Goal: Transaction & Acquisition: Purchase product/service

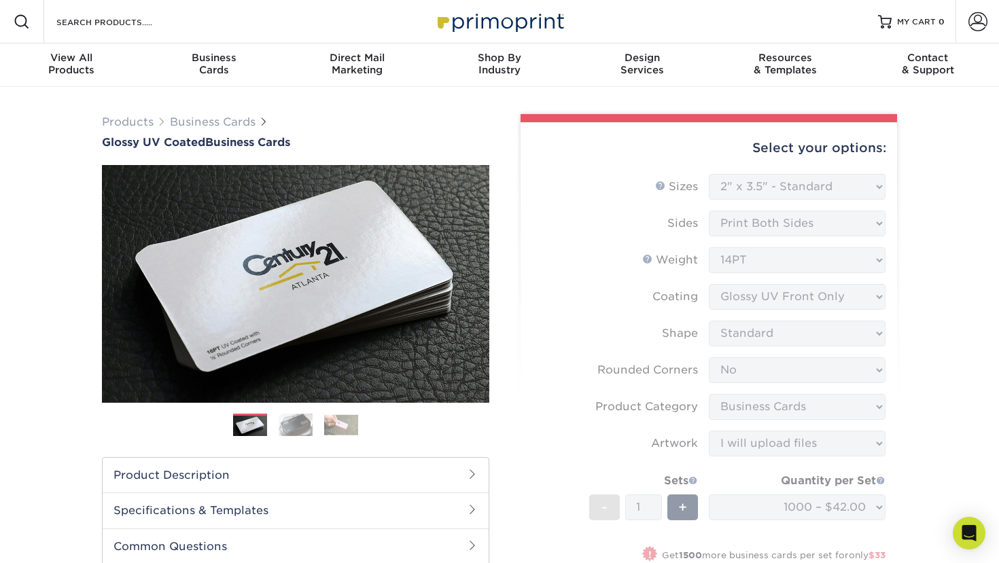
select select "2.00x3.50"
select select "0"
select select "3b5148f1-0588-4f88-a218-97bcfdce65c1"
select select "upload"
select select "1000 – $42.00"
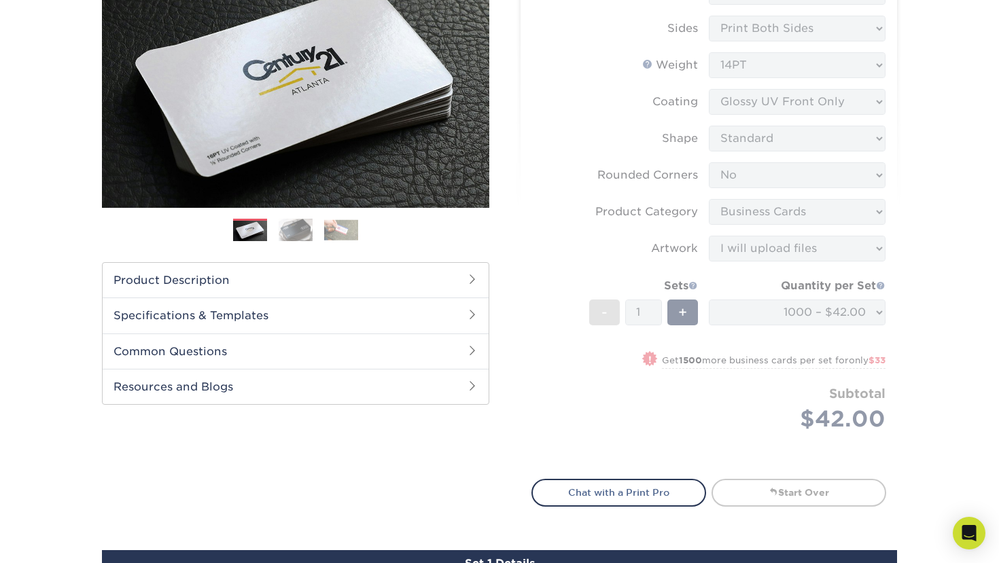
scroll to position [184, 0]
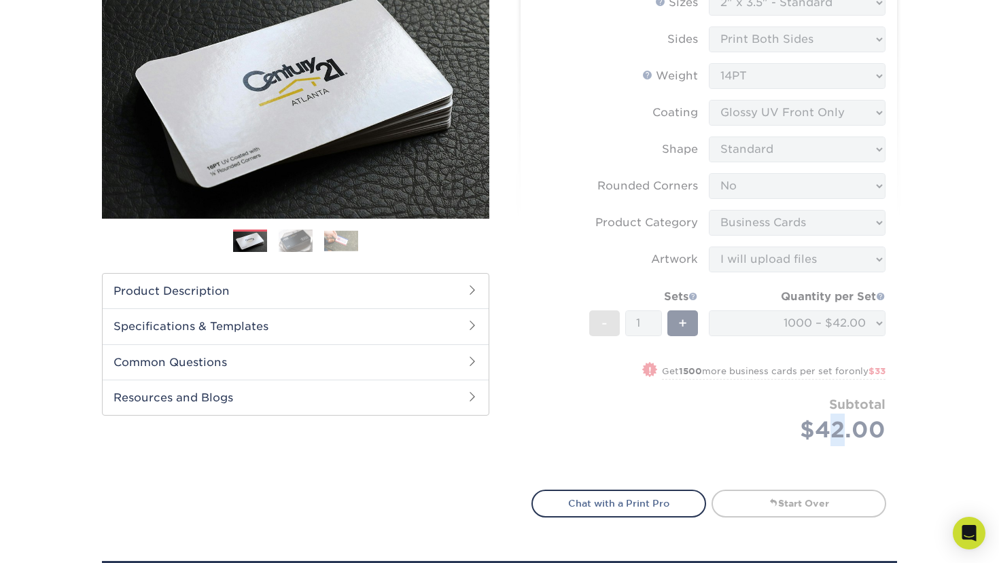
drag, startPoint x: 825, startPoint y: 433, endPoint x: 846, endPoint y: 433, distance: 21.7
click at [846, 433] on form "Sizes Help Sizes Please Select 1.5" x 3.5" - Mini 1.75" x 3.5" - Mini 2" x 2" -…" at bounding box center [708, 232] width 355 height 484
drag, startPoint x: 846, startPoint y: 433, endPoint x: 810, endPoint y: 431, distance: 36.7
click at [810, 432] on form "Sizes Help Sizes Please Select 1.5" x 3.5" - Mini 1.75" x 3.5" - Mini 2" x 2" -…" at bounding box center [708, 232] width 355 height 484
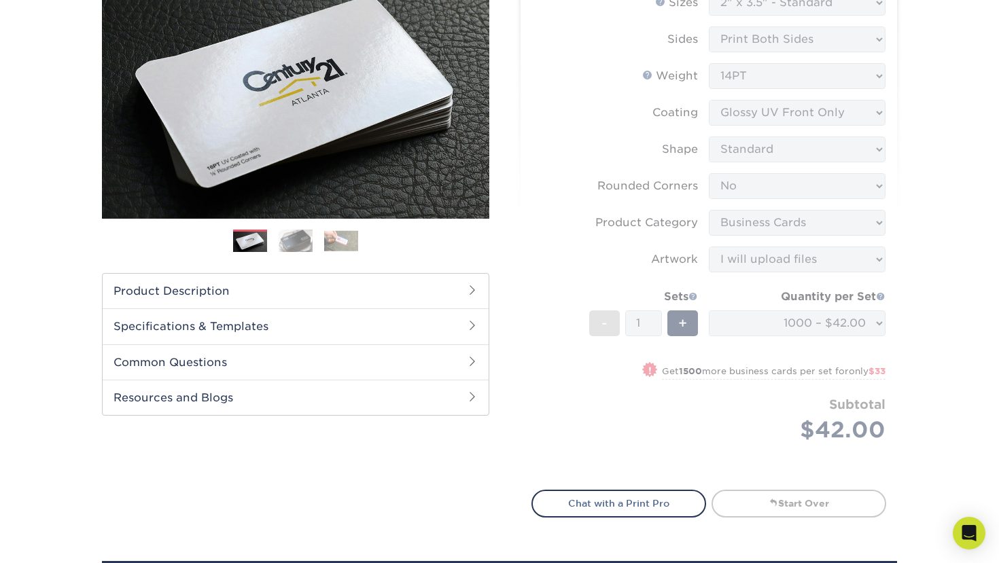
drag, startPoint x: 814, startPoint y: 325, endPoint x: 775, endPoint y: 323, distance: 38.8
click at [774, 323] on form "Sizes Help Sizes Please Select 1.5" x 3.5" - Mini 1.75" x 3.5" - Mini 2" x 2" -…" at bounding box center [708, 232] width 355 height 484
drag, startPoint x: 865, startPoint y: 327, endPoint x: 770, endPoint y: 324, distance: 94.5
click at [770, 325] on form "Sizes Help Sizes Please Select 1.5" x 3.5" - Mini 1.75" x 3.5" - Mini 2" x 2" -…" at bounding box center [708, 232] width 355 height 484
click at [904, 338] on div "Select your options: Sizes Help Sizes Please Select 1.5" x 3.5" - Mini -" at bounding box center [703, 229] width 408 height 598
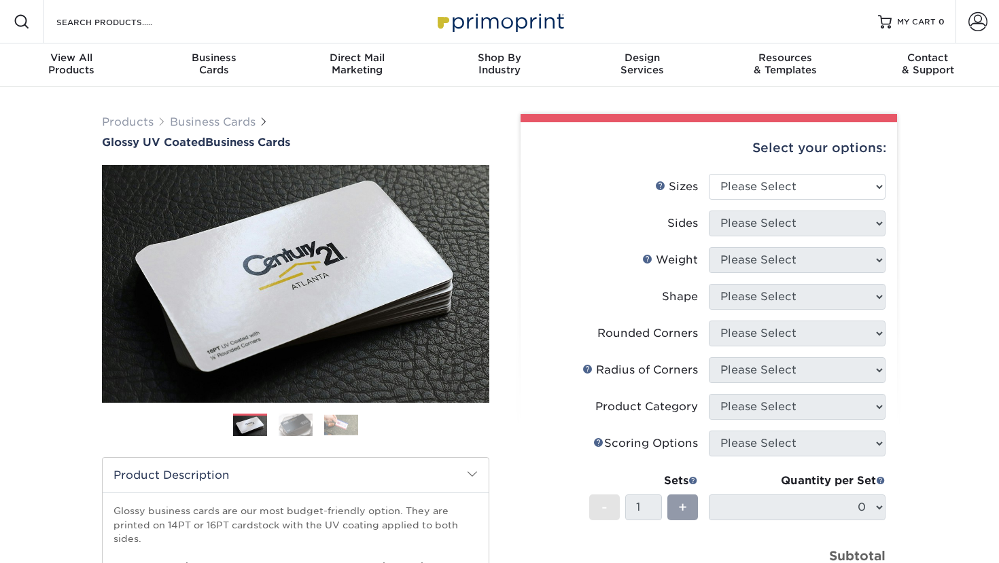
scroll to position [41, 0]
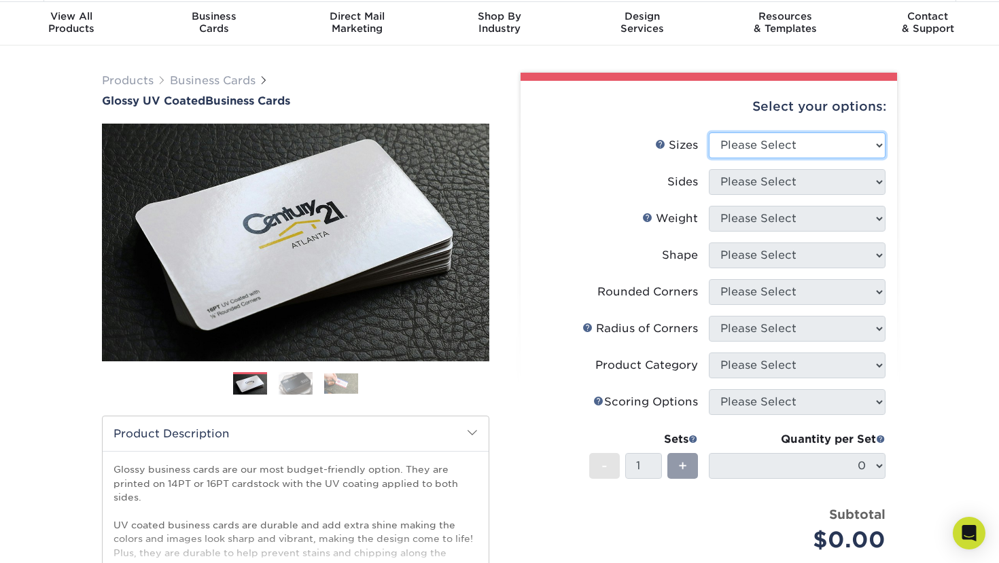
click at [746, 137] on select "Please Select 1.5" x 3.5" - Mini 1.75" x 3.5" - Mini 2" x 2" - Square 2" x 3" -…" at bounding box center [796, 145] width 177 height 26
select select "2.00x3.50"
click at [708, 132] on select "Please Select 1.5" x 3.5" - Mini 1.75" x 3.5" - Mini 2" x 2" - Square 2" x 3" -…" at bounding box center [796, 145] width 177 height 26
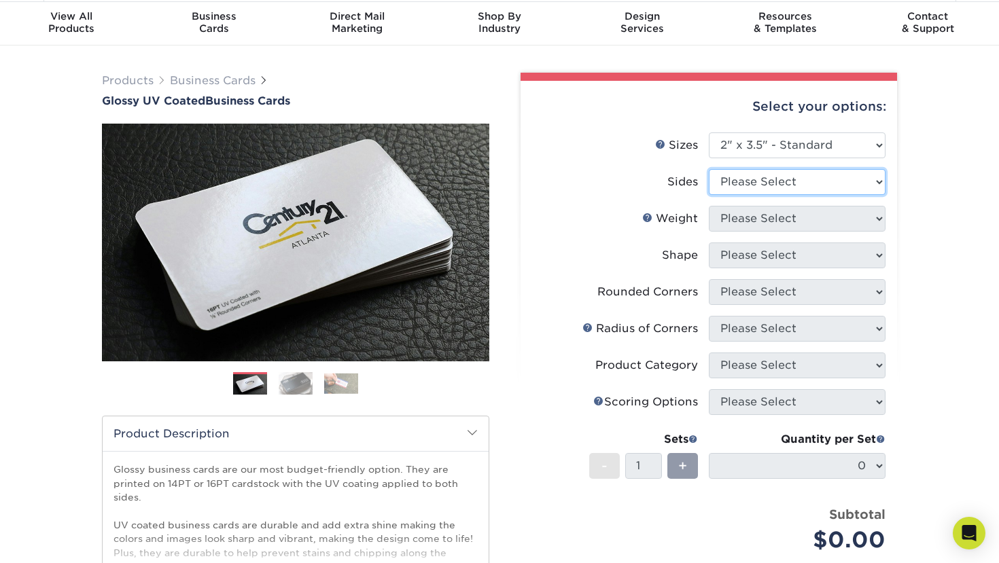
click at [797, 185] on select "Please Select Print Both Sides Print Front Only" at bounding box center [796, 182] width 177 height 26
select select "13abbda7-1d64-4f25-8bb2-c179b224825d"
click at [708, 169] on select "Please Select Print Both Sides Print Front Only" at bounding box center [796, 182] width 177 height 26
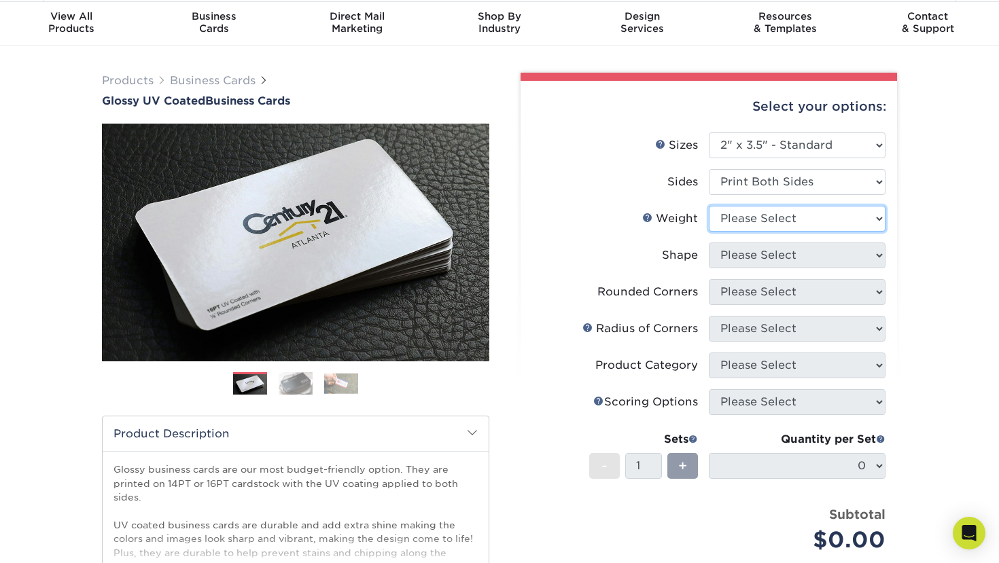
click at [799, 221] on select "Please Select 16PT 14PT" at bounding box center [796, 219] width 177 height 26
click at [708, 206] on select "Please Select 16PT 14PT" at bounding box center [796, 219] width 177 height 26
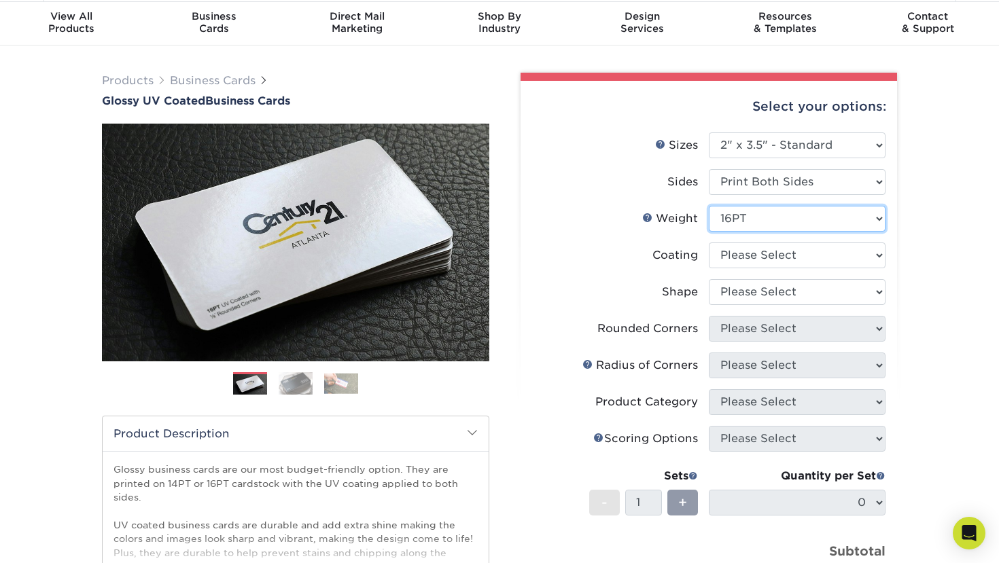
click at [792, 227] on select "Please Select 16PT 14PT" at bounding box center [796, 219] width 177 height 26
select select "14PT"
click at [708, 206] on select "Please Select 16PT 14PT" at bounding box center [796, 219] width 177 height 26
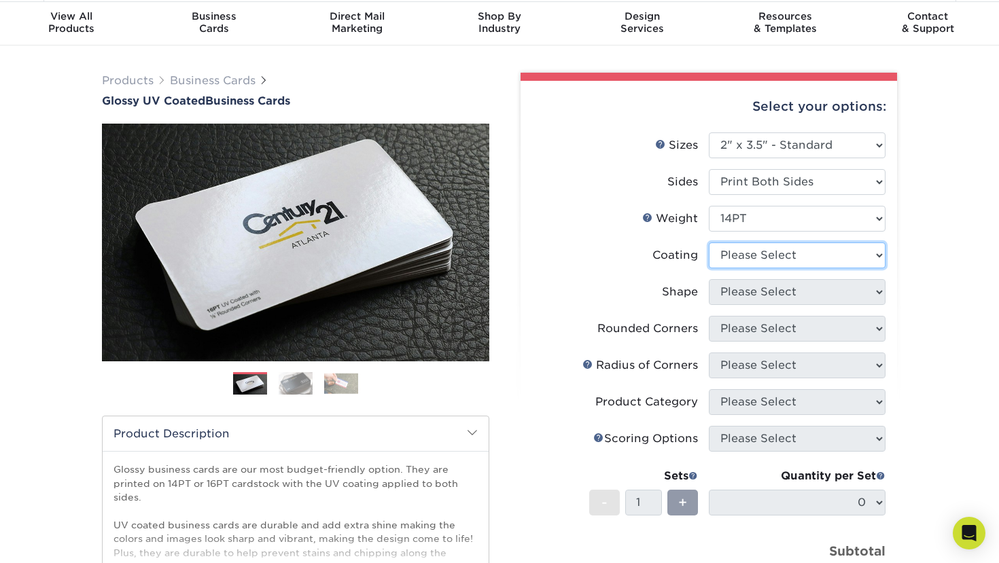
click at [784, 261] on select at bounding box center [796, 255] width 177 height 26
select select "1e8116af-acfc-44b1-83dc-8181aa338834"
click at [708, 242] on select at bounding box center [796, 255] width 177 height 26
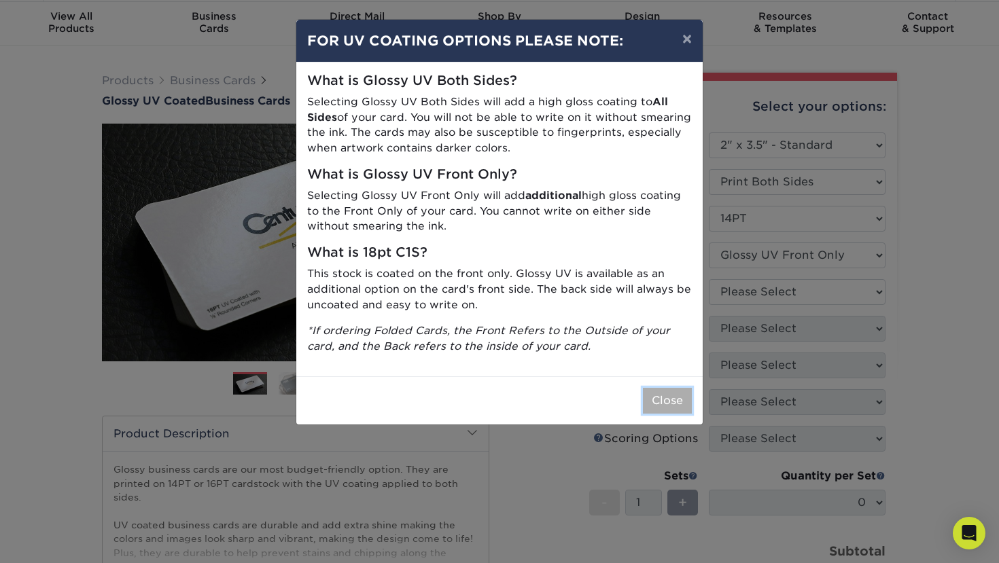
click at [665, 405] on button "Close" at bounding box center [667, 401] width 49 height 26
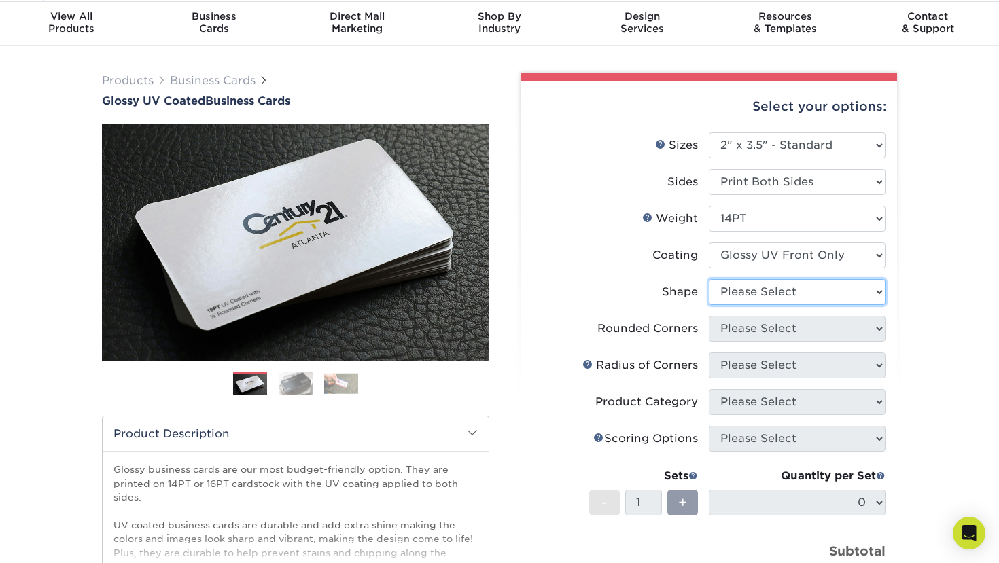
click at [763, 295] on select "Please Select Standard" at bounding box center [796, 292] width 177 height 26
select select "standard"
click at [708, 279] on select "Please Select Standard" at bounding box center [796, 292] width 177 height 26
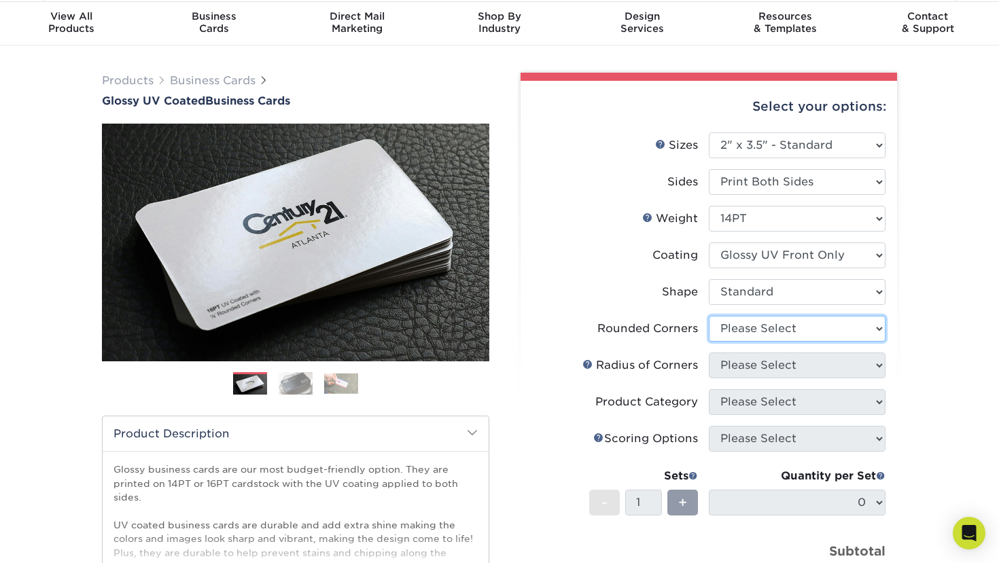
click at [767, 326] on select "Please Select Yes - Round 2 Corners Yes - Round 4 Corners No" at bounding box center [796, 329] width 177 height 26
select select "0"
click at [708, 316] on select "Please Select Yes - Round 2 Corners Yes - Round 4 Corners No" at bounding box center [796, 329] width 177 height 26
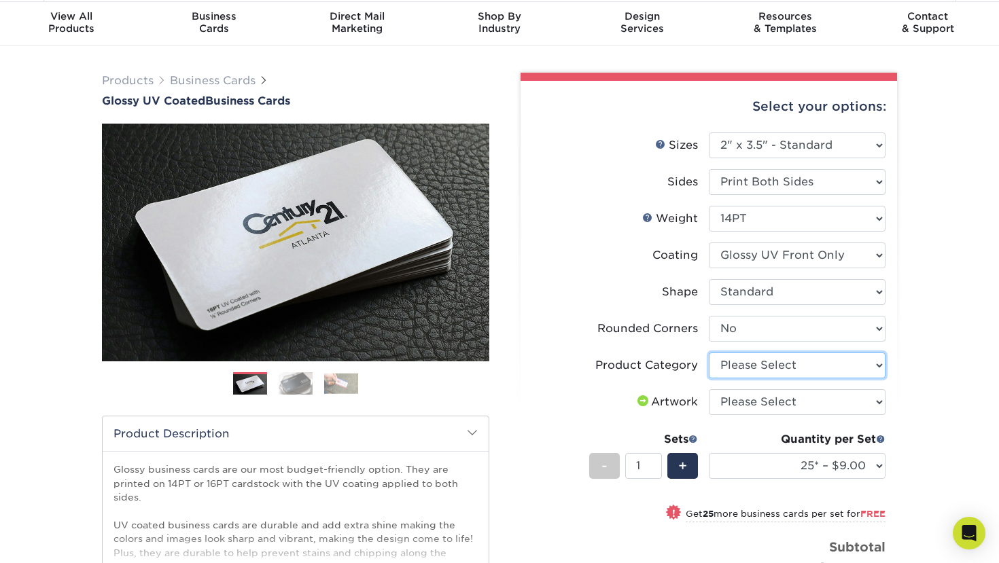
click at [852, 368] on select "Please Select Business Cards" at bounding box center [796, 366] width 177 height 26
select select "3b5148f1-0588-4f88-a218-97bcfdce65c1"
click at [708, 353] on select "Please Select Business Cards" at bounding box center [796, 366] width 177 height 26
click at [852, 410] on select "Please Select I will upload files I need a design - $100" at bounding box center [796, 402] width 177 height 26
select select "upload"
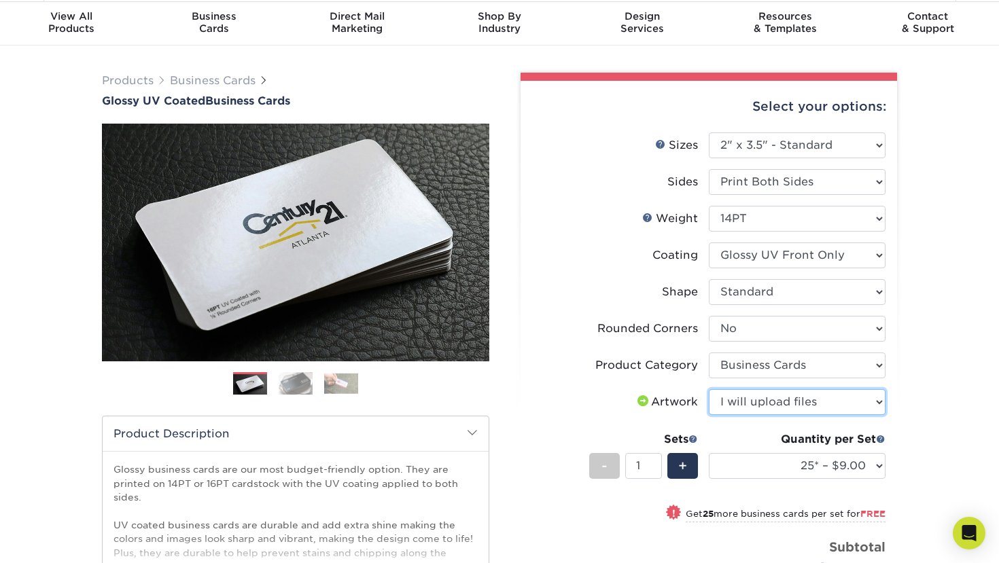
click at [708, 389] on select "Please Select I will upload files I need a design - $100" at bounding box center [796, 402] width 177 height 26
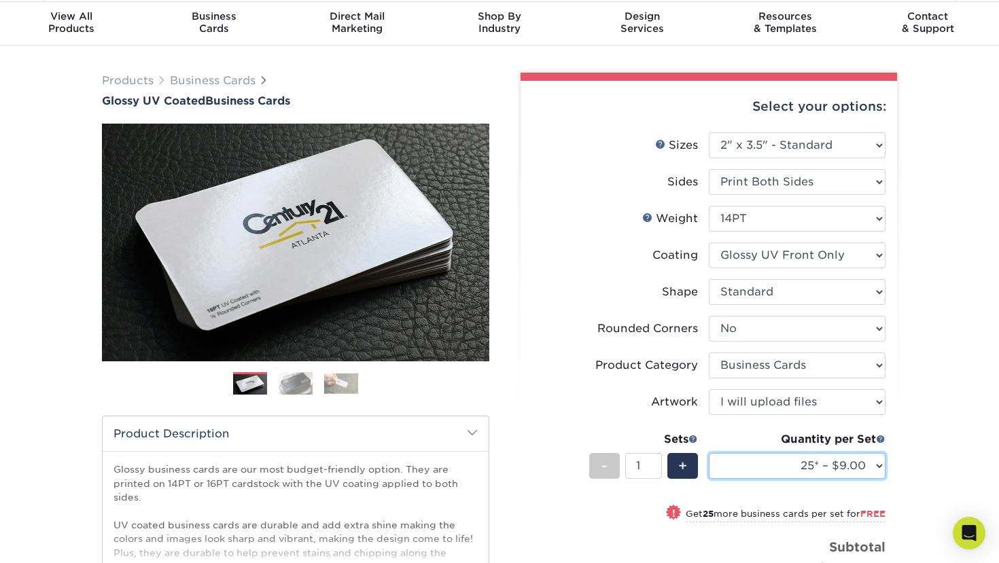
click at [872, 468] on select "25* – $9.00 50* – $9.00 100* – $9.00 250* – $17.00 500 – $33.00 1000 – $42.00 2…" at bounding box center [796, 466] width 177 height 26
select select "5000 – $143.00"
click at [708, 453] on select "25* – $9.00 50* – $9.00 100* – $9.00 250* – $17.00 500 – $33.00 1000 – $42.00 2…" at bounding box center [796, 466] width 177 height 26
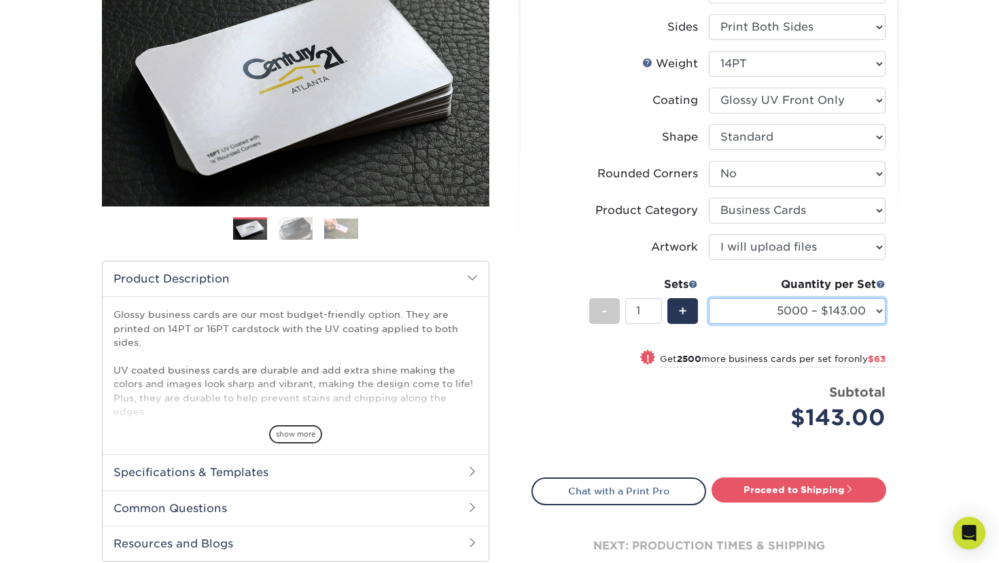
scroll to position [197, 0]
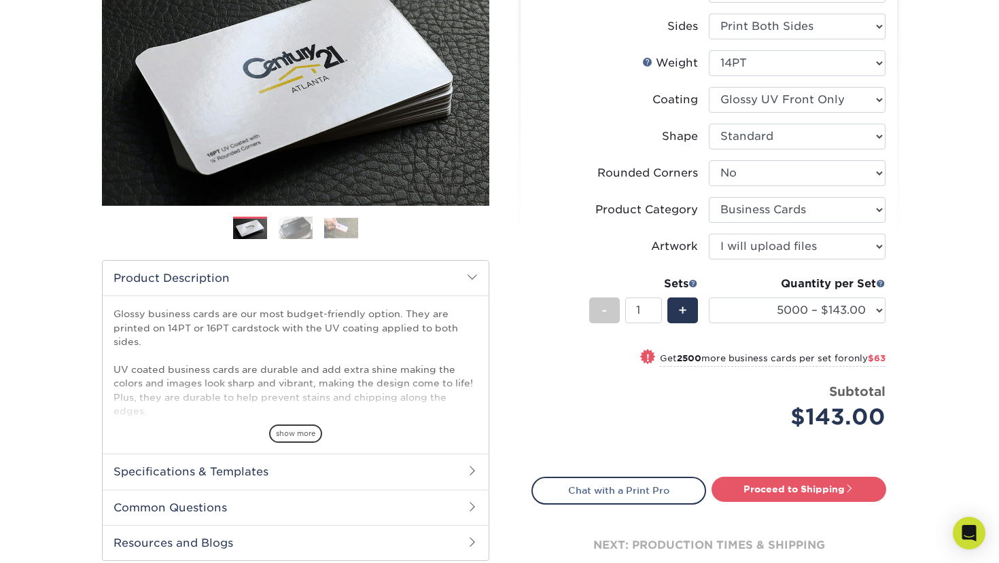
click at [925, 445] on div "Products Business Cards Glossy UV Coated Business Cards Previous Next" at bounding box center [499, 262] width 999 height 745
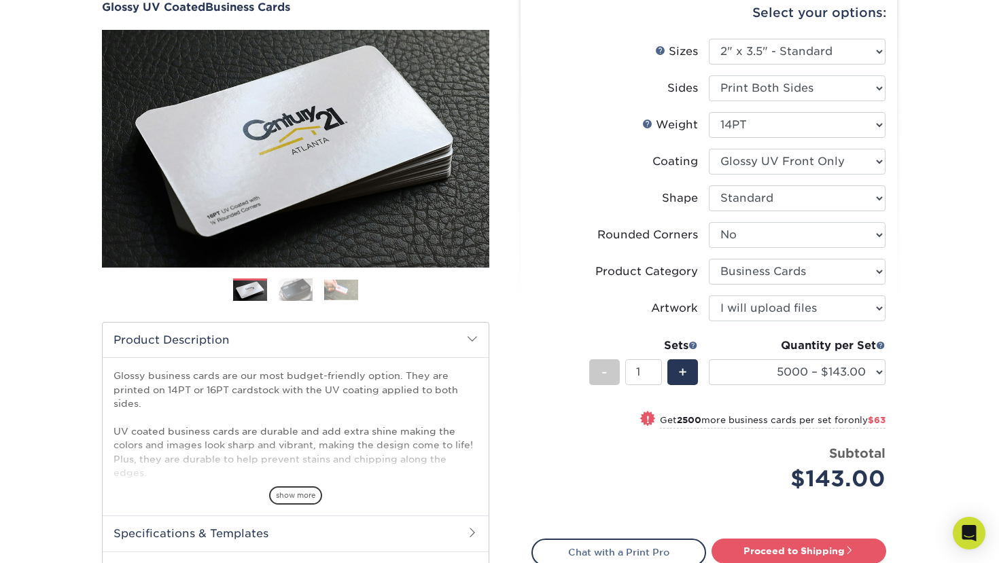
scroll to position [151, 0]
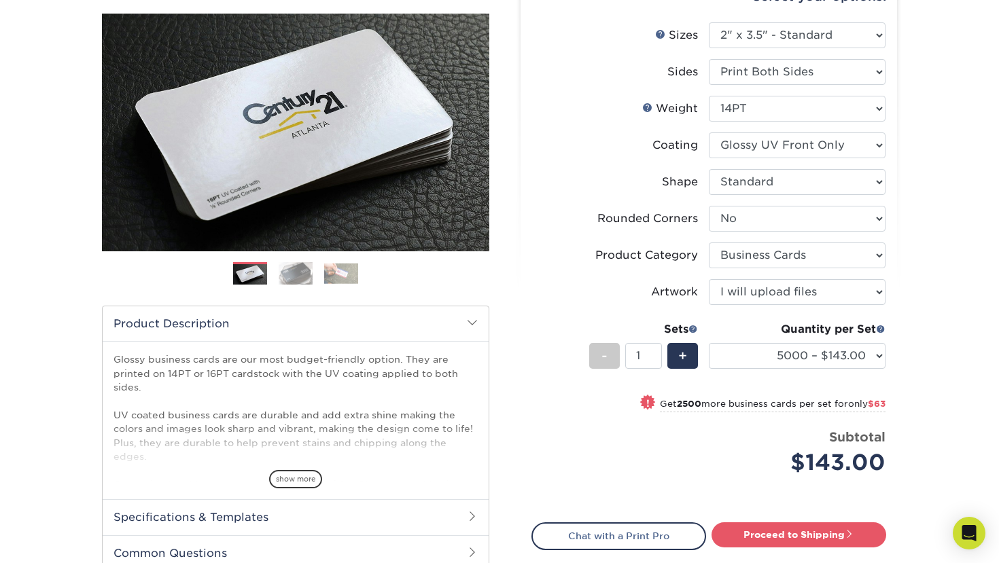
click at [920, 128] on div "Products Business Cards Glossy UV Coated Business Cards Previous Next" at bounding box center [499, 307] width 999 height 745
click at [797, 535] on link "Proceed to Shipping" at bounding box center [798, 534] width 175 height 24
type input "Set 1"
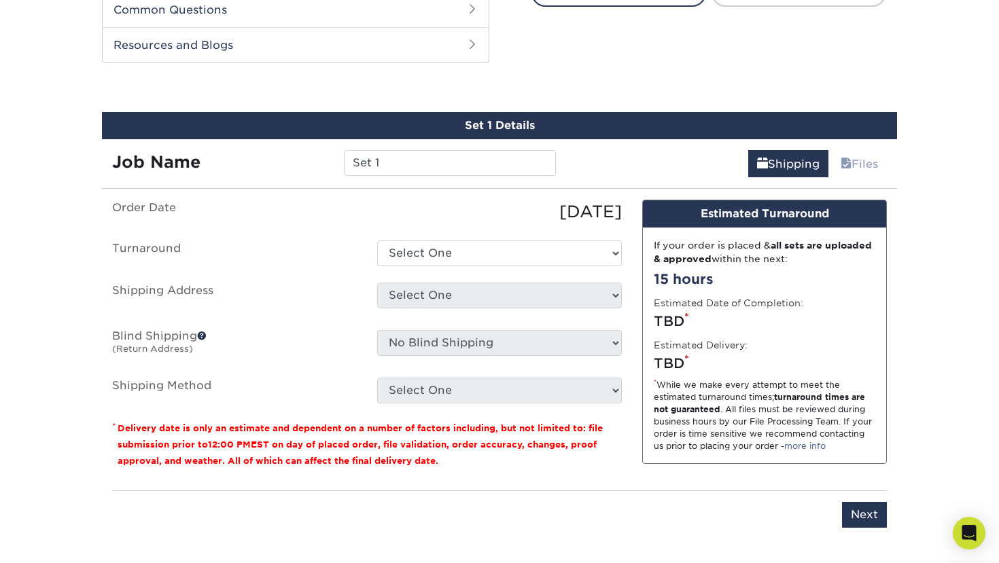
scroll to position [710, 0]
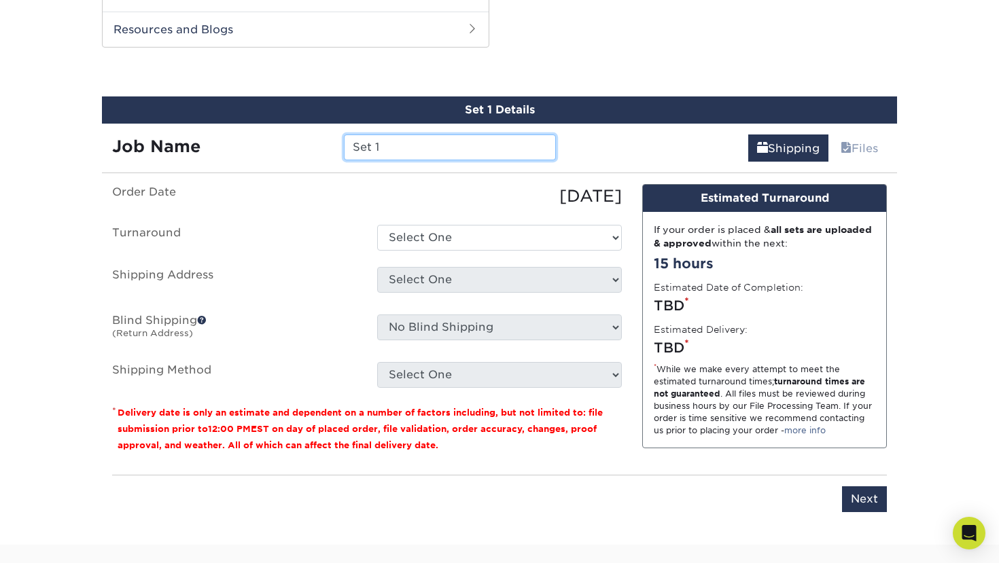
click at [393, 154] on input "Set 1" at bounding box center [449, 147] width 211 height 26
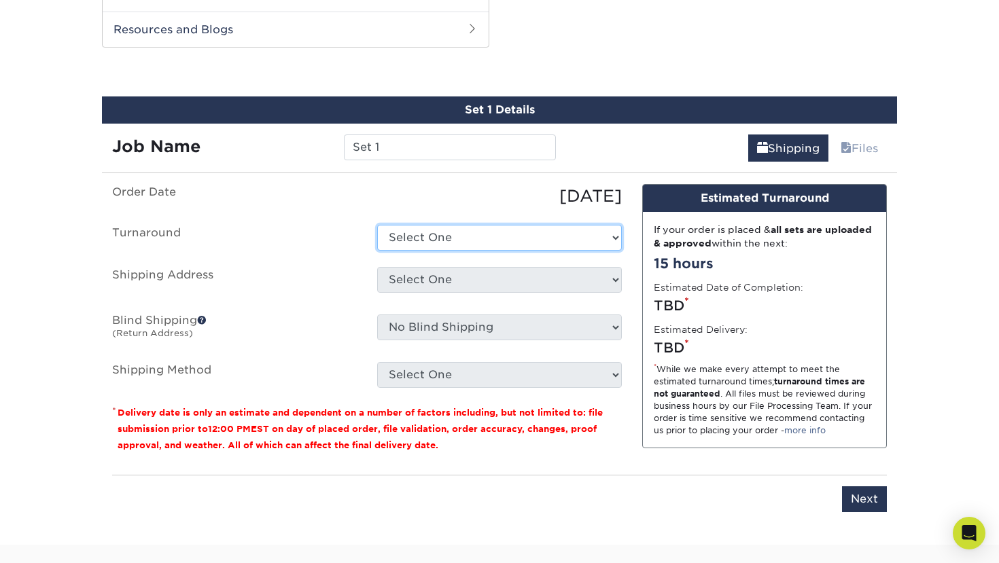
click at [412, 238] on select "Select One 2-4 Business Days 2 Day Next Business Day" at bounding box center [499, 238] width 245 height 26
select select "a8e3c438-d217-449e-baa8-5d6c0283f49c"
click at [377, 225] on select "Select One 2-4 Business Days 2 Day Next Business Day" at bounding box center [499, 238] width 245 height 26
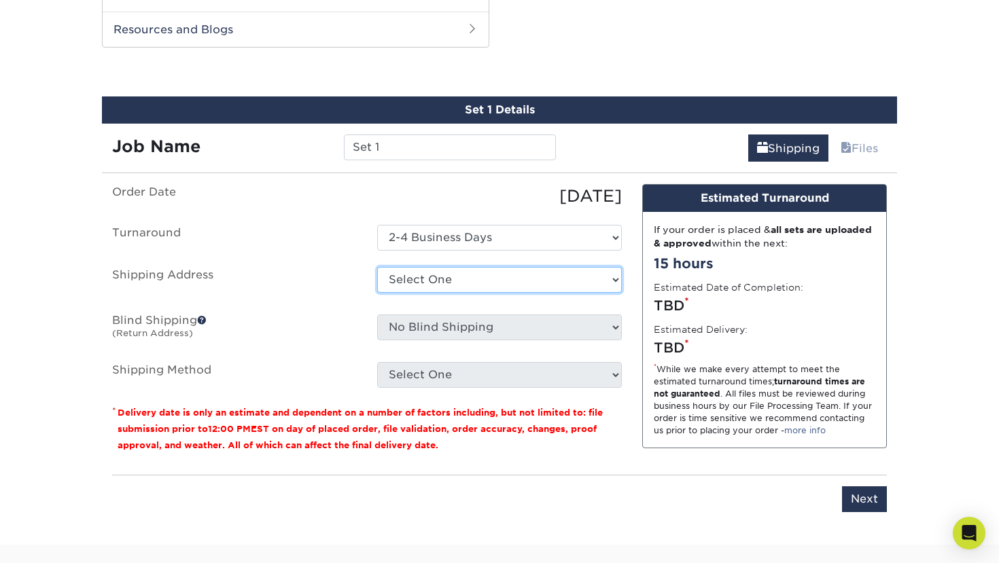
click at [435, 284] on select "Select One + Add New Address - Login" at bounding box center [499, 280] width 245 height 26
select select "newaddress"
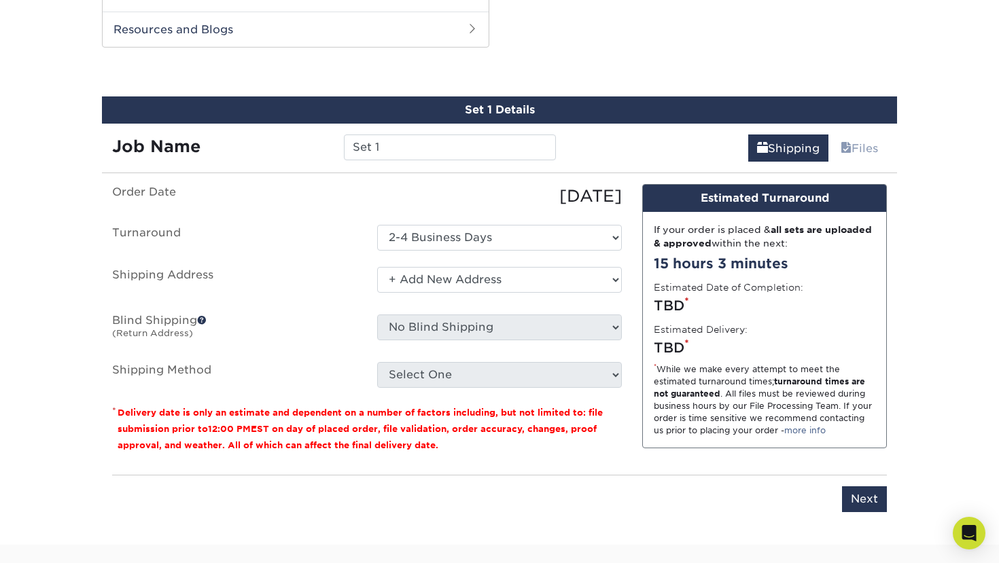
click at [377, 267] on select "Select One + Add New Address - Login" at bounding box center [499, 280] width 245 height 26
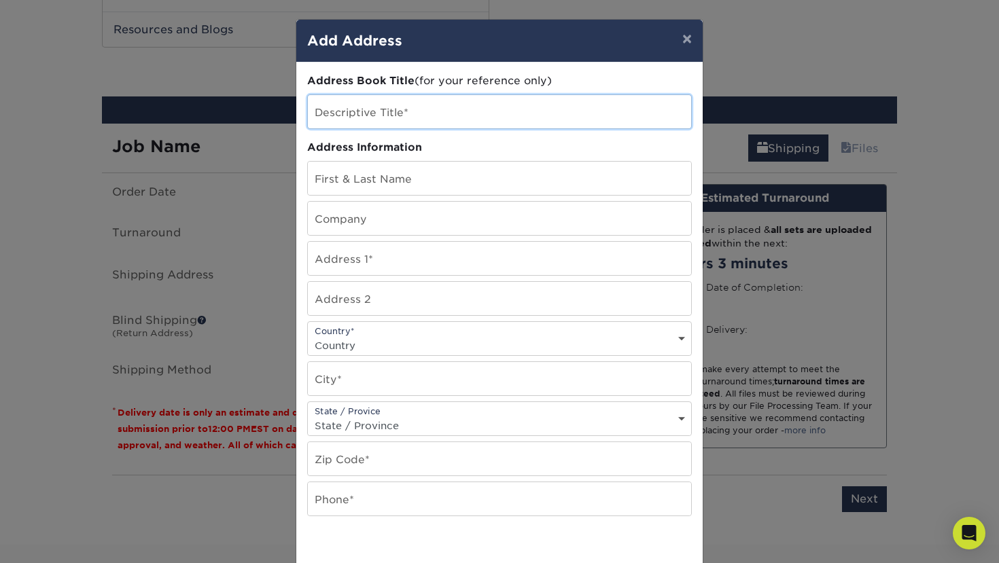
click at [402, 122] on input "text" at bounding box center [499, 111] width 383 height 33
click at [527, 141] on div "Address Information" at bounding box center [499, 148] width 384 height 16
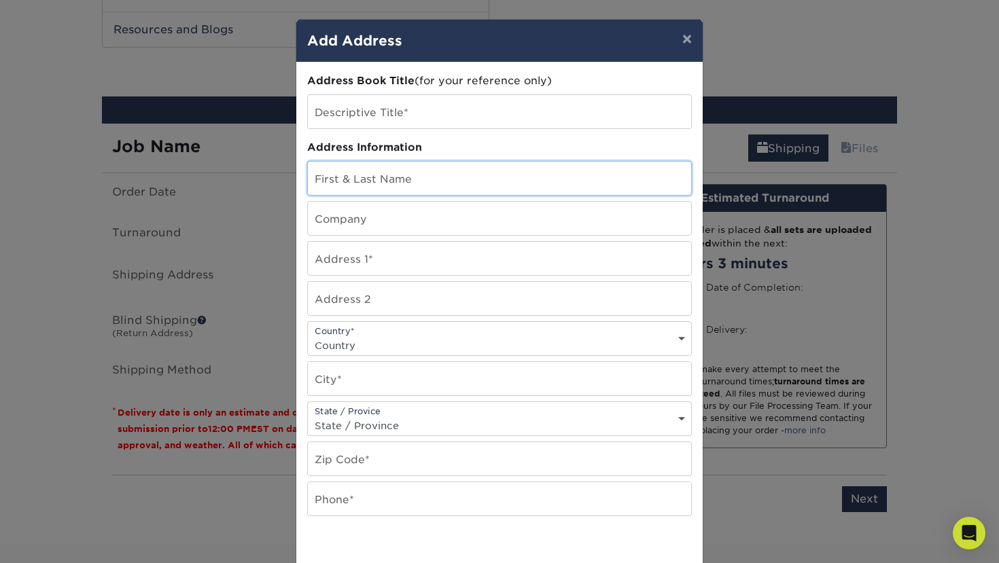
click at [444, 182] on input "text" at bounding box center [499, 178] width 383 height 33
type input "E"
type input "[PERSON_NAME]"
type input "1403 Cota Avenue"
select select "US"
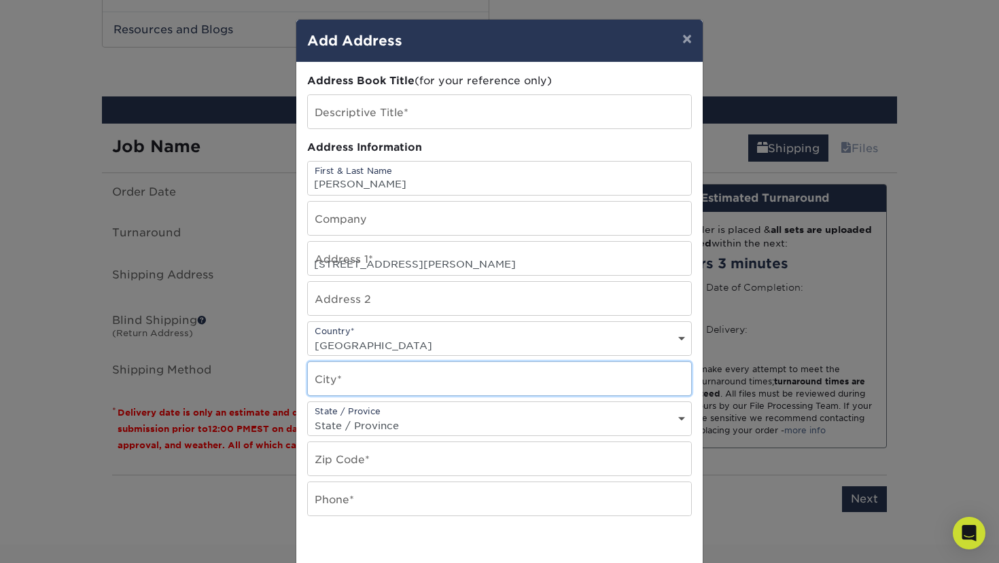
type input "Torrance"
select select "CA"
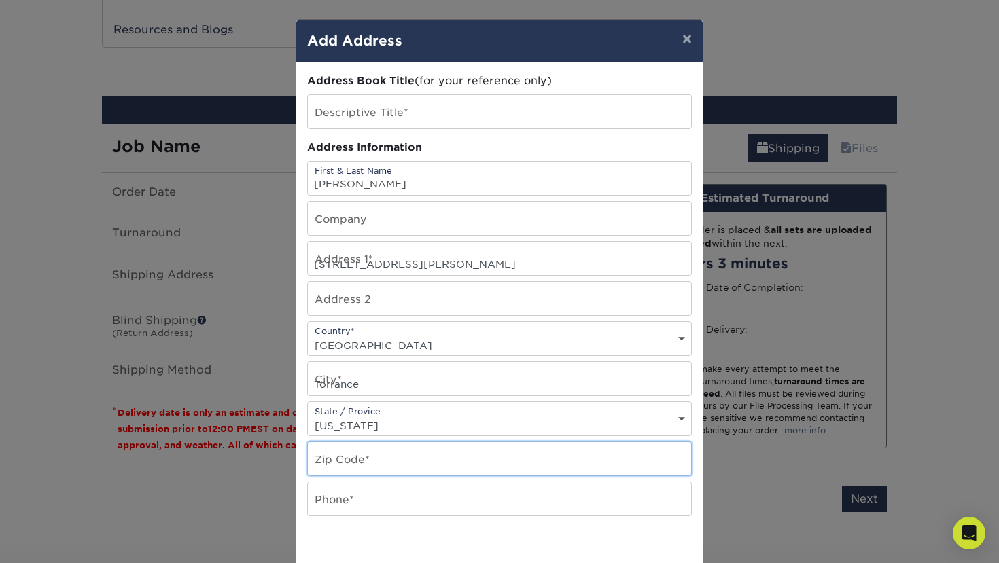
type input "90501"
type input "3109388845"
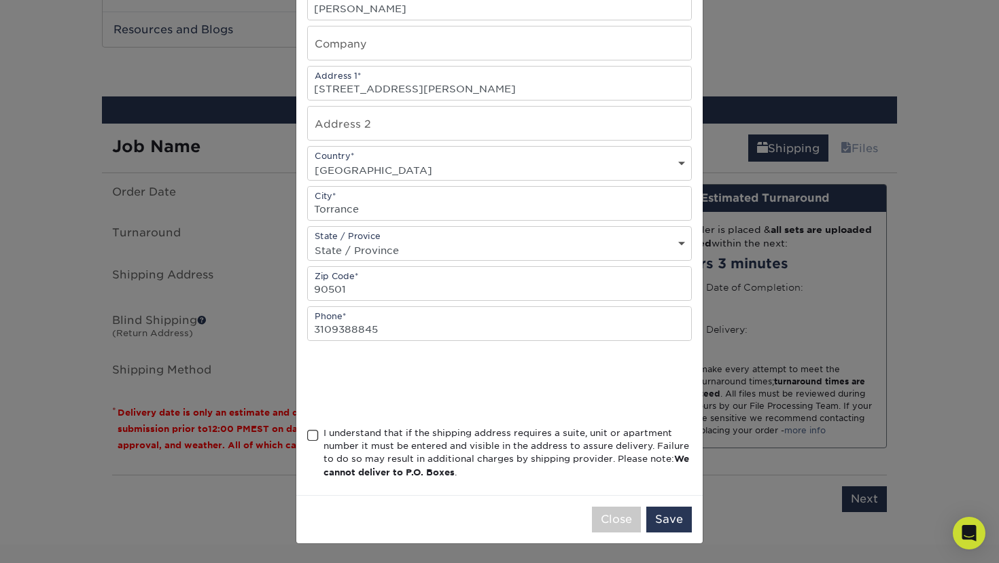
scroll to position [174, 0]
click at [312, 438] on span at bounding box center [313, 437] width 12 height 13
click at [0, 0] on input "I understand that if the shipping address requires a suite, unit or apartment n…" at bounding box center [0, 0] width 0 height 0
click at [661, 518] on button "Save" at bounding box center [669, 521] width 46 height 26
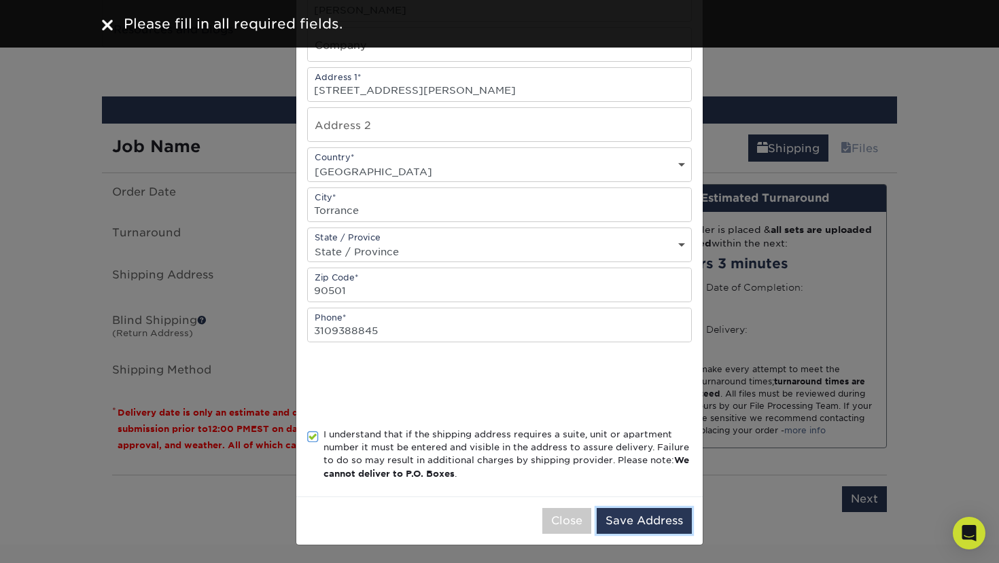
scroll to position [0, 0]
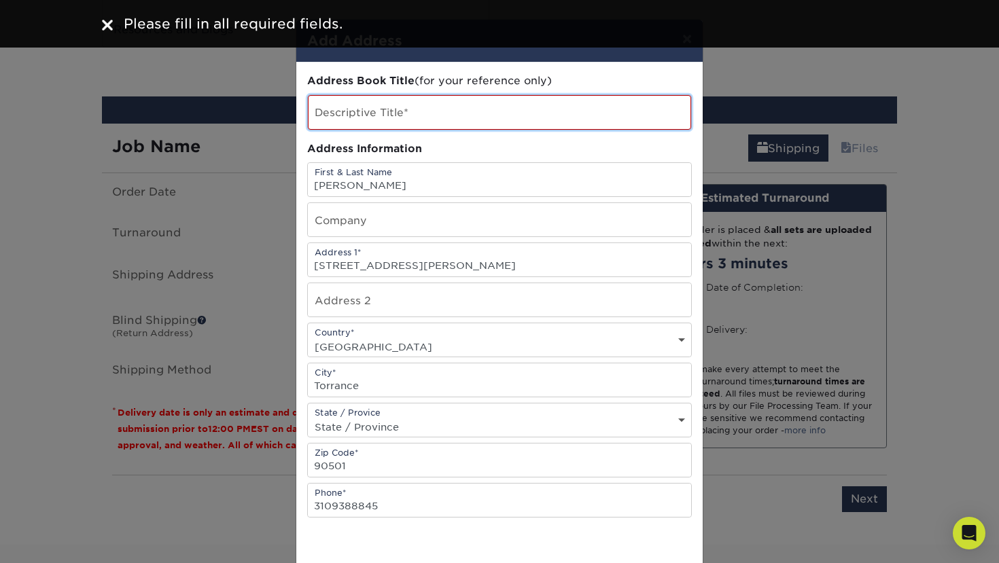
click at [431, 106] on input "text" at bounding box center [499, 112] width 383 height 35
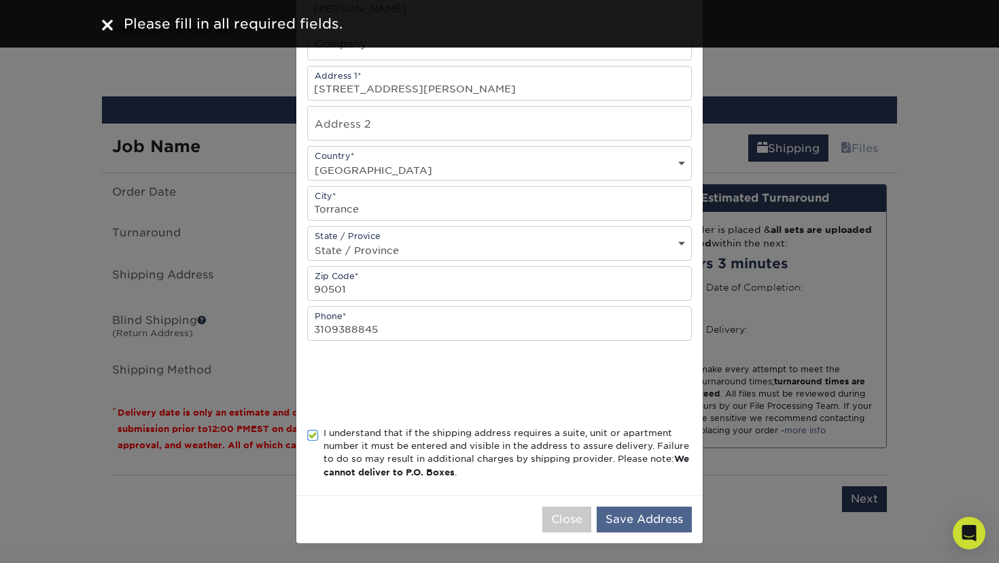
type input "Home"
click at [658, 522] on button "Save Address" at bounding box center [643, 520] width 95 height 26
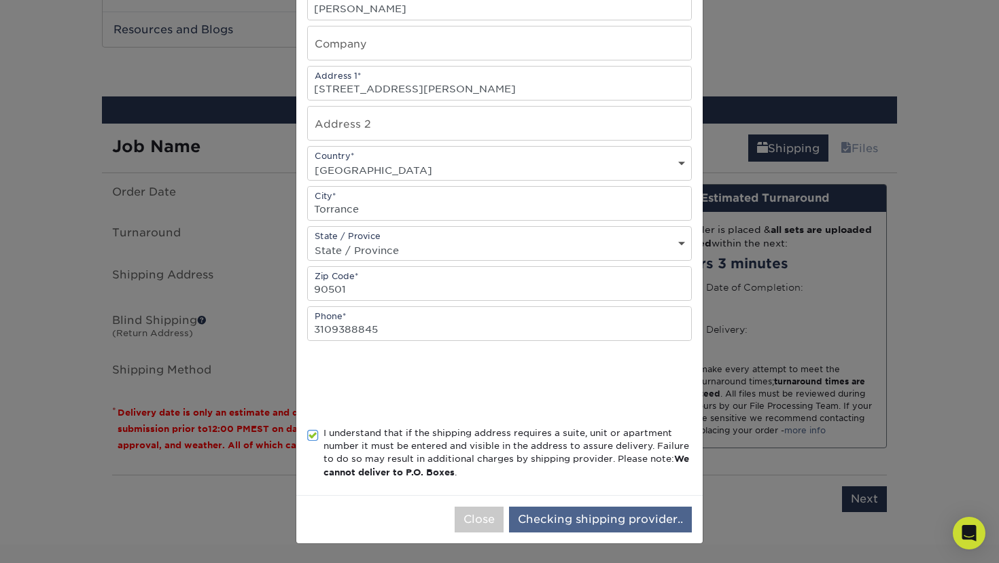
scroll to position [0, 0]
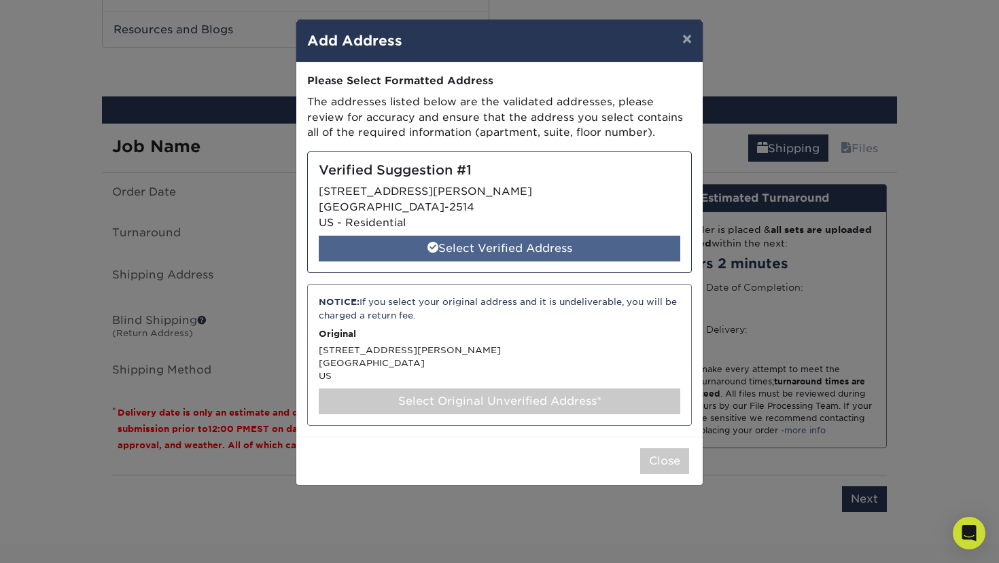
click at [569, 242] on div "Select Verified Address" at bounding box center [499, 249] width 361 height 26
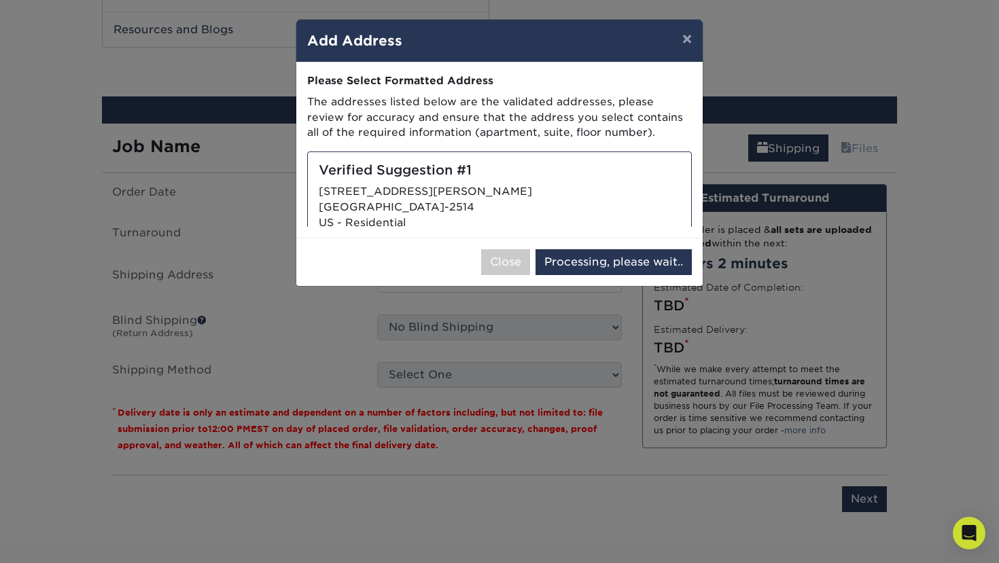
select select "286365"
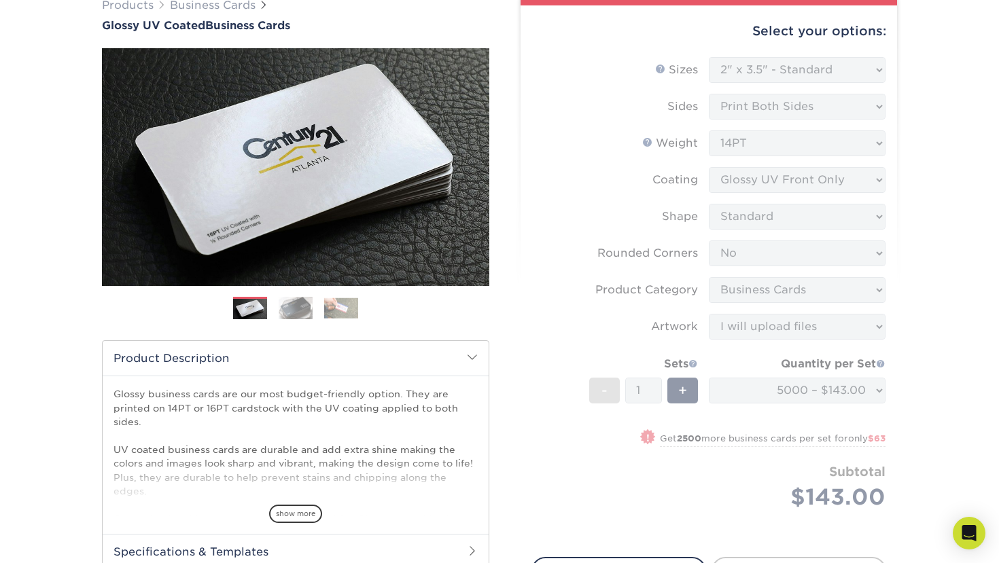
scroll to position [88, 0]
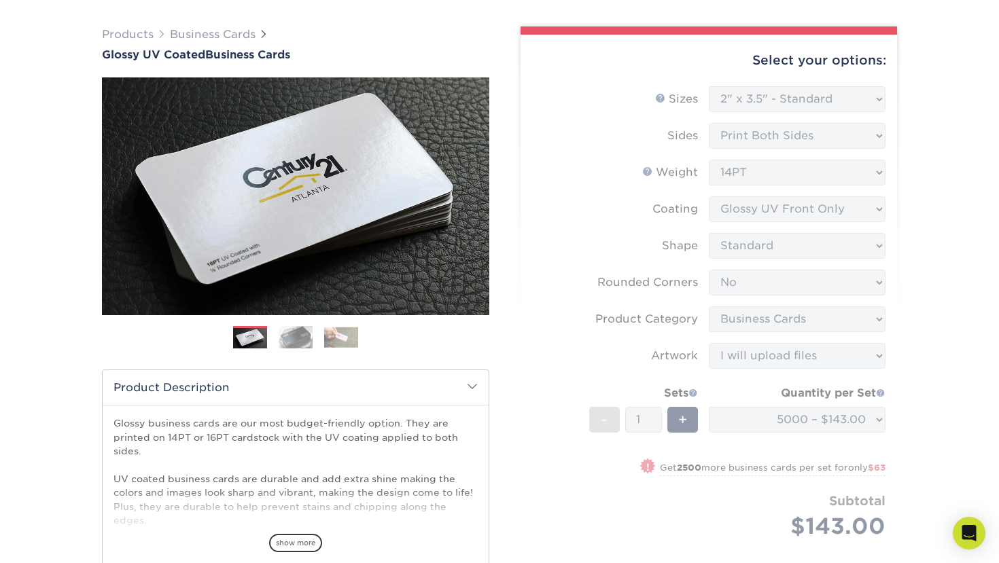
click at [776, 223] on form "Sizes Help Sizes Please Select 1.5" x 3.5" - Mini 1.75" x 3.5" - Mini 2" x 2" -…" at bounding box center [708, 328] width 355 height 484
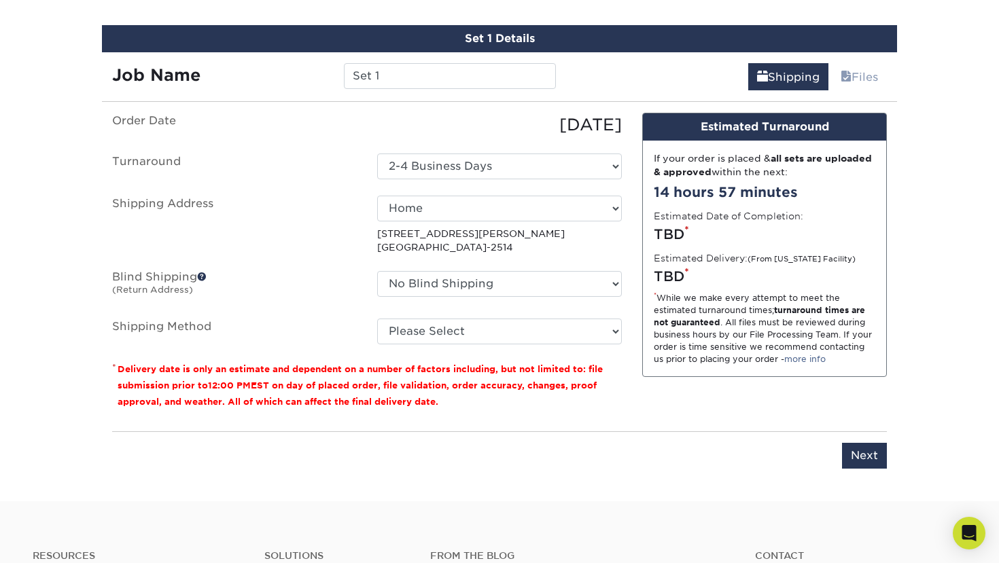
scroll to position [781, 0]
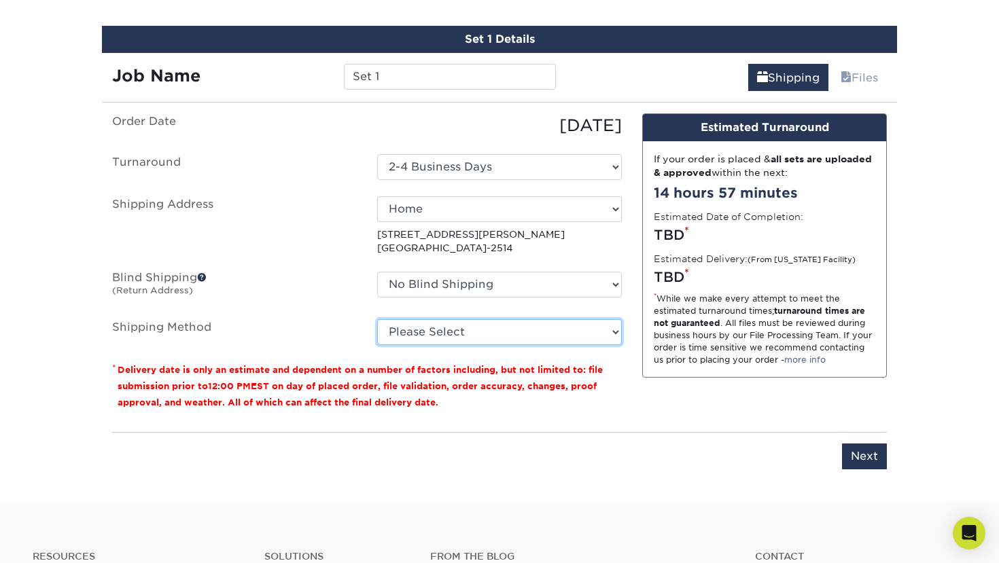
click at [545, 330] on select "Please Select Ground Shipping (+$11.20) 3 Day Shipping Service (+$20.82) 2 Day …" at bounding box center [499, 332] width 245 height 26
select select "03"
click at [377, 319] on select "Please Select Ground Shipping (+$11.20) 3 Day Shipping Service (+$20.82) 2 Day …" at bounding box center [499, 332] width 245 height 26
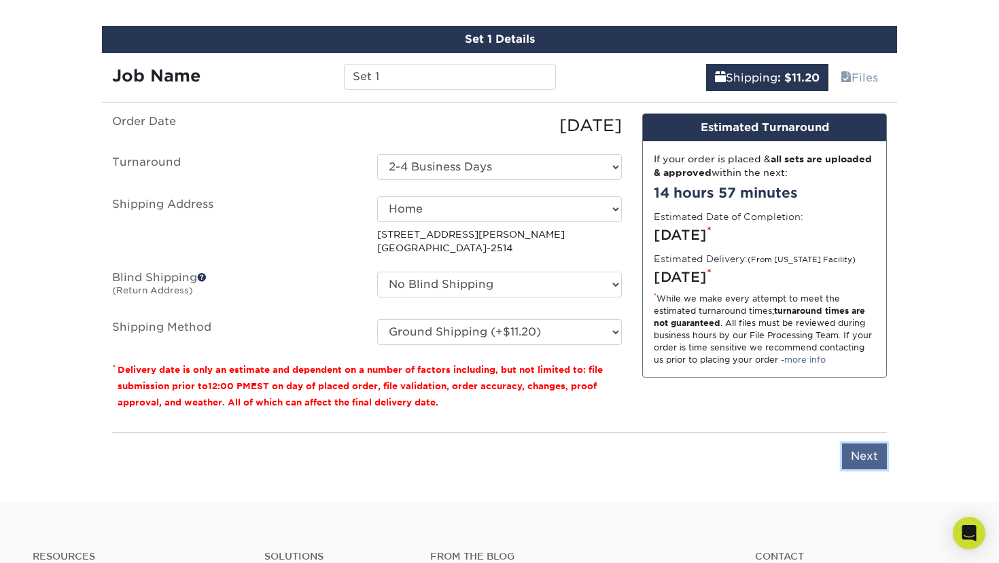
click at [855, 461] on input "Next" at bounding box center [864, 457] width 45 height 26
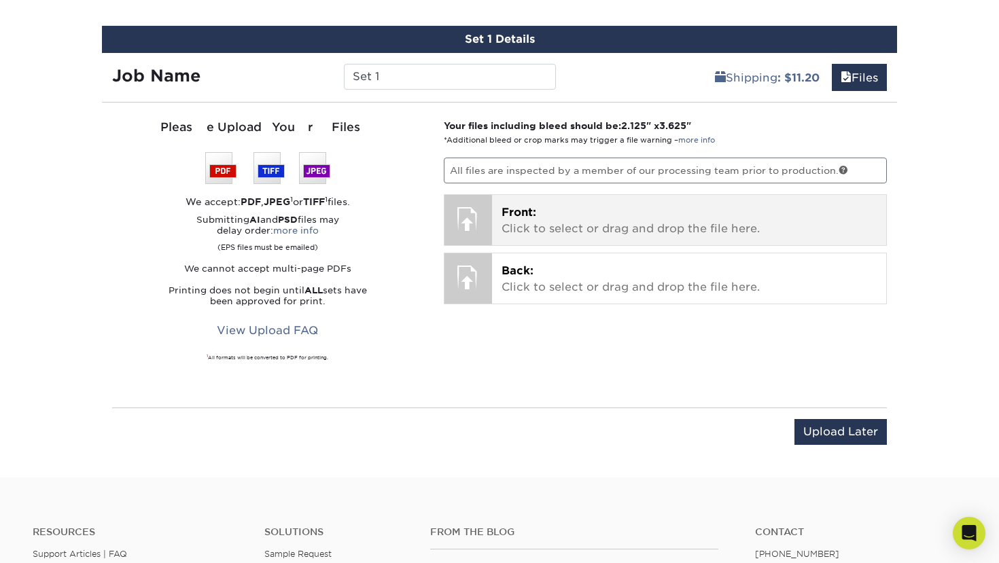
click at [599, 226] on p "Front: Click to select or drag and drop the file here." at bounding box center [689, 220] width 376 height 33
click at [471, 210] on div at bounding box center [468, 219] width 48 height 48
click at [592, 211] on p "Front: Click to select or drag and drop the file here." at bounding box center [689, 220] width 376 height 33
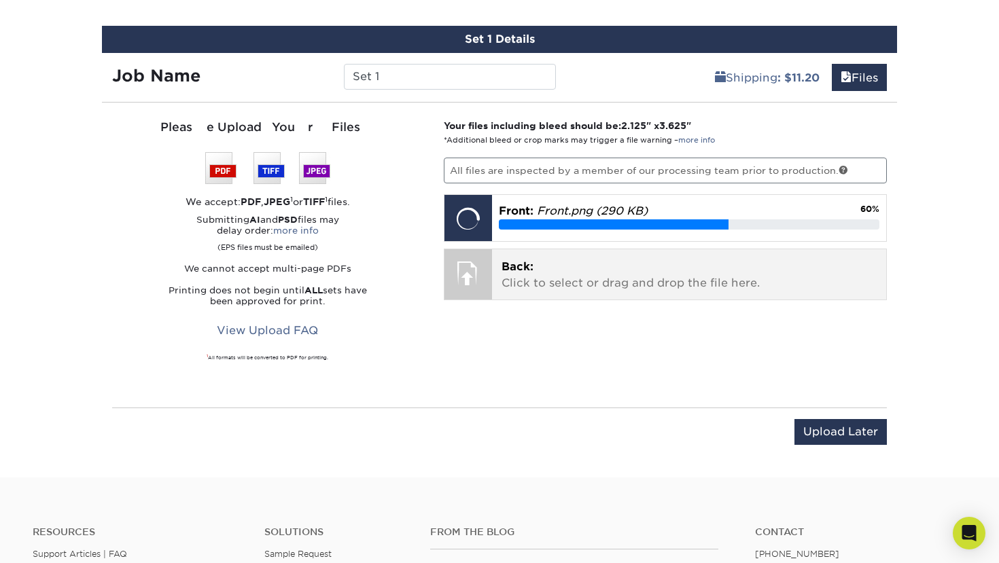
click at [552, 259] on p "Back: Click to select or drag and drop the file here." at bounding box center [689, 275] width 376 height 33
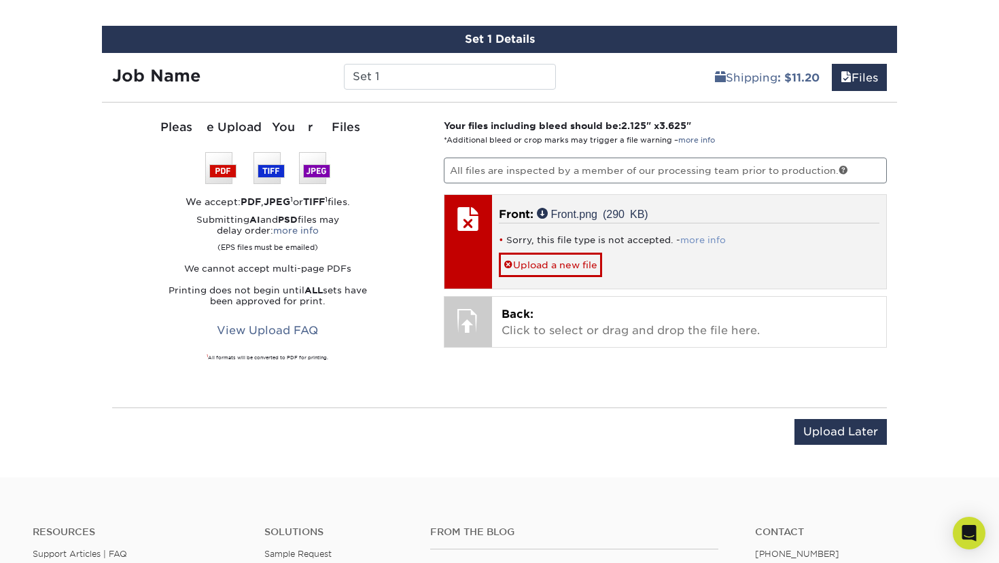
click at [685, 241] on link "more info" at bounding box center [703, 240] width 46 height 10
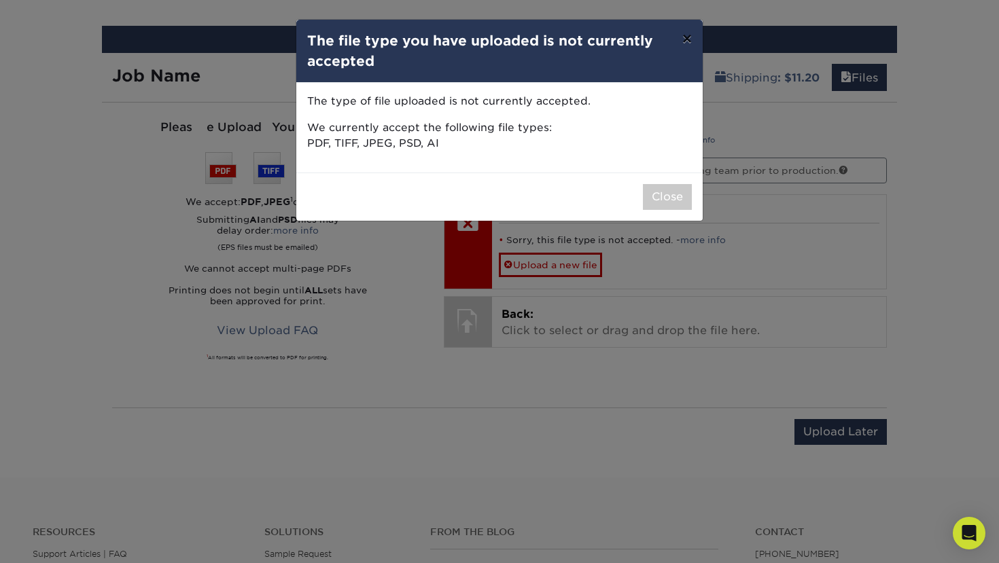
click at [681, 44] on button "×" at bounding box center [686, 39] width 31 height 38
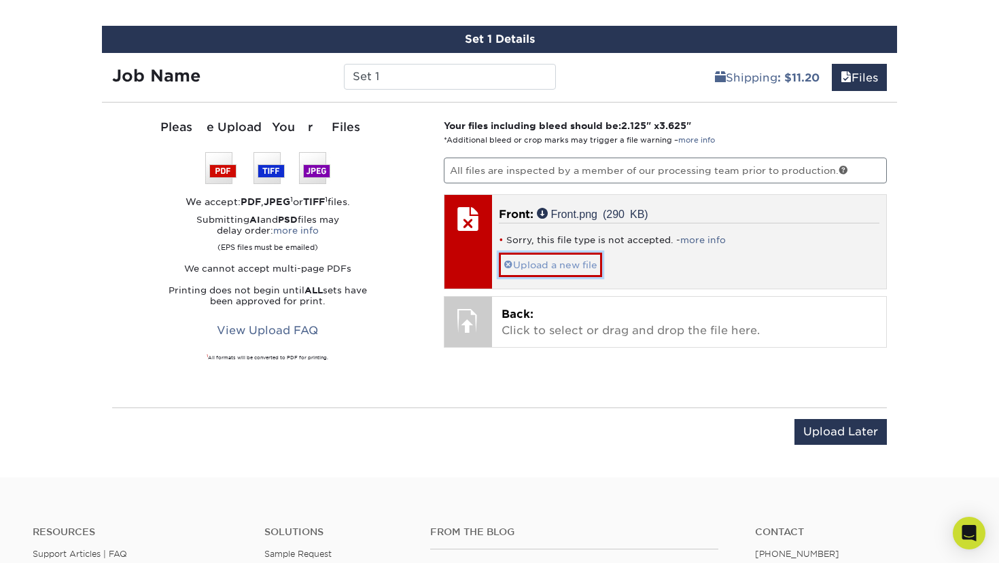
click at [560, 259] on link "Upload a new file" at bounding box center [550, 265] width 103 height 24
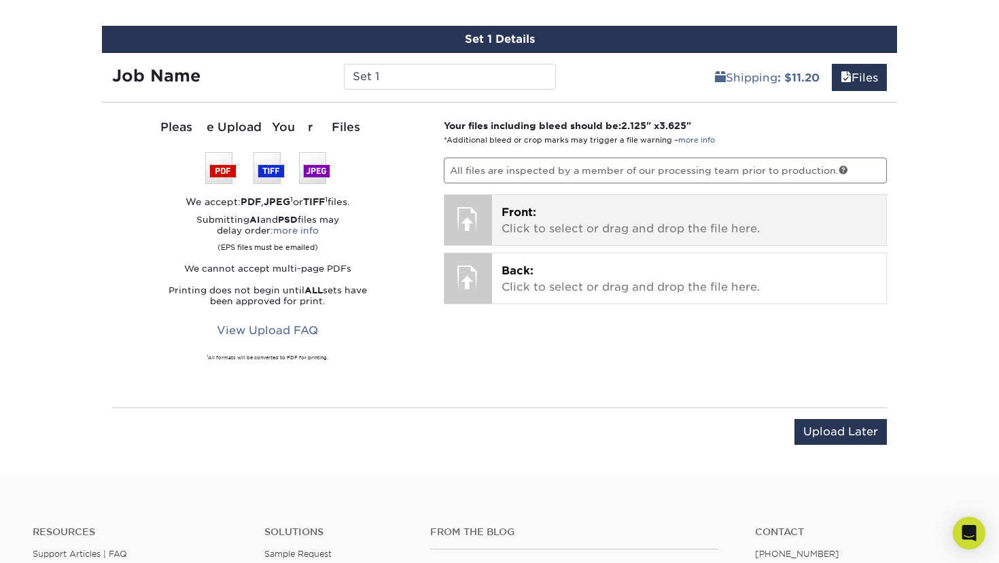
click at [547, 217] on p "Front: Click to select or drag and drop the file here." at bounding box center [689, 220] width 376 height 33
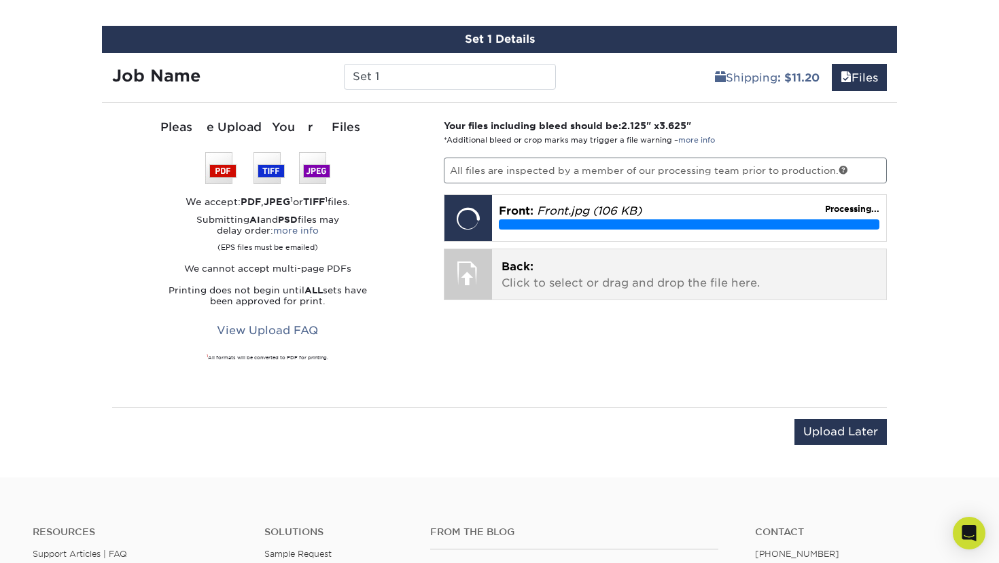
click at [572, 285] on p "Back: Click to select or drag and drop the file here." at bounding box center [689, 275] width 376 height 33
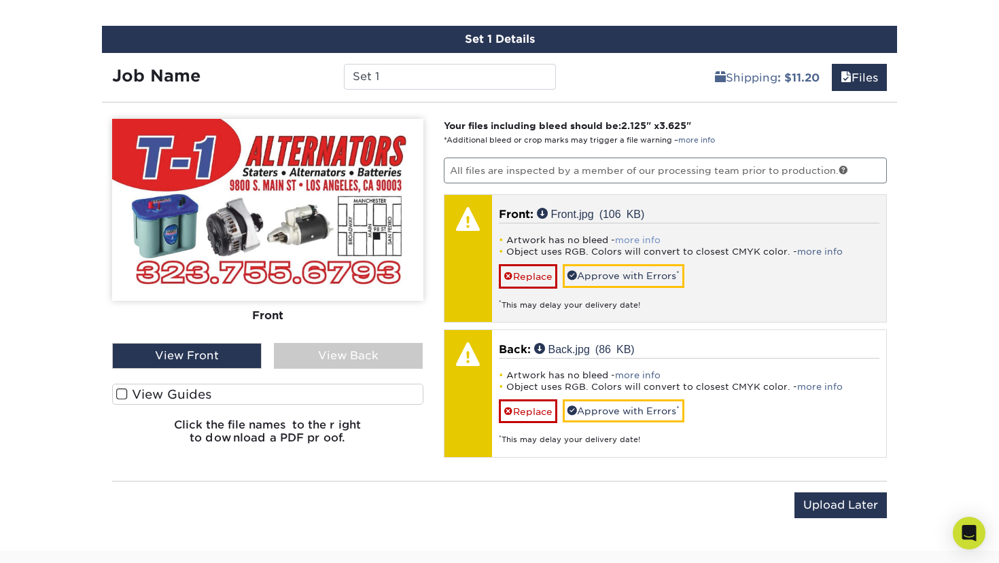
click at [648, 242] on link "more info" at bounding box center [638, 240] width 46 height 10
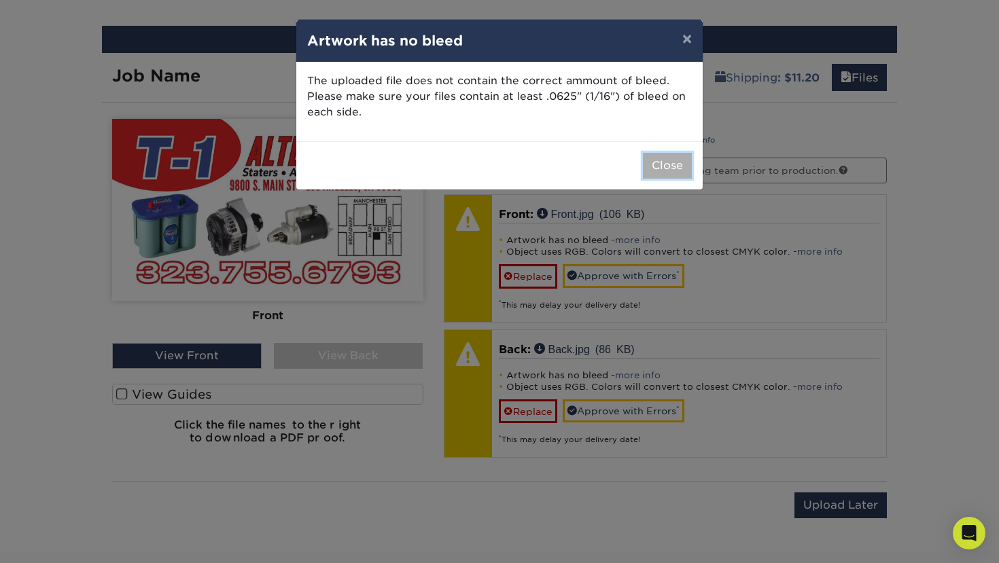
click at [664, 163] on button "Close" at bounding box center [667, 166] width 49 height 26
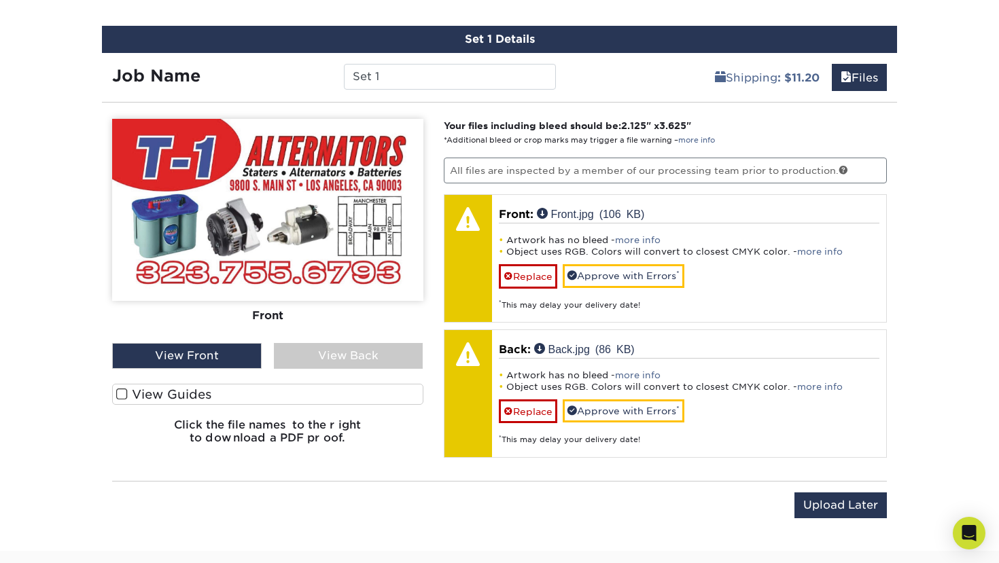
click at [199, 395] on label "View Guides" at bounding box center [267, 394] width 311 height 21
click at [0, 0] on input "View Guides" at bounding box center [0, 0] width 0 height 0
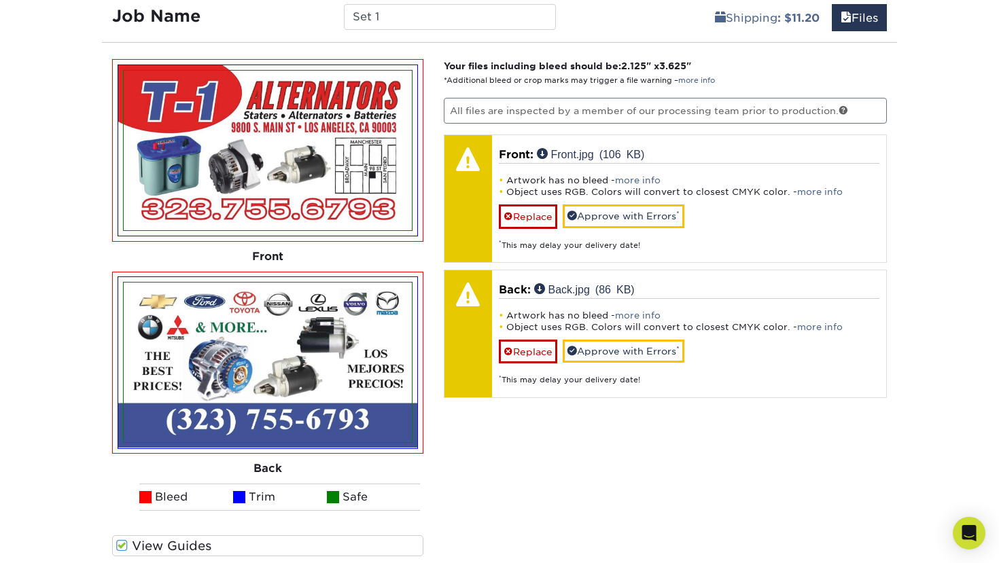
scroll to position [840, 0]
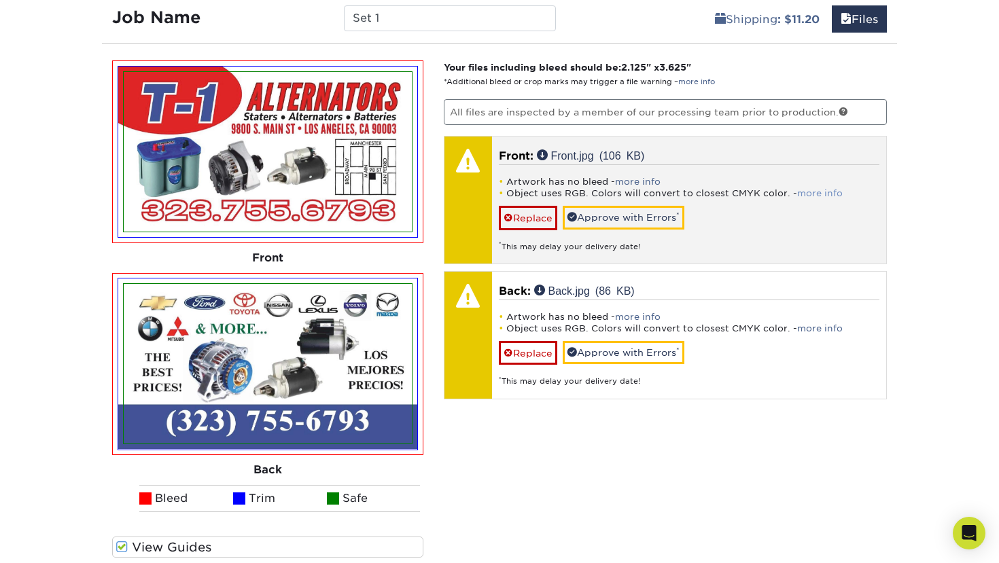
click at [817, 192] on link "more info" at bounding box center [820, 193] width 46 height 10
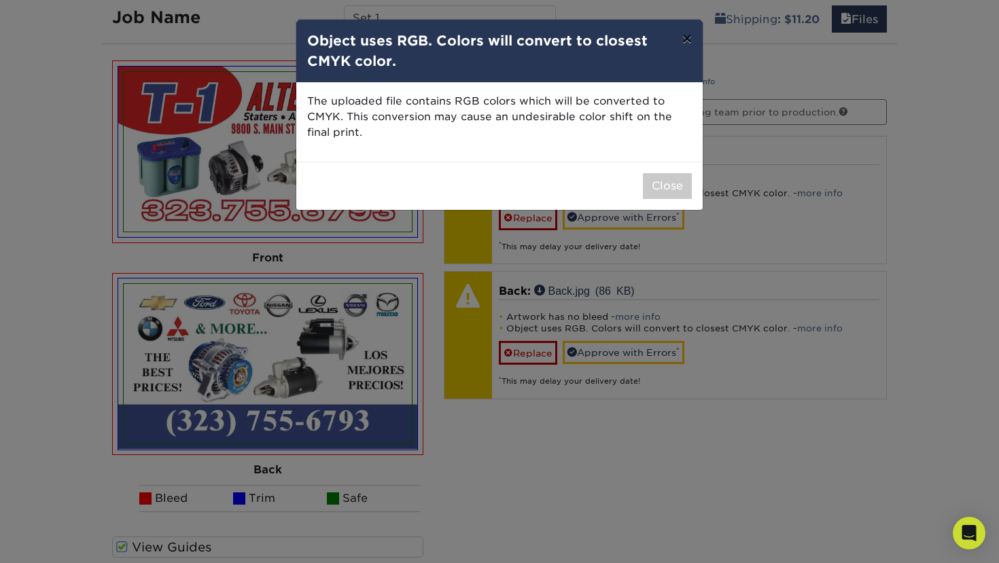
click at [681, 40] on button "×" at bounding box center [686, 39] width 31 height 38
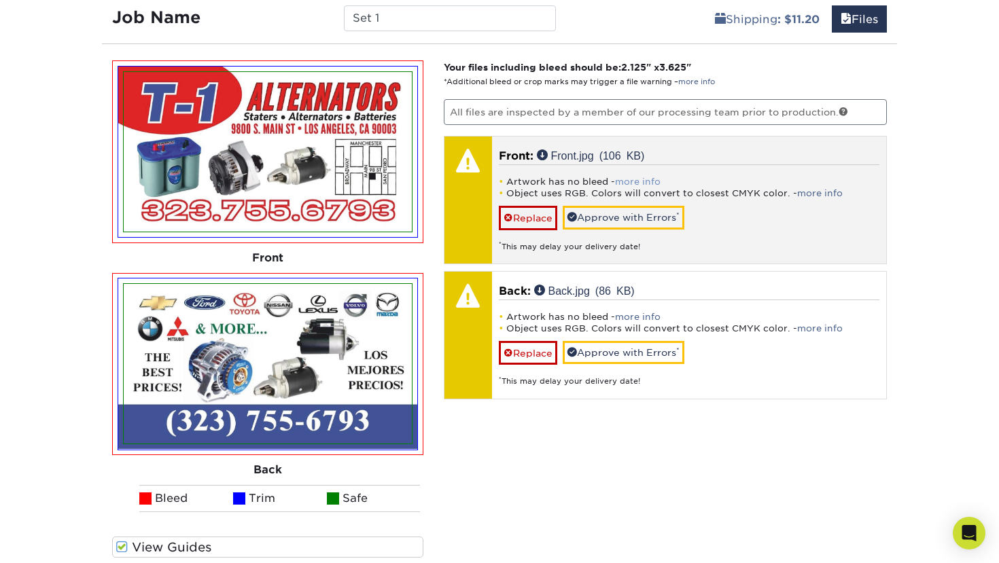
click at [627, 181] on link "more info" at bounding box center [638, 182] width 46 height 10
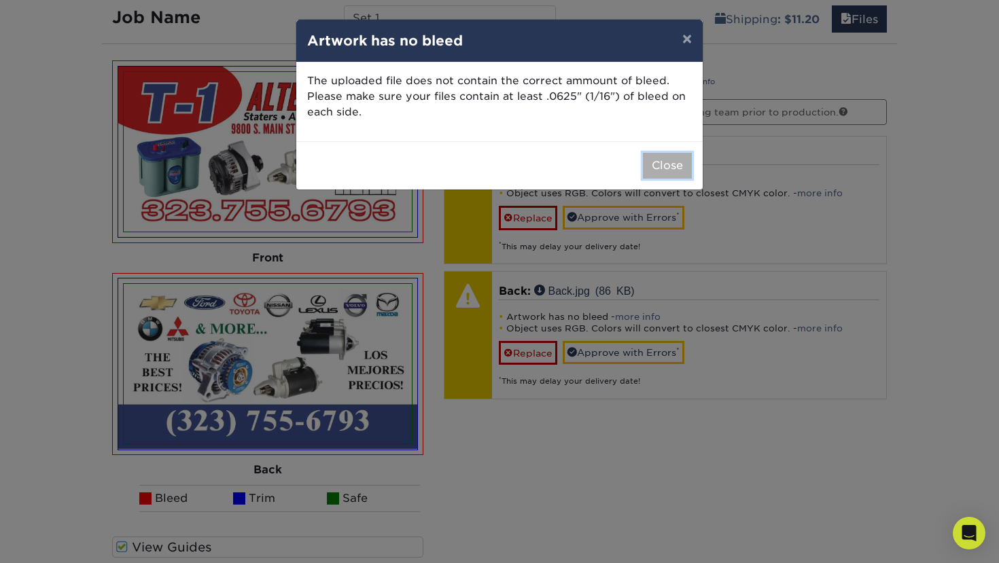
click at [670, 170] on button "Close" at bounding box center [667, 166] width 49 height 26
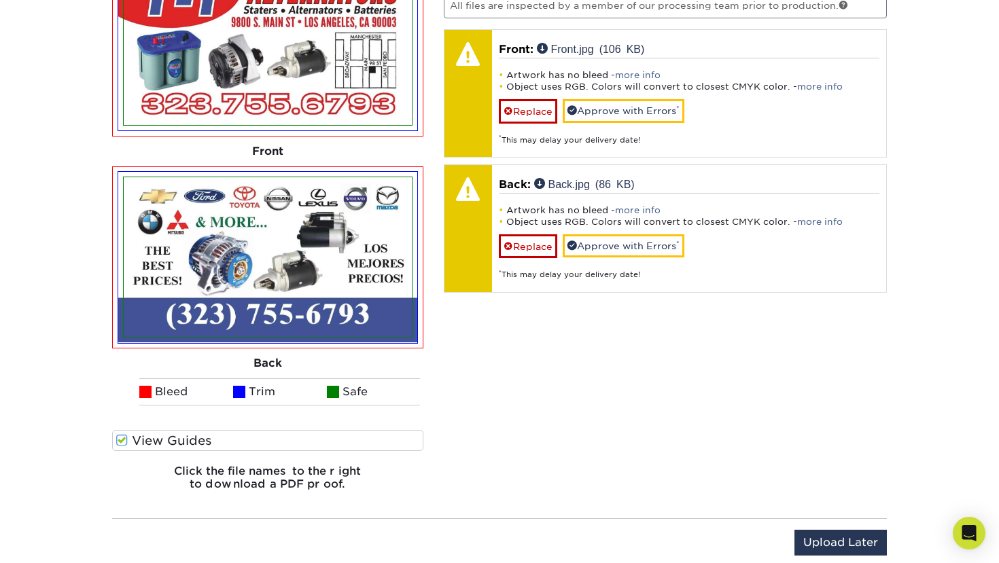
scroll to position [953, 0]
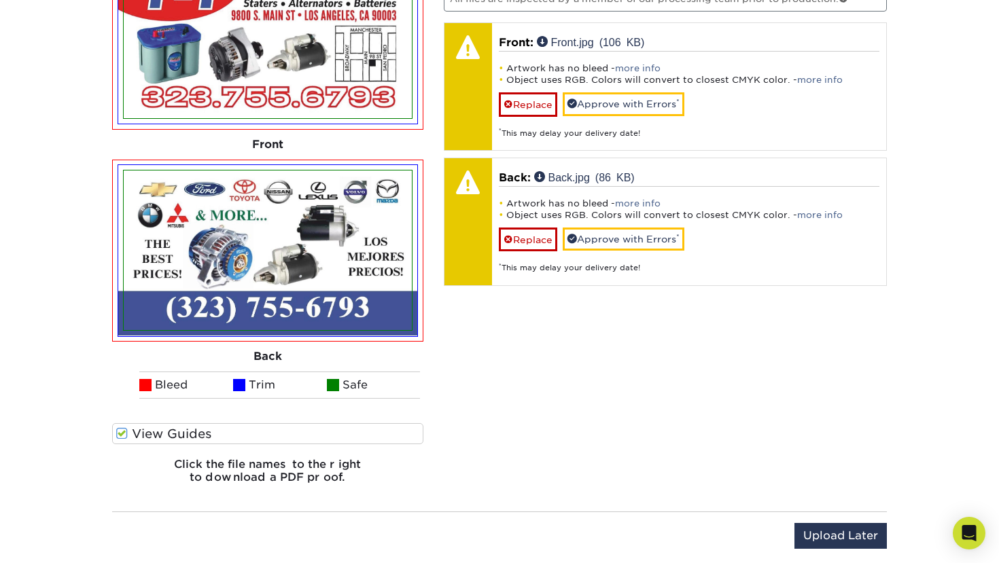
click at [244, 471] on h6 "Click the file names to the right to download a PDF proof." at bounding box center [267, 476] width 311 height 37
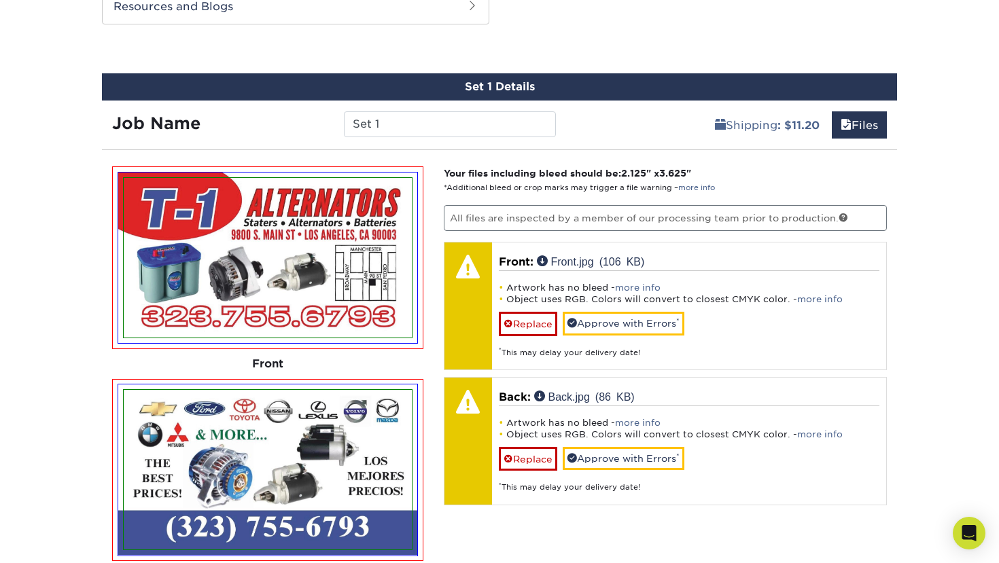
scroll to position [773, 0]
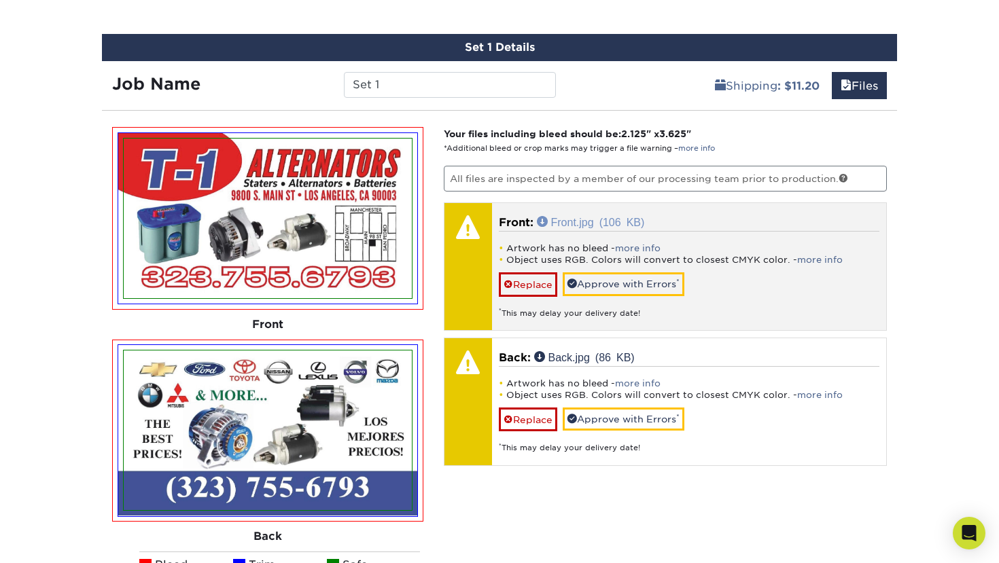
click at [539, 220] on link "Front.jpg (106 KB)" at bounding box center [591, 221] width 108 height 11
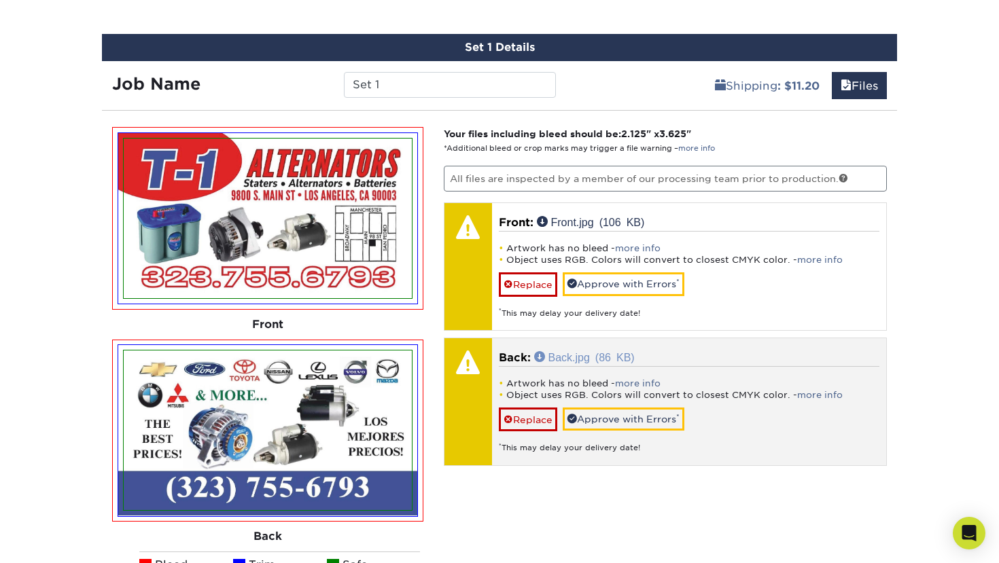
click at [542, 357] on link "Back.jpg (86 KB)" at bounding box center [584, 356] width 101 height 11
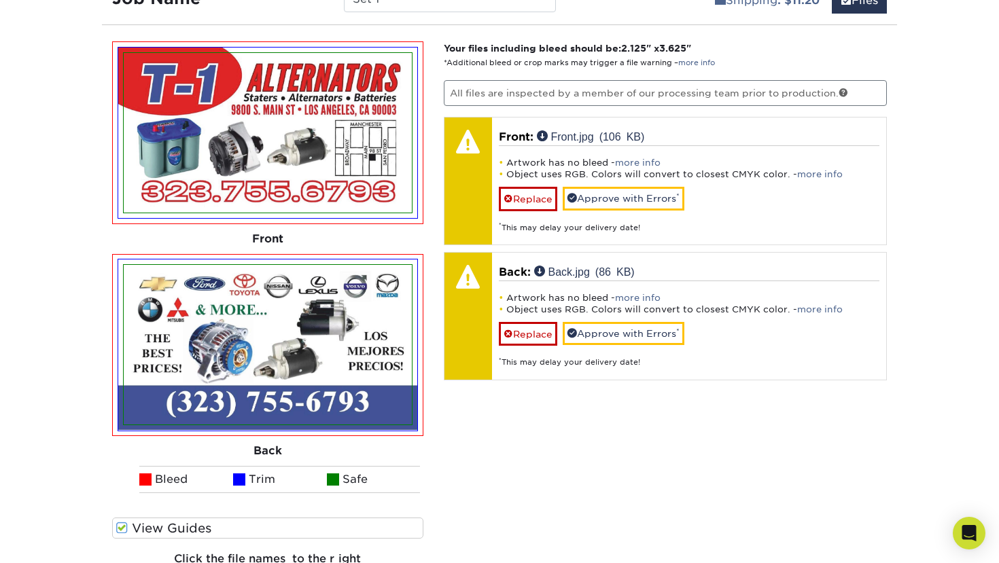
scroll to position [873, 0]
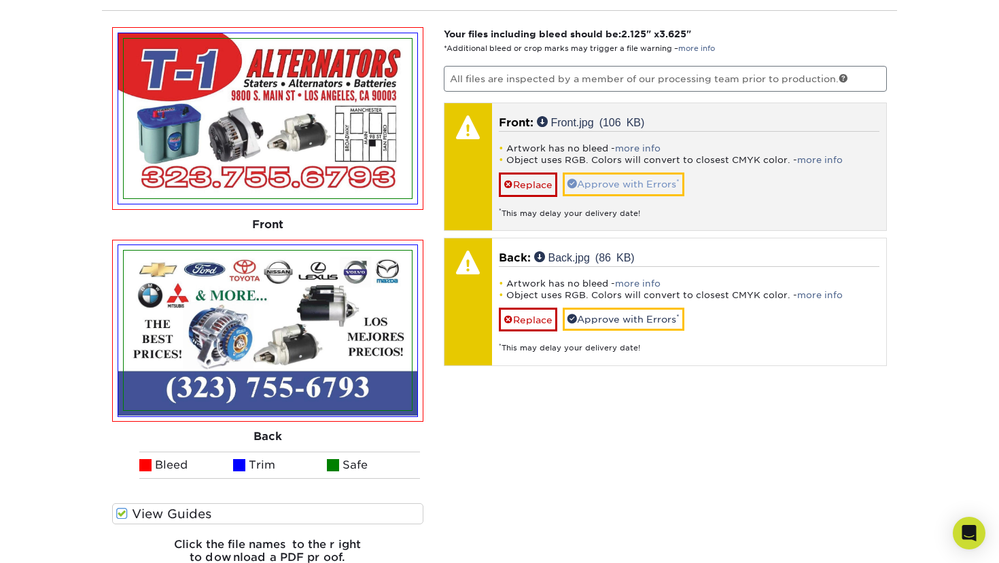
click at [613, 188] on link "Approve with Errors *" at bounding box center [623, 184] width 122 height 23
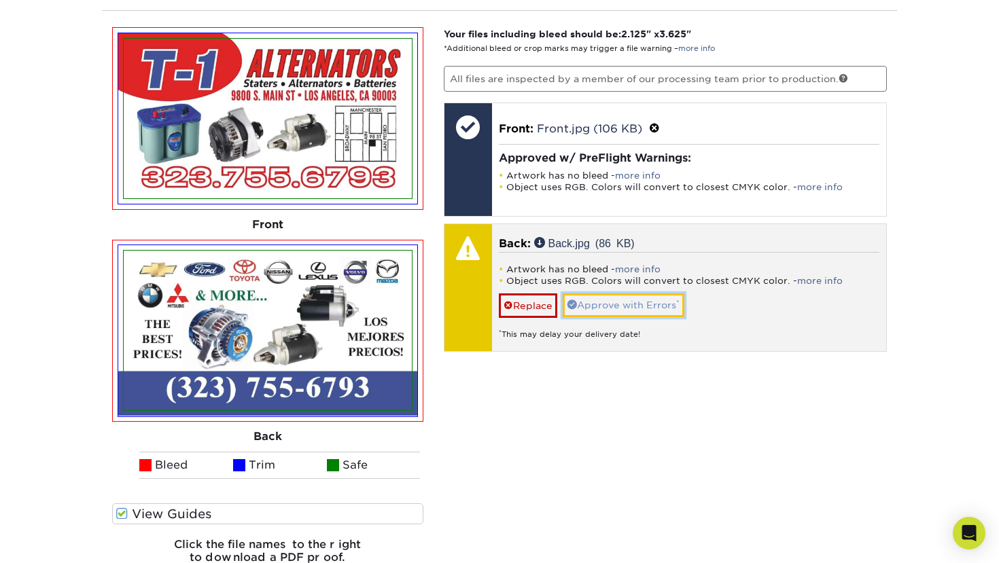
click at [592, 303] on link "Approve with Errors *" at bounding box center [623, 304] width 122 height 23
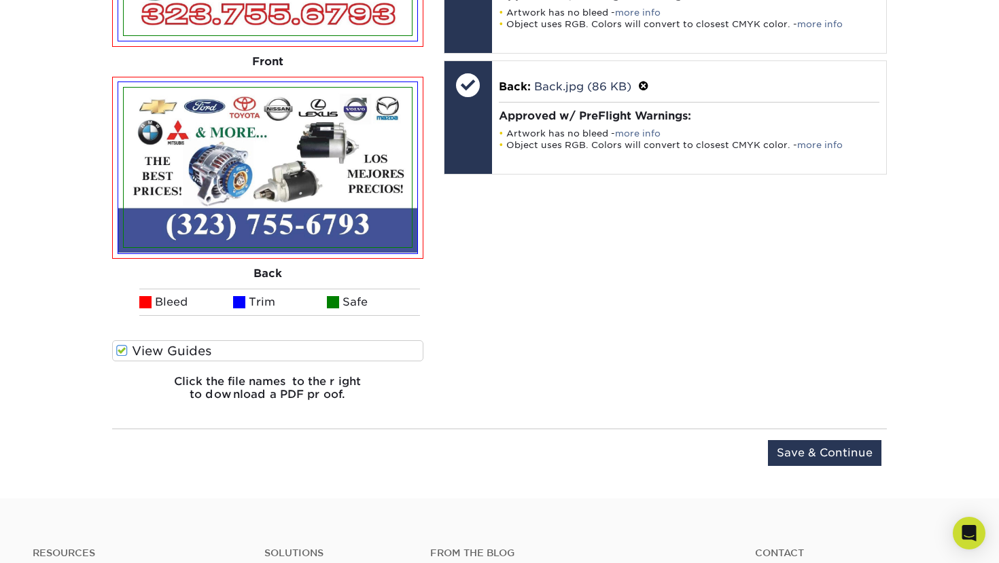
scroll to position [1044, 0]
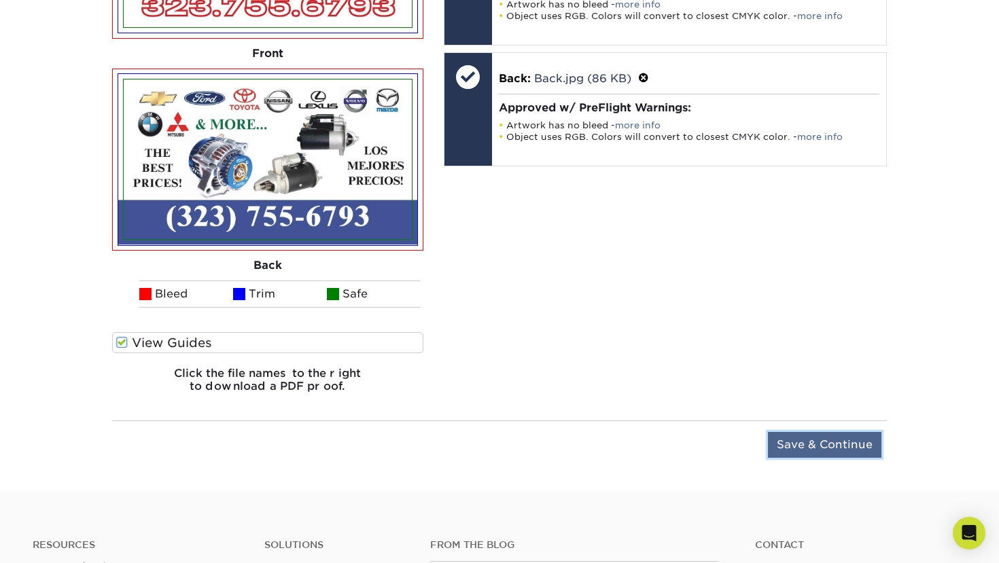
click at [806, 435] on input "Save & Continue" at bounding box center [824, 445] width 113 height 26
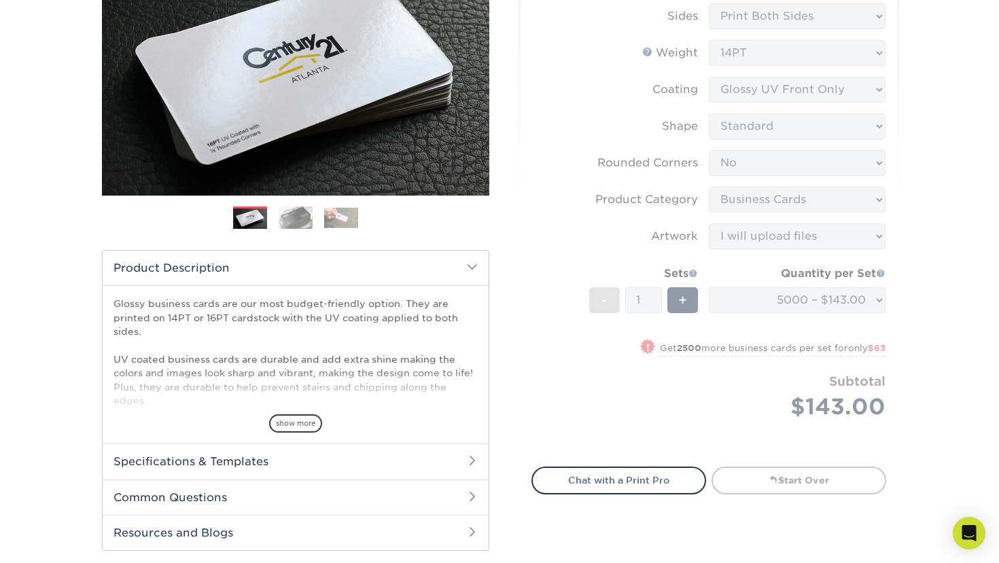
scroll to position [0, 0]
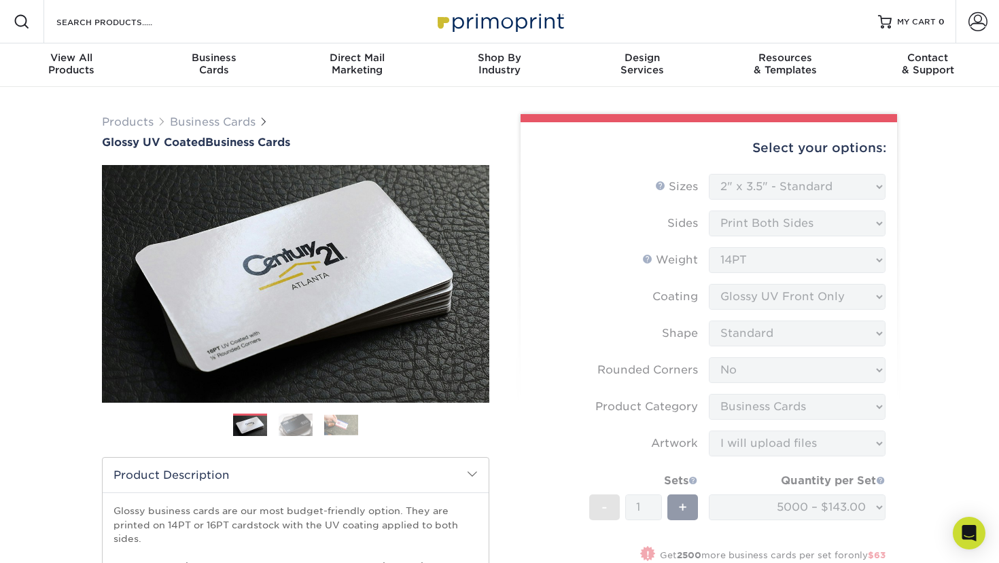
click at [720, 215] on form "Sizes Help Sizes Please Select 1.5" x 3.5" - Mini 1.75" x 3.5" - Mini 2" x 2" -…" at bounding box center [708, 416] width 355 height 484
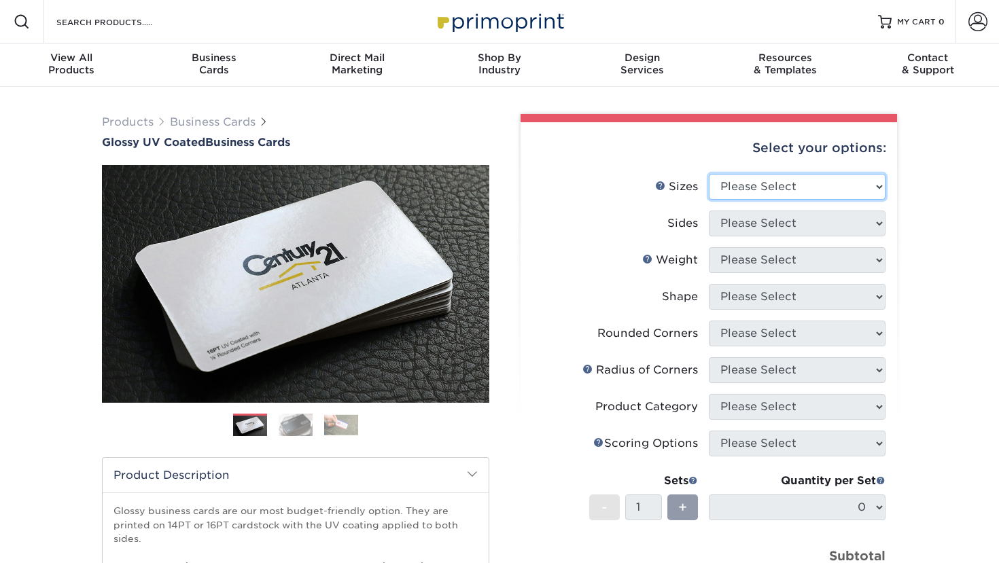
click at [785, 189] on select "Please Select 1.5" x 3.5" - Mini 1.75" x 3.5" - Mini 2" x 2" - Square 2" x 3" -…" at bounding box center [796, 187] width 177 height 26
select select "2.00x3.50"
click at [708, 174] on select "Please Select 1.5" x 3.5" - Mini 1.75" x 3.5" - Mini 2" x 2" - Square 2" x 3" -…" at bounding box center [796, 187] width 177 height 26
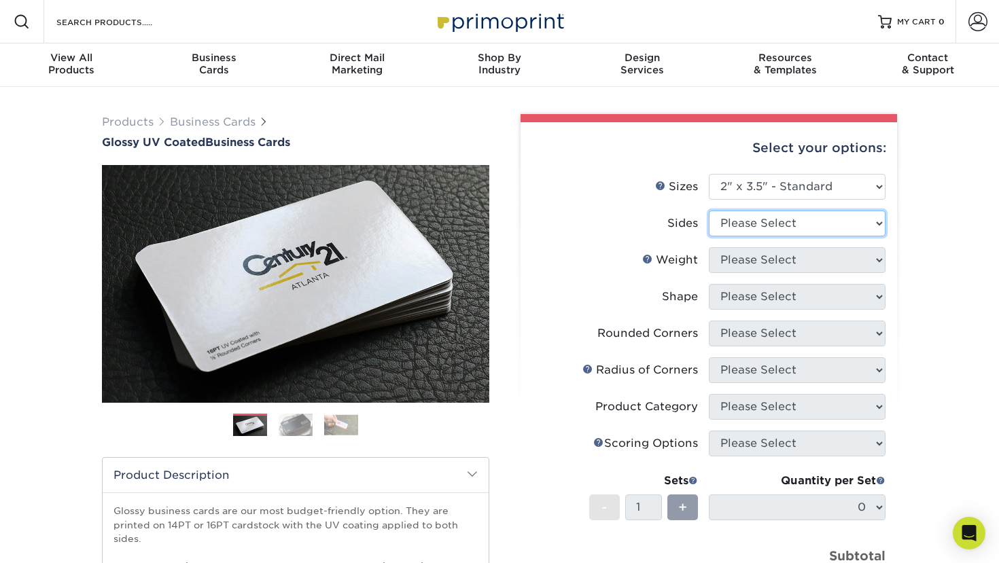
click at [778, 221] on select "Please Select Print Both Sides Print Front Only" at bounding box center [796, 224] width 177 height 26
select select "13abbda7-1d64-4f25-8bb2-c179b224825d"
click at [708, 211] on select "Please Select Print Both Sides Print Front Only" at bounding box center [796, 224] width 177 height 26
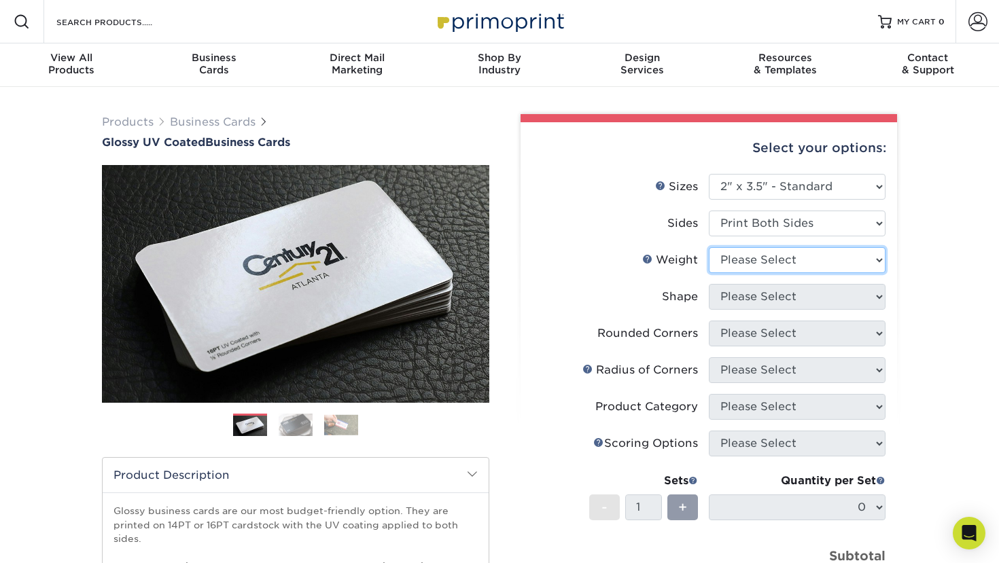
click at [774, 257] on select "Please Select 16PT 14PT" at bounding box center [796, 260] width 177 height 26
select select "14PT"
click at [708, 247] on select "Please Select 16PT 14PT" at bounding box center [796, 260] width 177 height 26
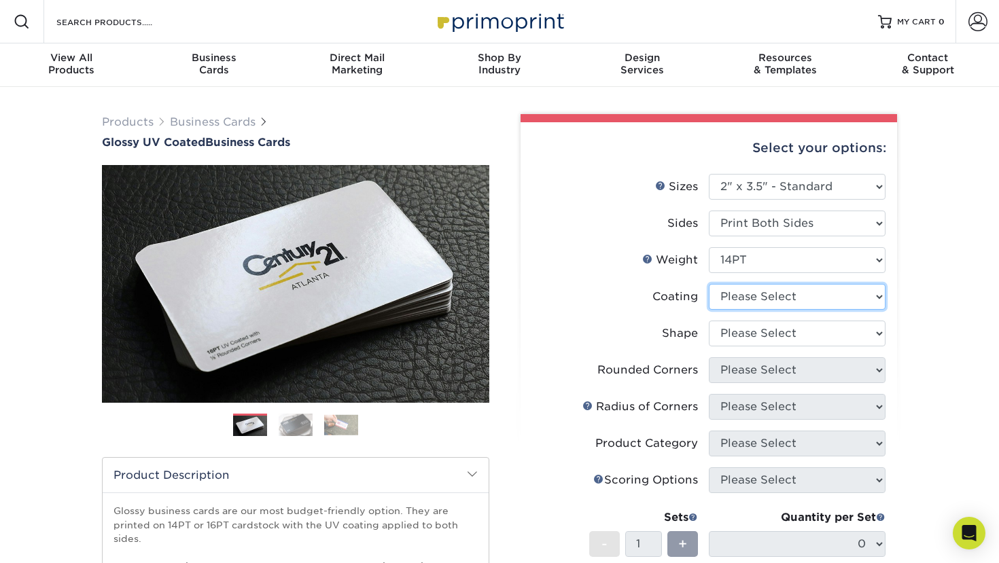
click at [773, 294] on select at bounding box center [796, 297] width 177 height 26
select select "ae367451-b2b8-45df-a344-0f05b6a12993"
click at [708, 284] on select at bounding box center [796, 297] width 177 height 26
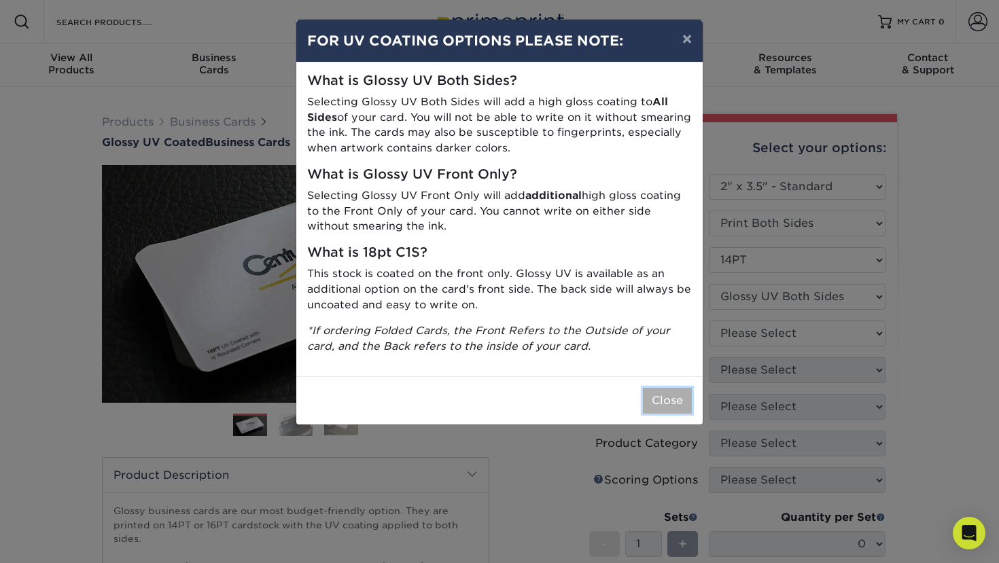
click at [675, 402] on button "Close" at bounding box center [667, 401] width 49 height 26
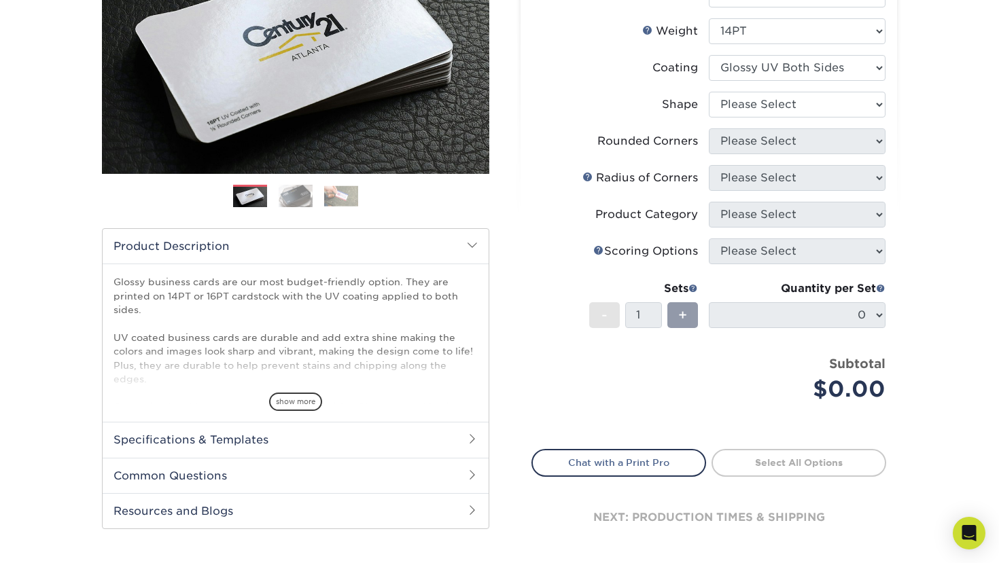
scroll to position [141, 0]
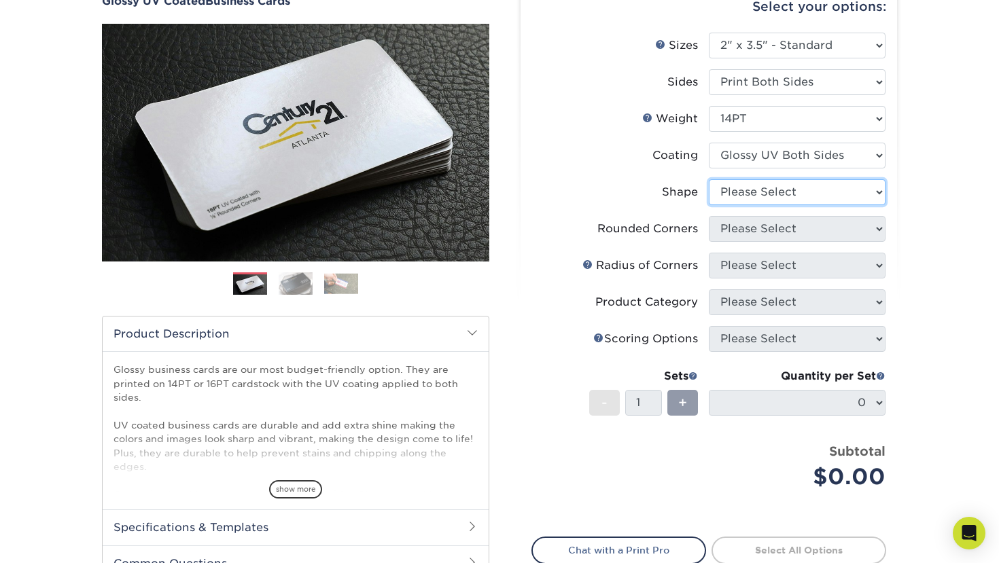
click at [759, 187] on select "Please Select Standard" at bounding box center [796, 192] width 177 height 26
select select "standard"
click at [708, 179] on select "Please Select Standard" at bounding box center [796, 192] width 177 height 26
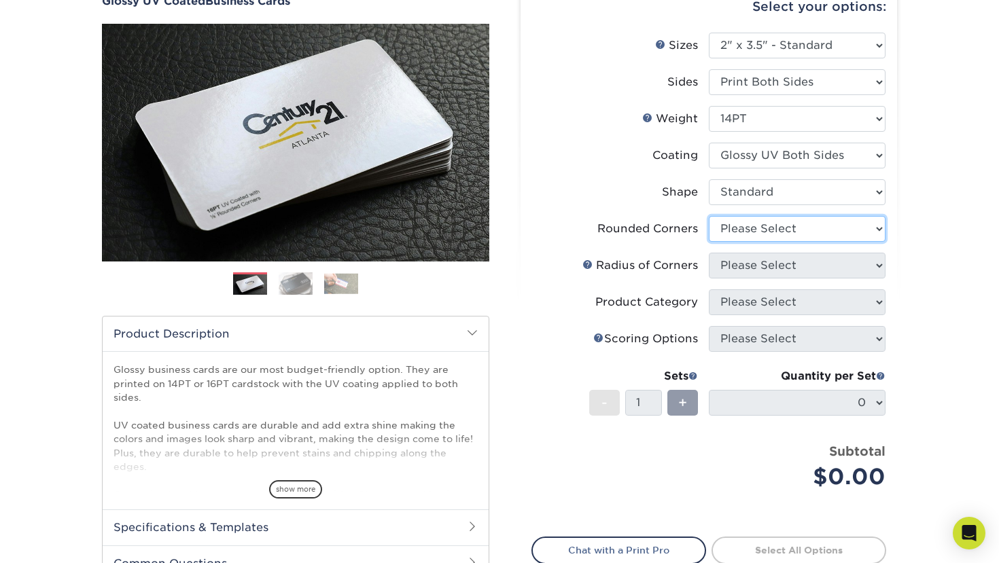
click at [758, 233] on select "Please Select Yes - Round 2 Corners Yes - Round 4 Corners No" at bounding box center [796, 229] width 177 height 26
select select "0"
click at [708, 216] on select "Please Select Yes - Round 2 Corners Yes - Round 4 Corners No" at bounding box center [796, 229] width 177 height 26
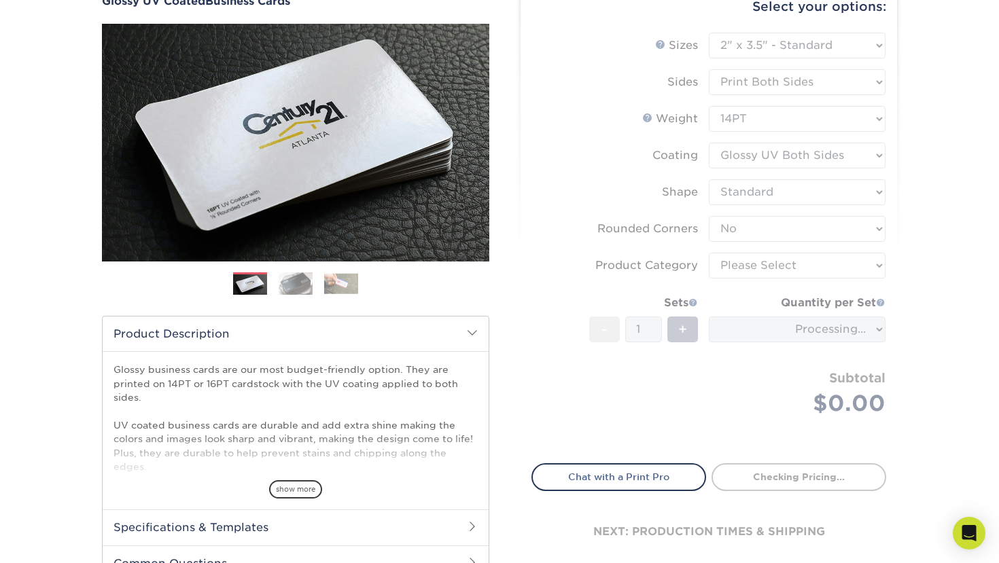
click at [761, 264] on form "Sizes Help Sizes Please Select 1.5" x 3.5" - Mini 1.75" x 3.5" - Mini 2" x 2" -…" at bounding box center [708, 240] width 355 height 415
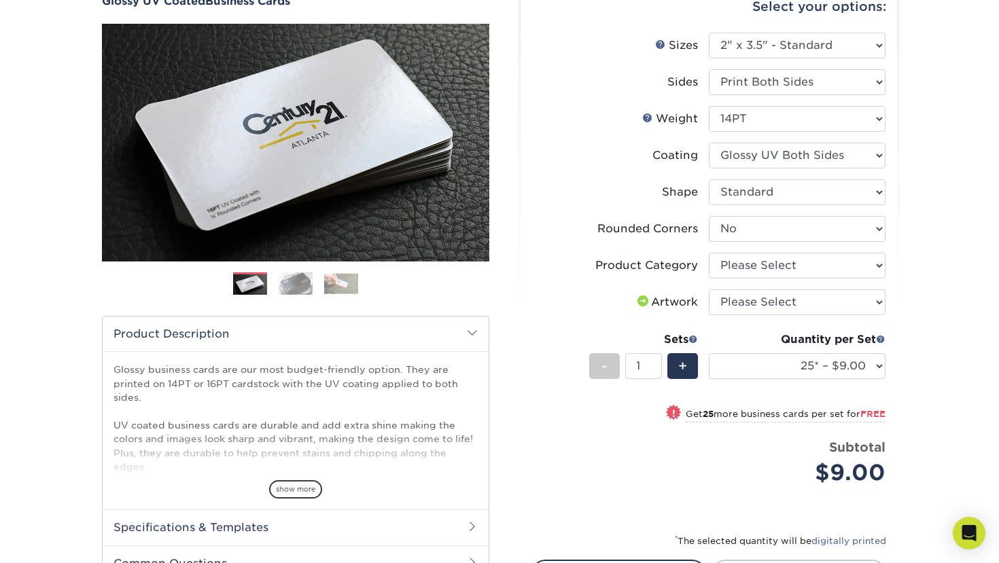
click at [761, 283] on li "Product Category Please Select Business Cards" at bounding box center [708, 271] width 353 height 37
click at [761, 298] on select "Please Select I will upload files I need a design - $100" at bounding box center [796, 302] width 177 height 26
click at [760, 302] on select "Please Select I will upload files I need a design - $100" at bounding box center [796, 302] width 177 height 26
select select "upload"
click at [708, 289] on select "Please Select I will upload files I need a design - $100" at bounding box center [796, 302] width 177 height 26
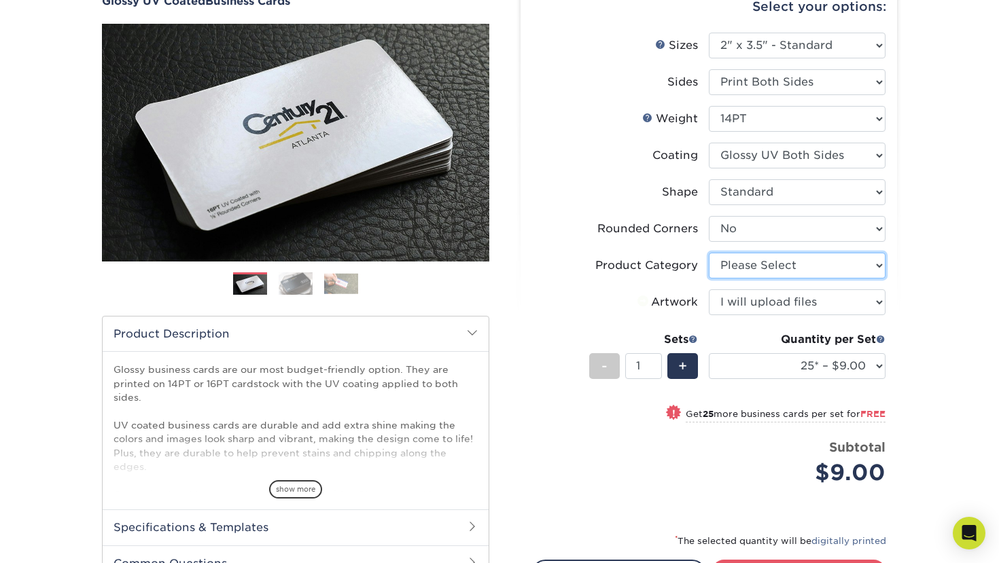
click at [789, 254] on select "Please Select Business Cards" at bounding box center [796, 266] width 177 height 26
select select "3b5148f1-0588-4f88-a218-97bcfdce65c1"
click at [708, 253] on select "Please Select Business Cards" at bounding box center [796, 266] width 177 height 26
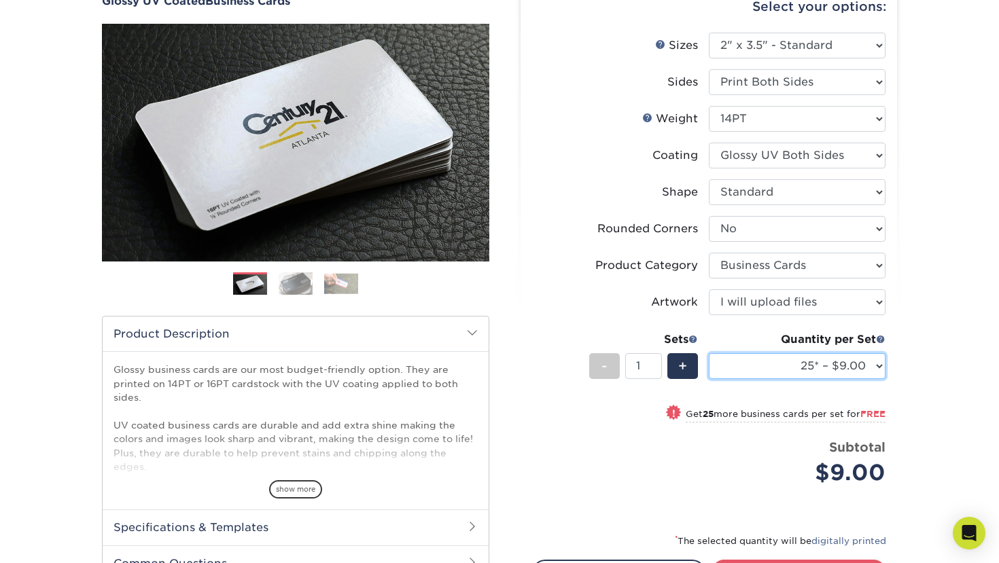
click at [793, 361] on select "25* – $9.00 50* – $9.00 100* – $9.00 250* – $17.00 500 – $33.00 1000 – $42.00 2…" at bounding box center [796, 366] width 177 height 26
select select "5000 – $143.00"
click at [708, 353] on select "25* – $9.00 50* – $9.00 100* – $9.00 250* – $17.00 500 – $33.00 1000 – $42.00 2…" at bounding box center [796, 366] width 177 height 26
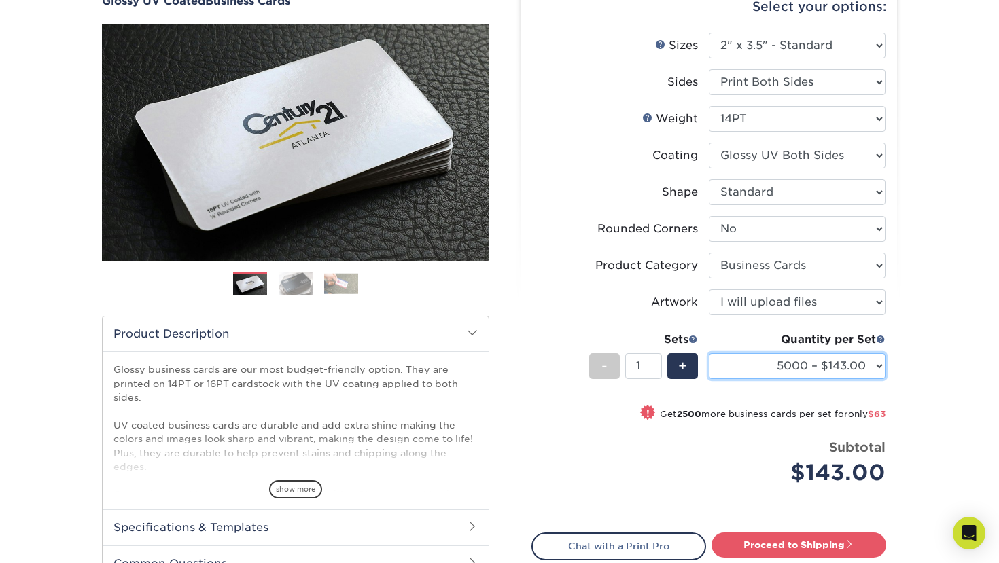
scroll to position [302, 0]
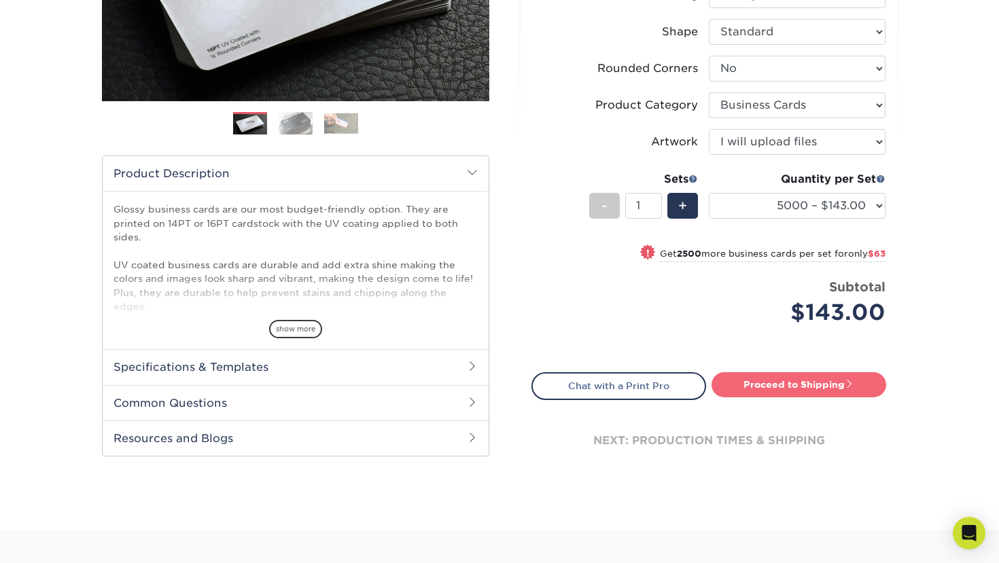
click at [765, 390] on link "Proceed to Shipping" at bounding box center [798, 384] width 175 height 24
type input "Set 1"
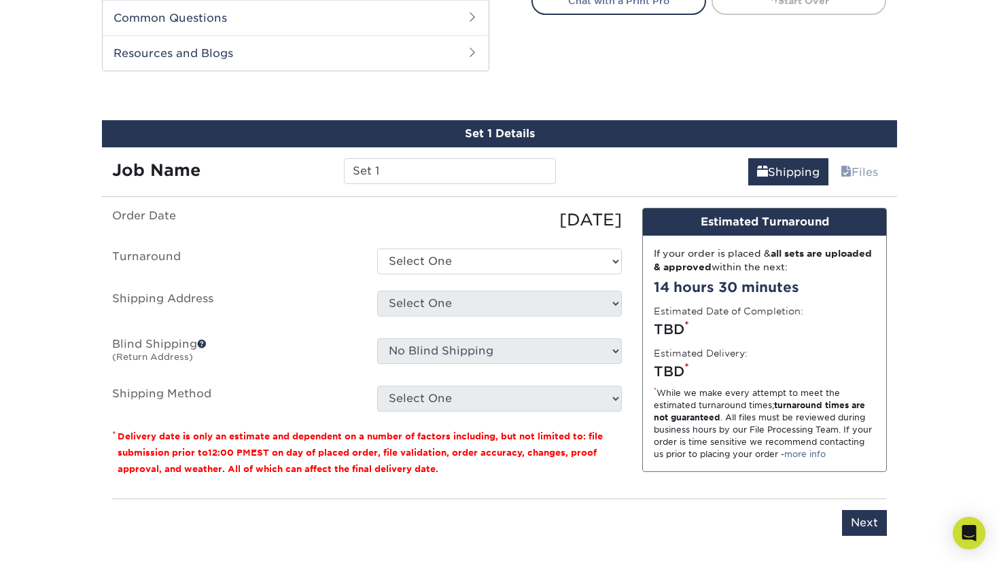
scroll to position [710, 0]
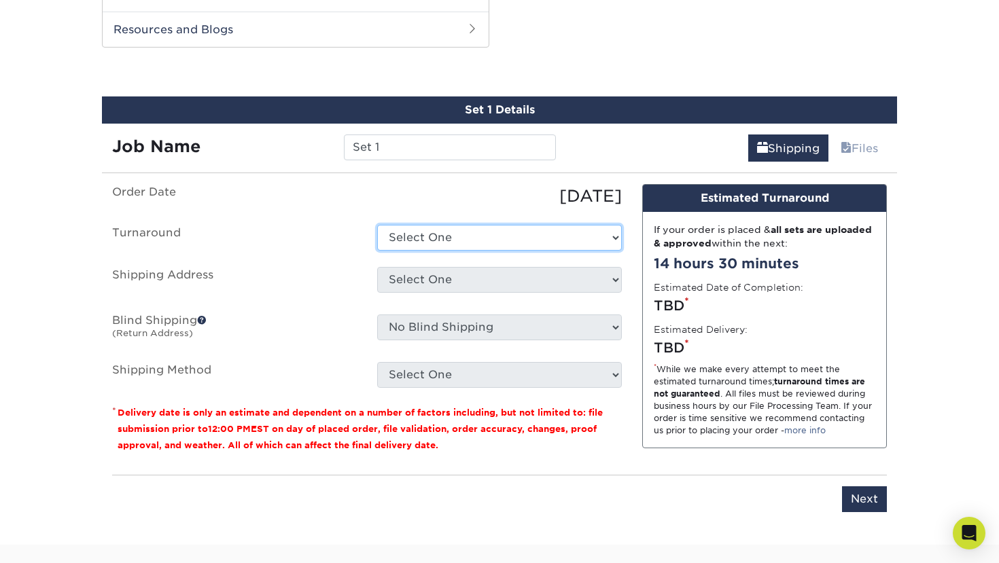
click at [478, 234] on select "Select One 2-4 Business Days 2 Day Next Business Day" at bounding box center [499, 238] width 245 height 26
select select "d25f197a-d756-492b-9cd2-bb7d52727034"
click at [377, 225] on select "Select One 2-4 Business Days 2 Day Next Business Day" at bounding box center [499, 238] width 245 height 26
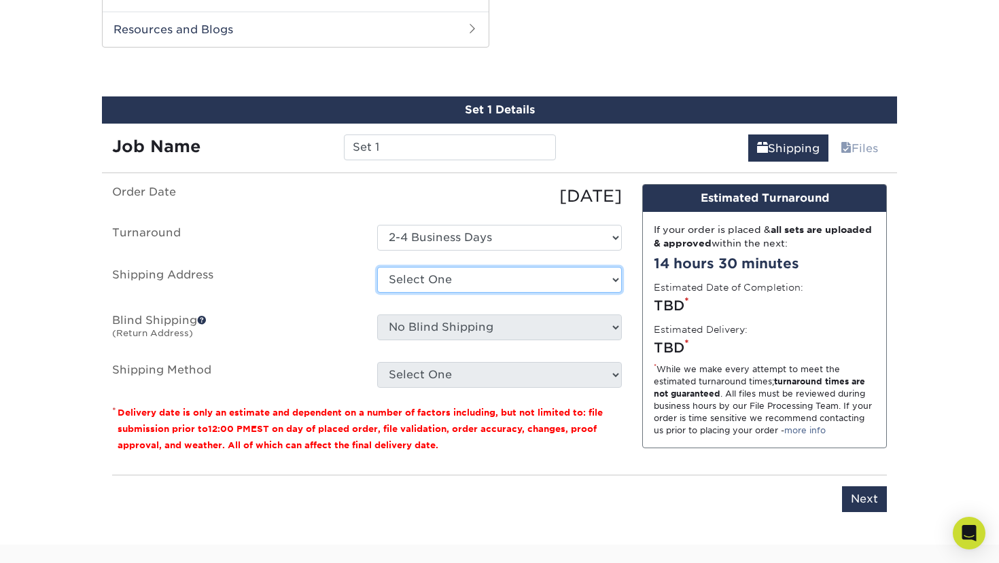
click at [482, 274] on select "Select One Home + Add New Address - Login" at bounding box center [499, 280] width 245 height 26
select select "286365"
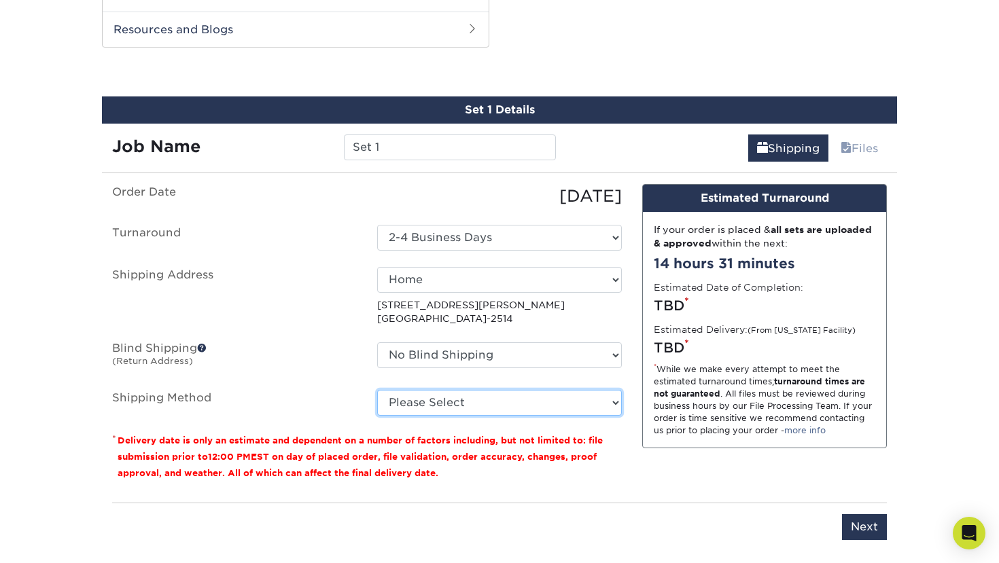
click at [470, 407] on select "Please Select Ground Shipping (+$11.20) 3 Day Shipping Service (+$20.82) 2 Day …" at bounding box center [499, 403] width 245 height 26
select select "03"
click at [377, 390] on select "Please Select Ground Shipping (+$11.20) 3 Day Shipping Service (+$20.82) 2 Day …" at bounding box center [499, 403] width 245 height 26
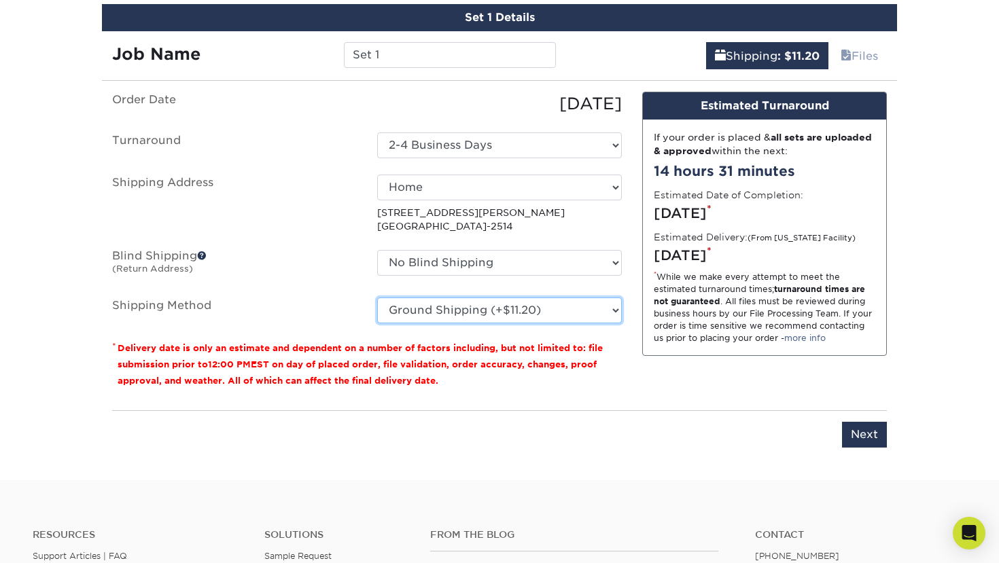
scroll to position [828, 0]
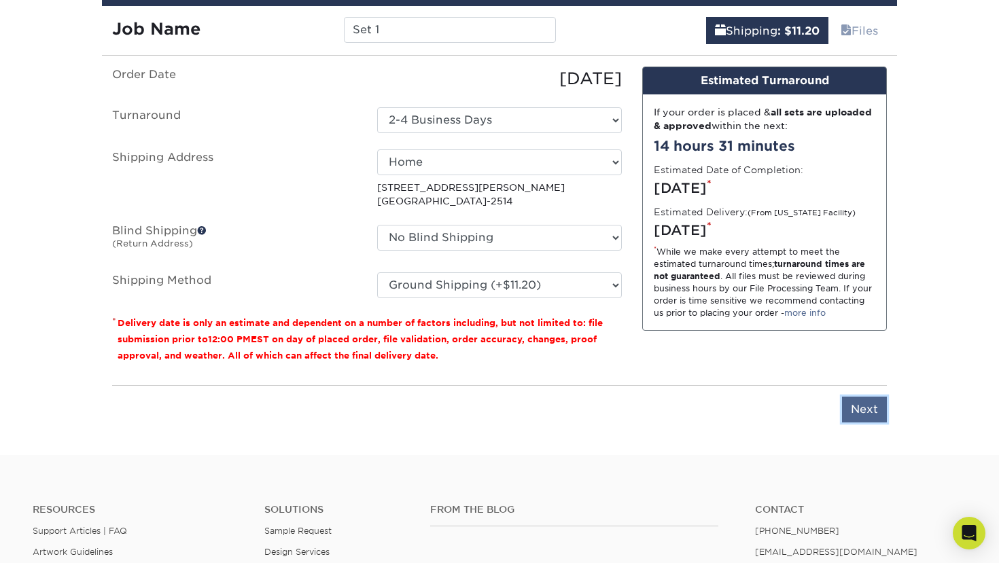
click at [876, 412] on input "Next" at bounding box center [864, 410] width 45 height 26
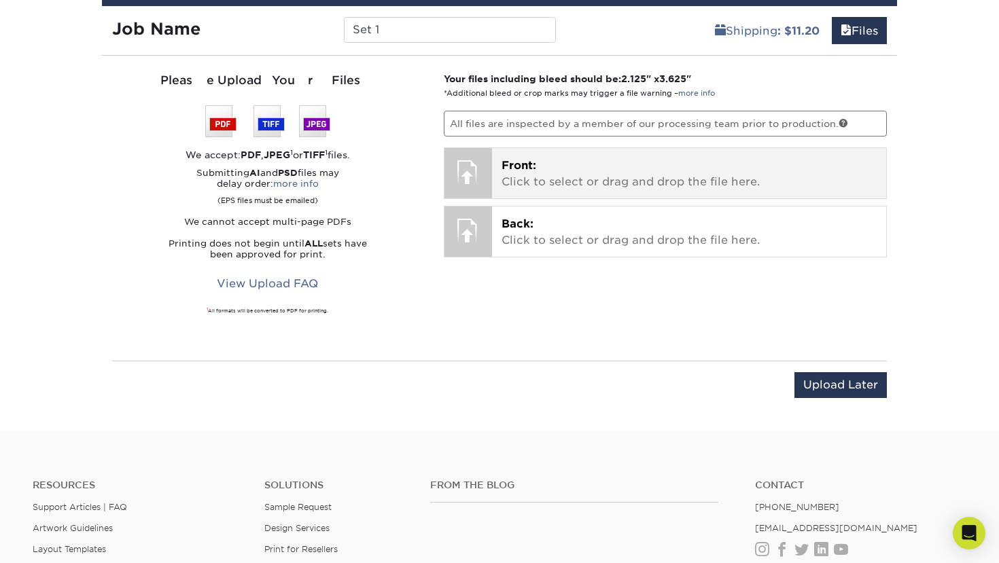
click at [516, 168] on span "Front:" at bounding box center [518, 165] width 35 height 13
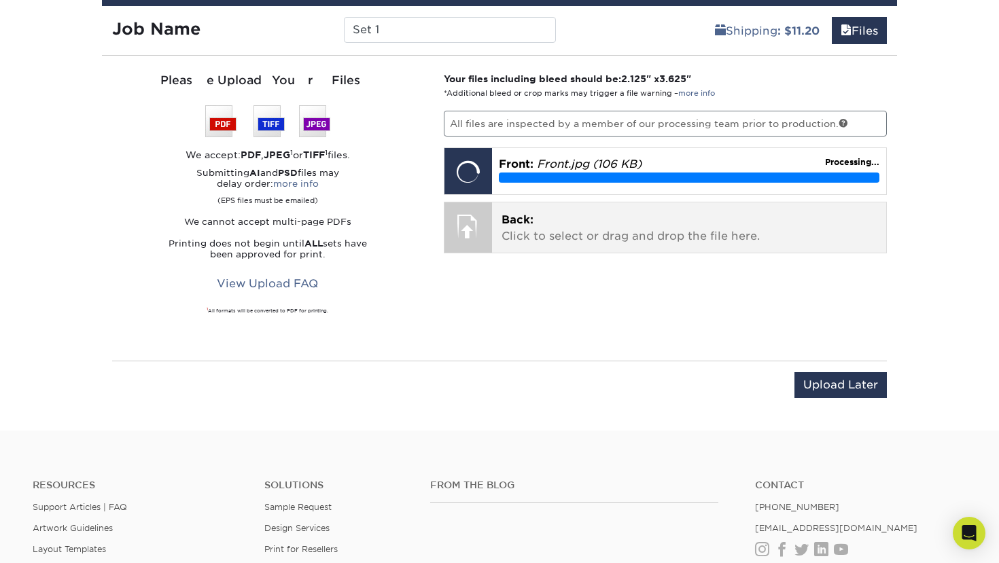
click at [532, 223] on span "Back:" at bounding box center [517, 219] width 32 height 13
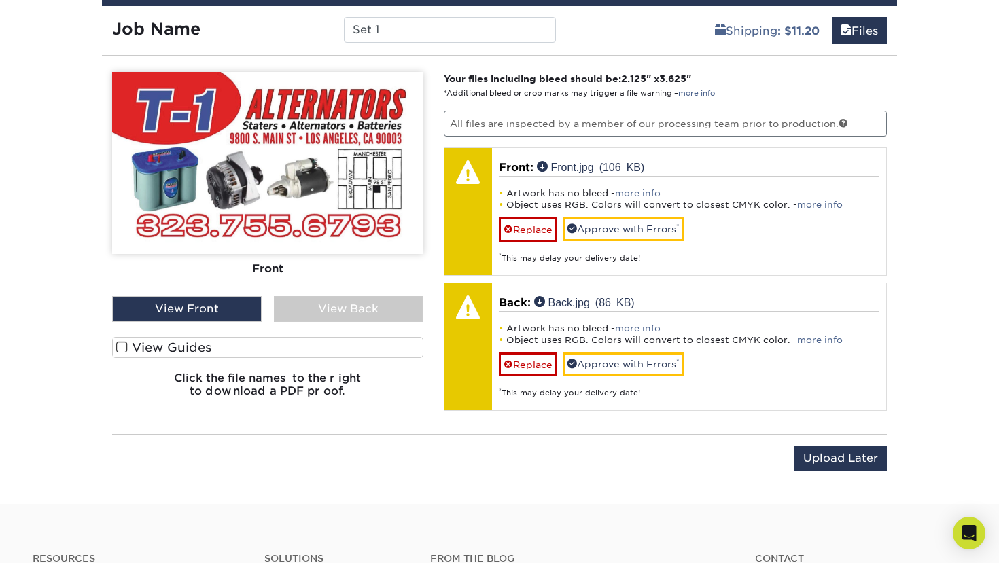
click at [118, 348] on span at bounding box center [122, 347] width 12 height 13
click at [0, 0] on input "View Guides" at bounding box center [0, 0] width 0 height 0
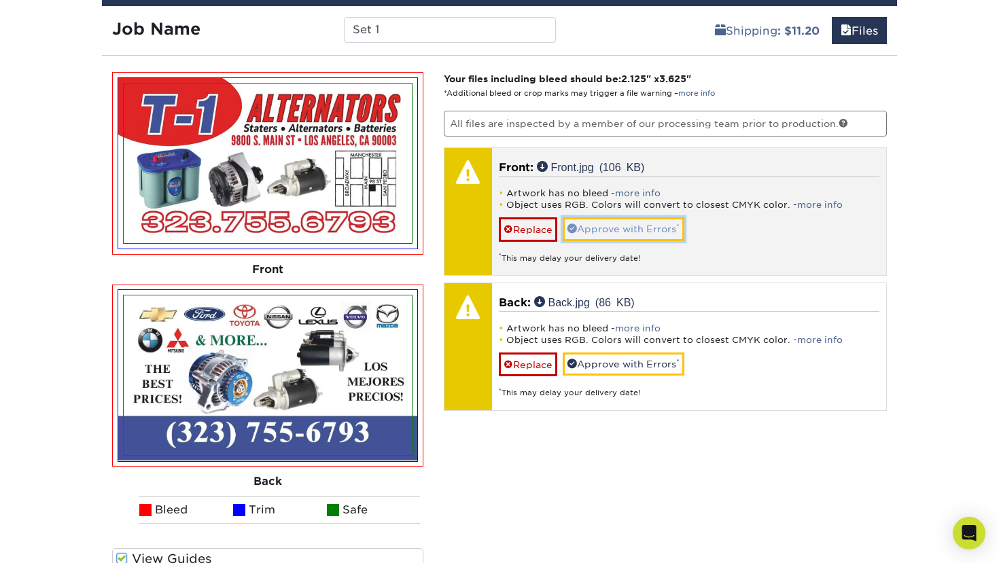
click at [580, 228] on link "Approve with Errors *" at bounding box center [623, 228] width 122 height 23
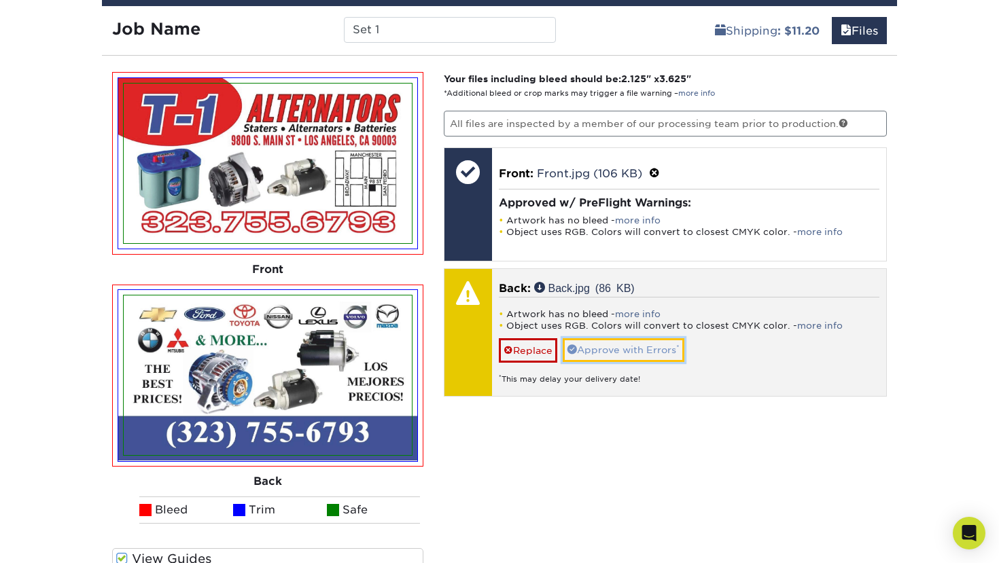
click at [599, 356] on link "Approve with Errors *" at bounding box center [623, 349] width 122 height 23
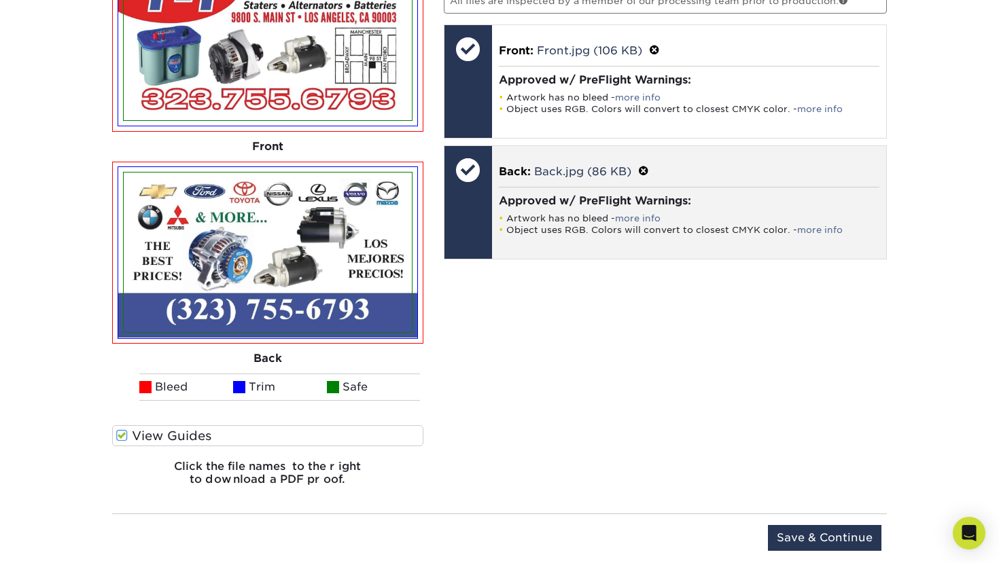
scroll to position [1050, 0]
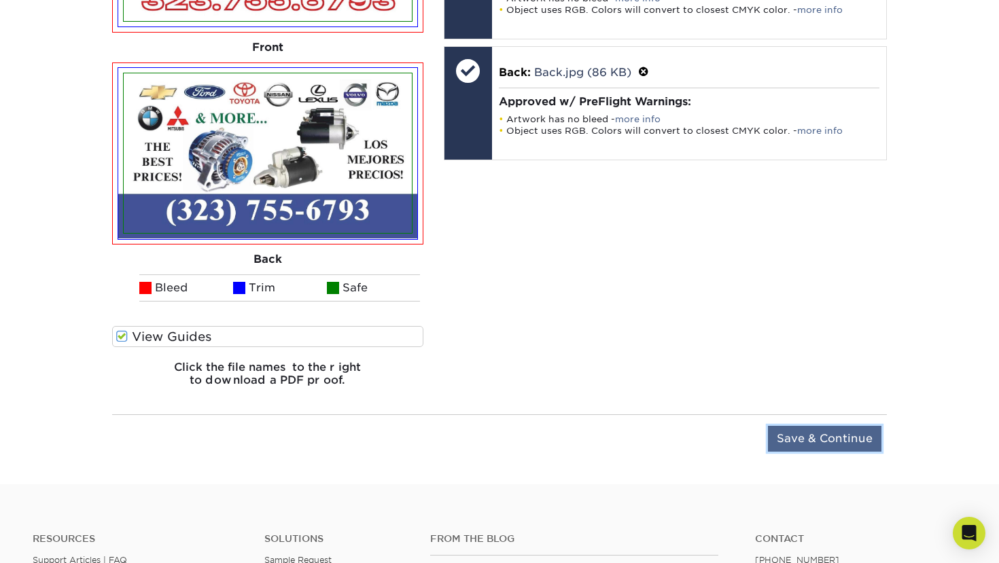
click at [808, 435] on input "Save & Continue" at bounding box center [824, 439] width 113 height 26
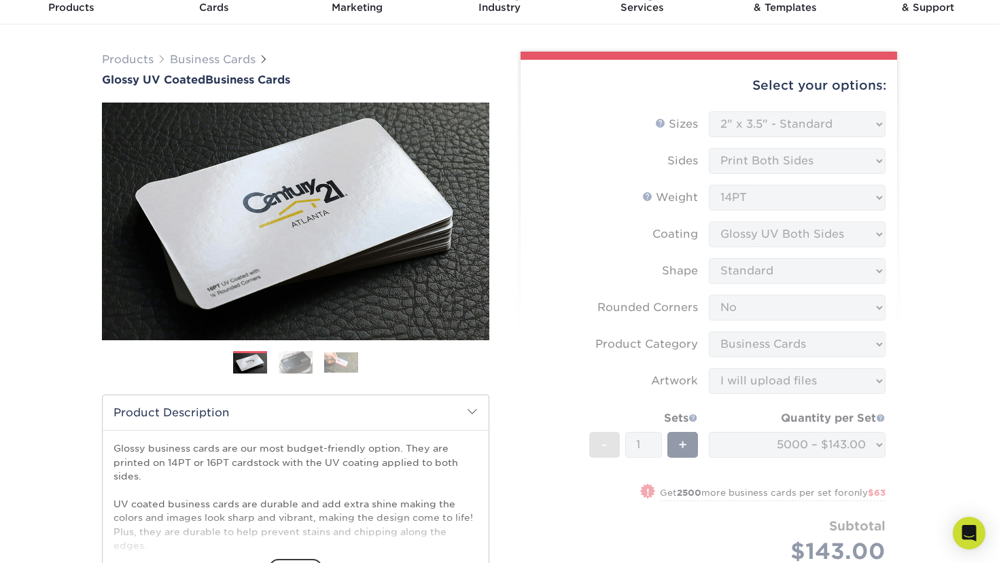
scroll to position [64, 0]
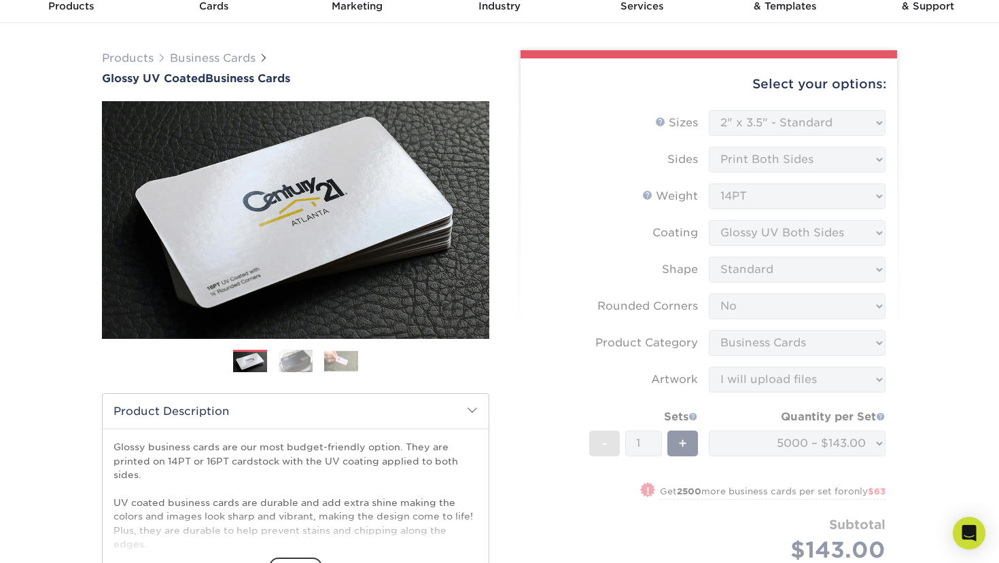
click at [294, 360] on img at bounding box center [295, 361] width 34 height 24
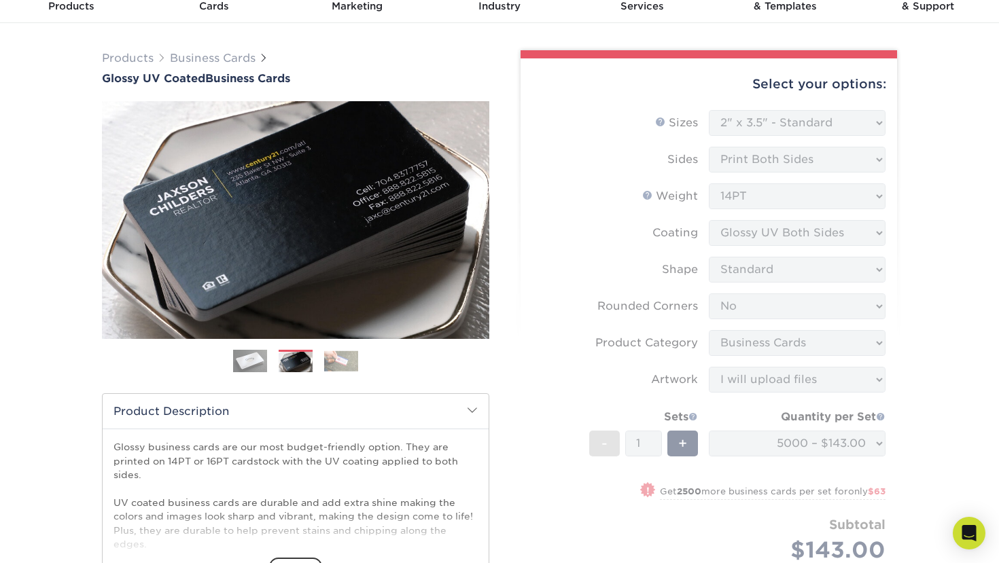
click at [335, 366] on img at bounding box center [341, 360] width 34 height 21
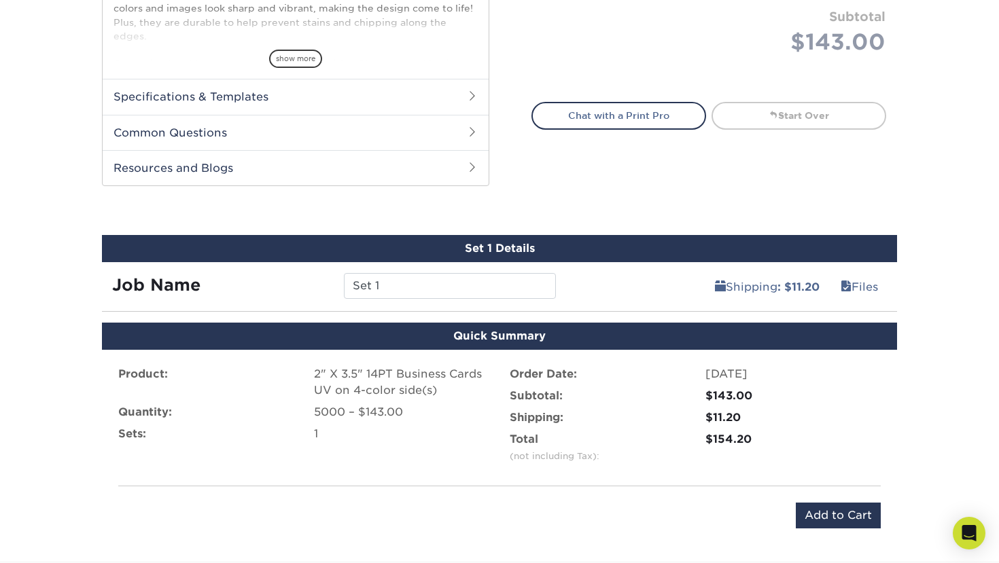
scroll to position [605, 0]
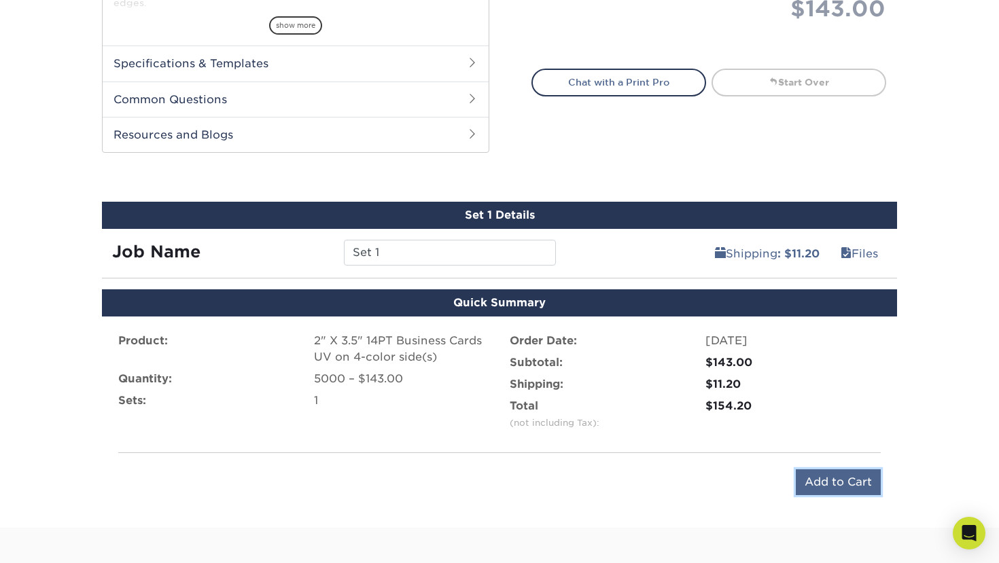
click at [856, 471] on input "Add to Cart" at bounding box center [837, 482] width 85 height 26
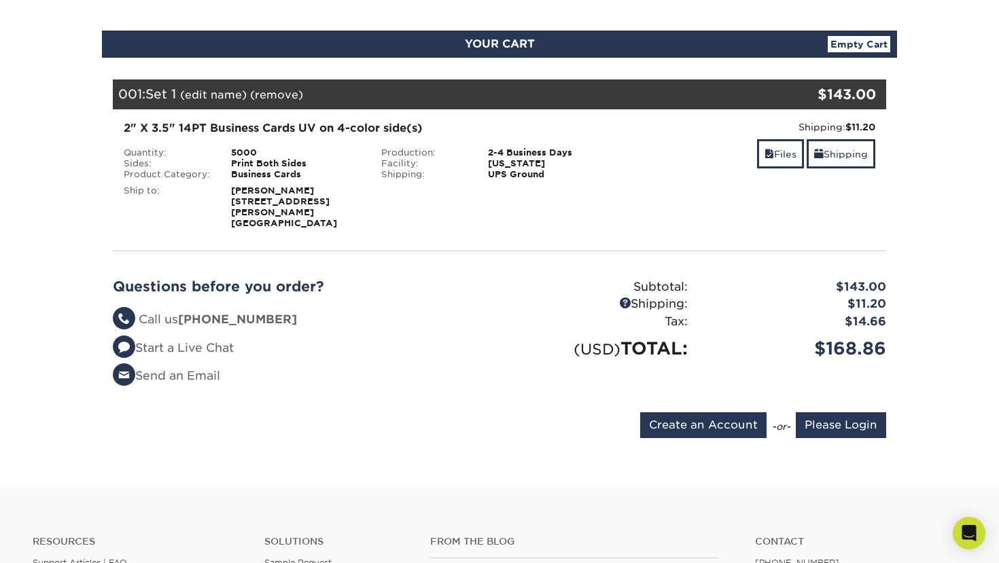
scroll to position [120, 0]
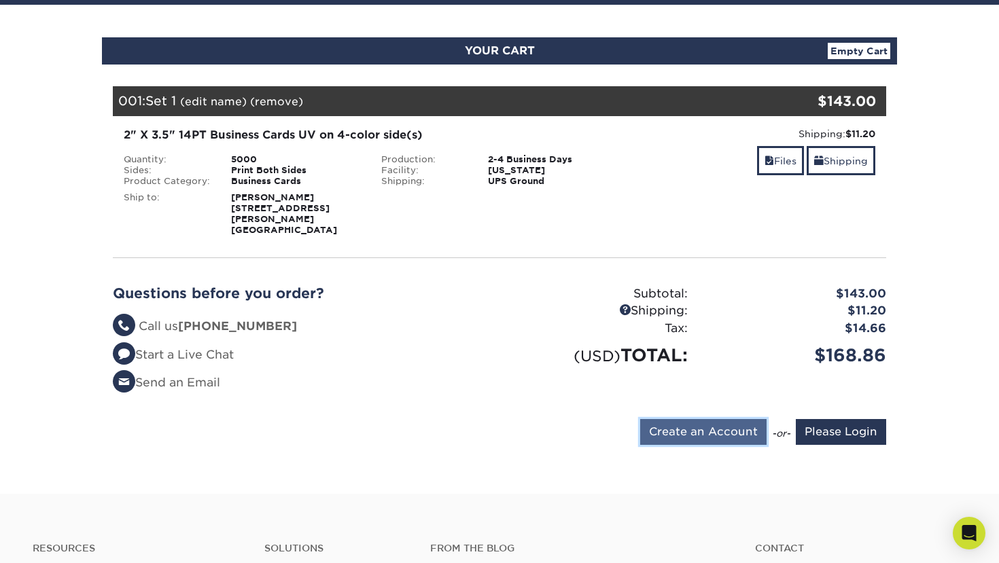
click at [684, 419] on input "Create an Account" at bounding box center [703, 432] width 126 height 26
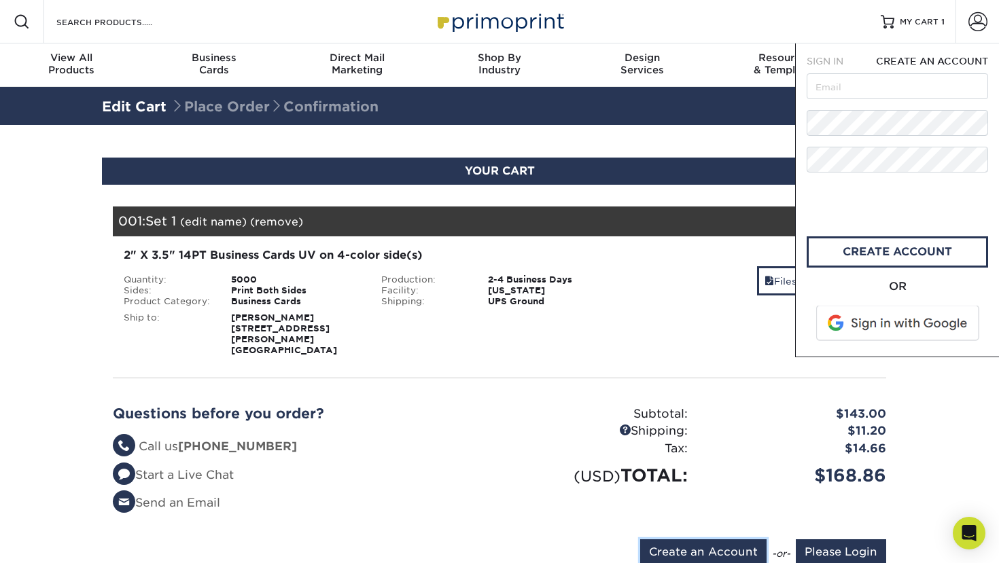
scroll to position [0, 0]
click at [870, 84] on input "text" at bounding box center [896, 86] width 181 height 26
type input "[EMAIL_ADDRESS][DOMAIN_NAME]"
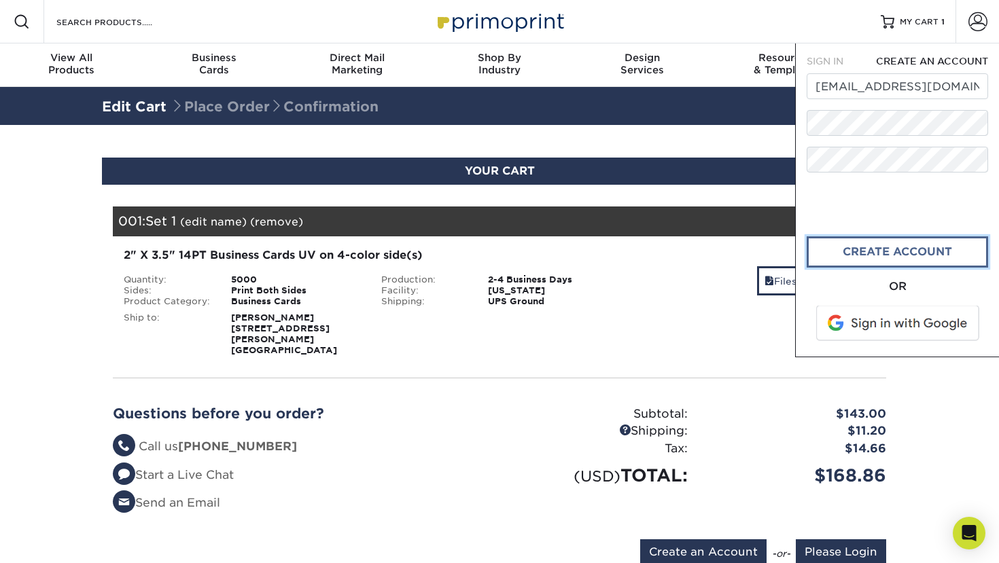
click at [844, 253] on link "create account" at bounding box center [896, 251] width 181 height 31
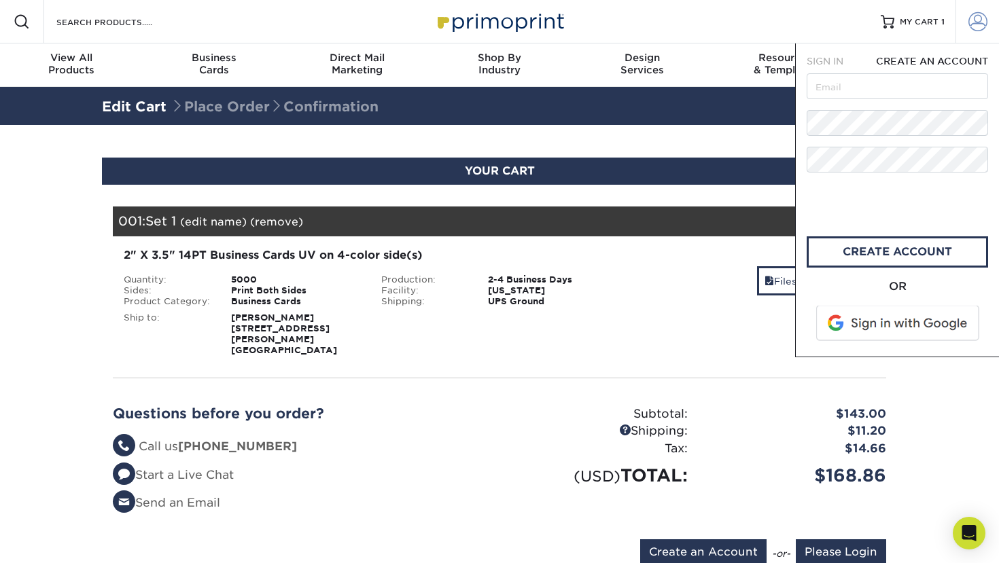
click at [980, 31] on span at bounding box center [977, 21] width 19 height 19
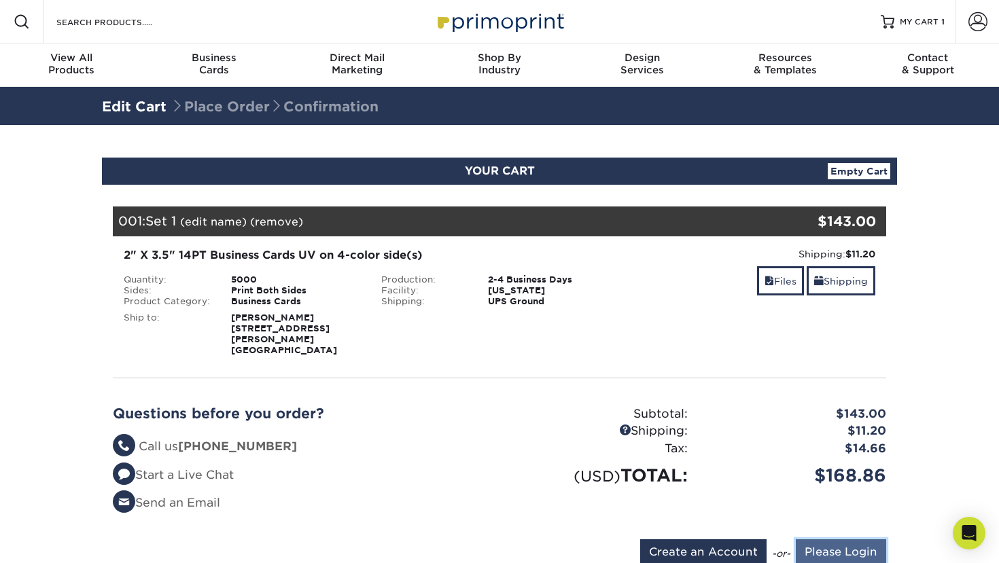
click at [840, 549] on input "Please Login" at bounding box center [840, 552] width 90 height 26
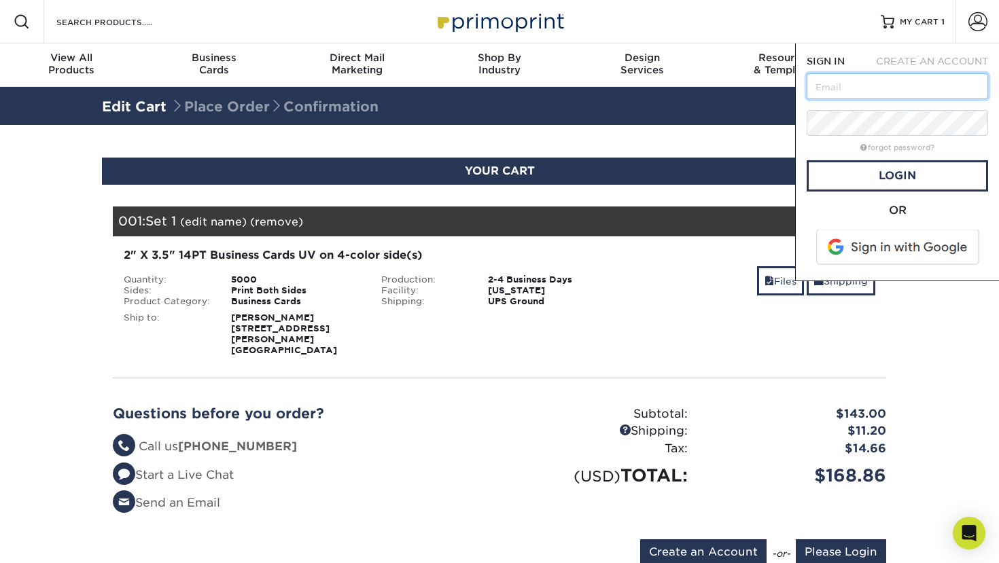
click at [848, 90] on input "text" at bounding box center [896, 86] width 181 height 26
type input "ahamadtina@gmail.com"
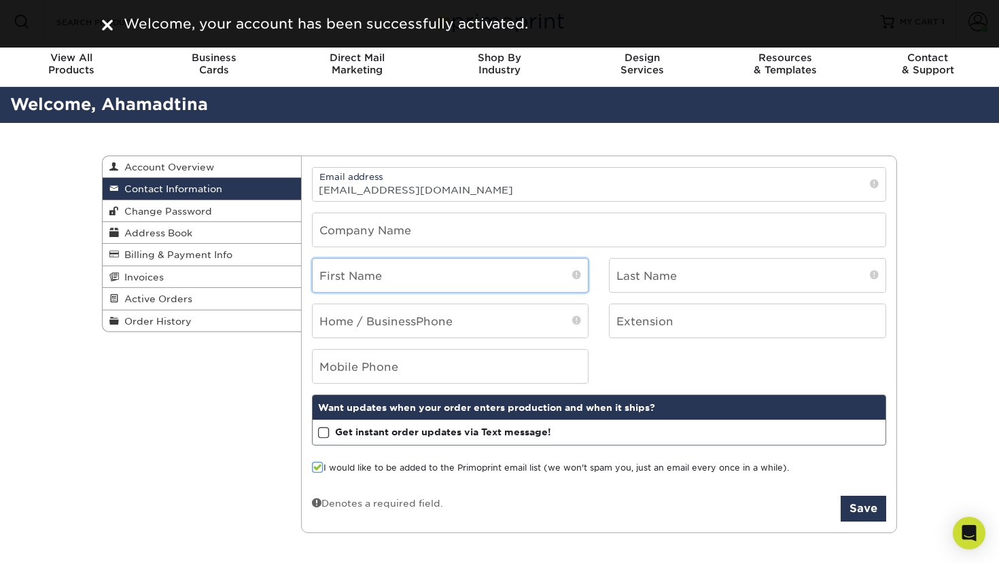
click at [514, 277] on input "text" at bounding box center [450, 275] width 276 height 33
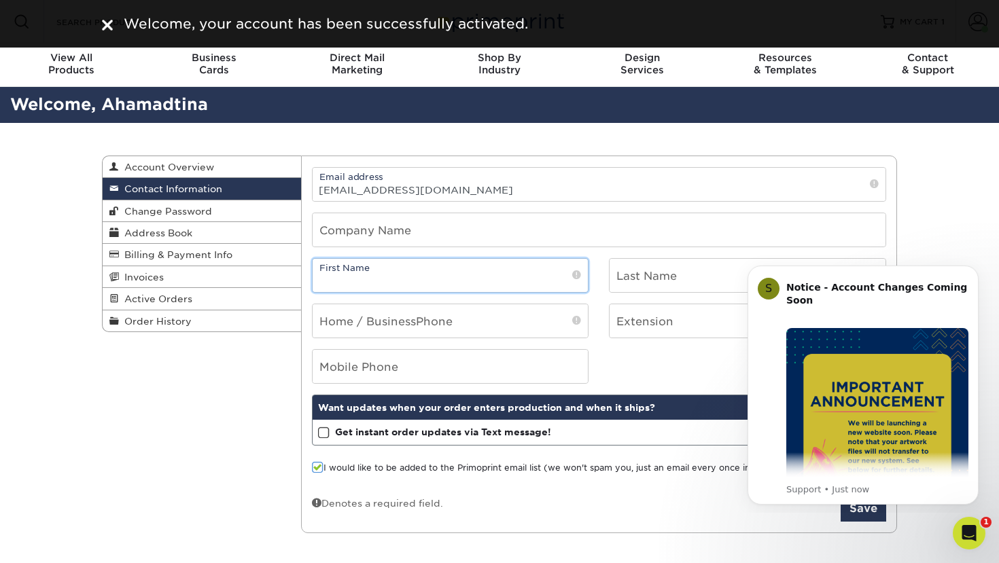
type input "[PERSON_NAME]"
type input "3109388845"
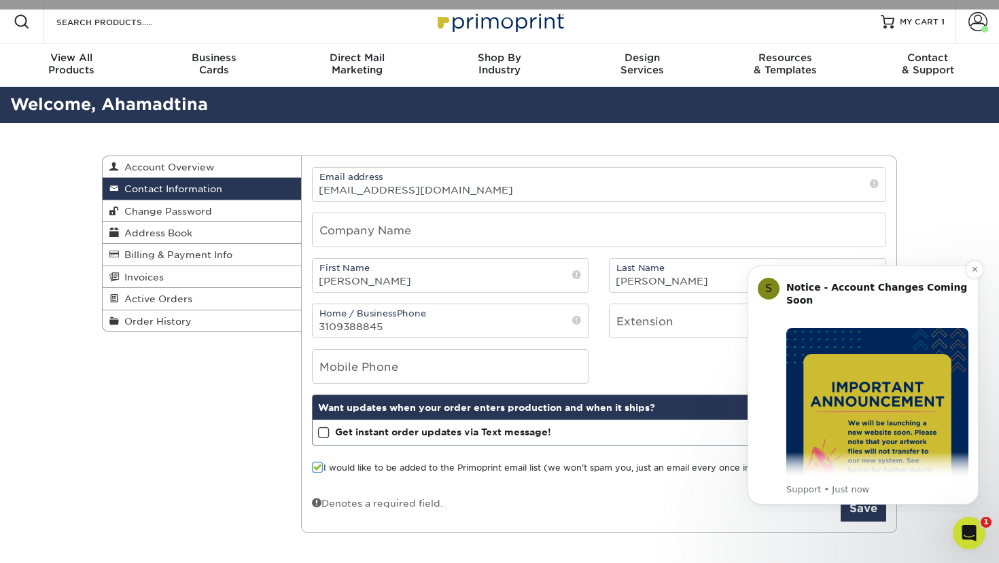
click at [884, 450] on img "Message content" at bounding box center [877, 419] width 182 height 182
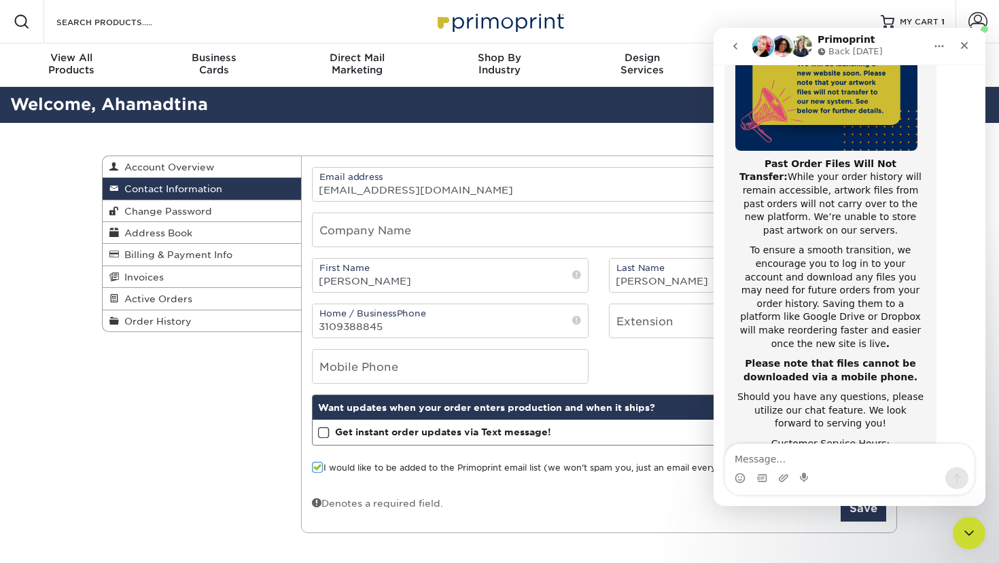
scroll to position [215, 0]
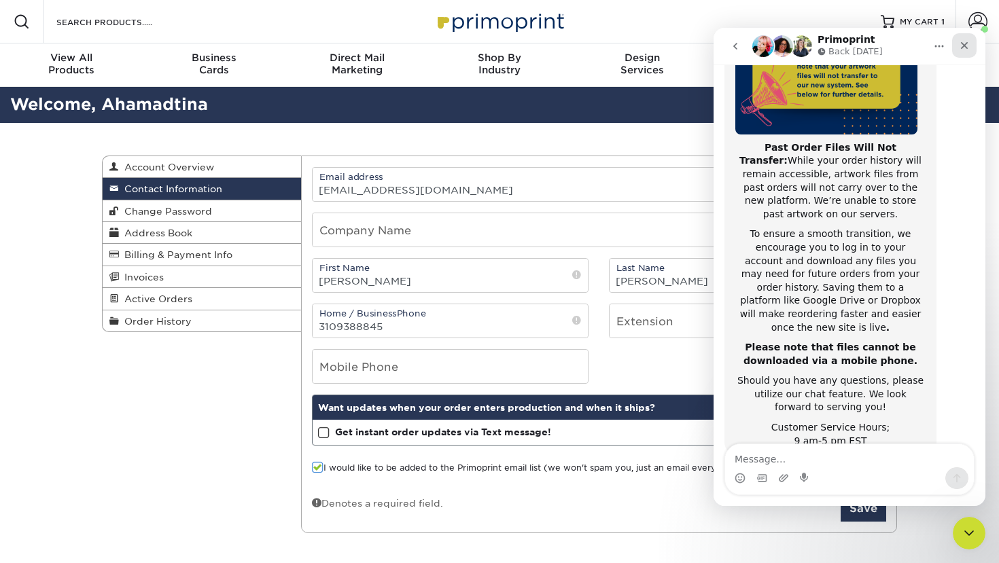
click at [959, 51] on div "Close" at bounding box center [964, 45] width 24 height 24
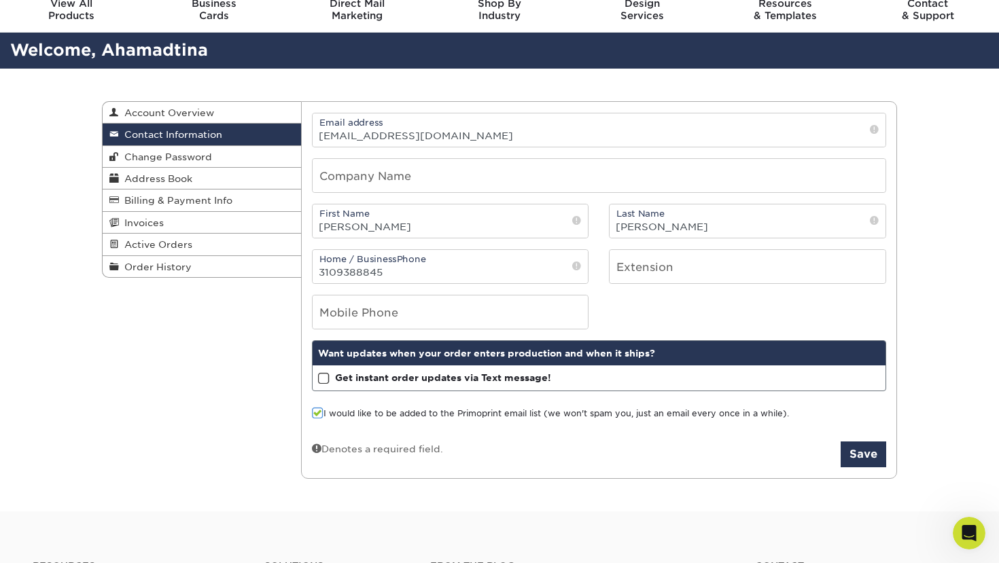
scroll to position [75, 0]
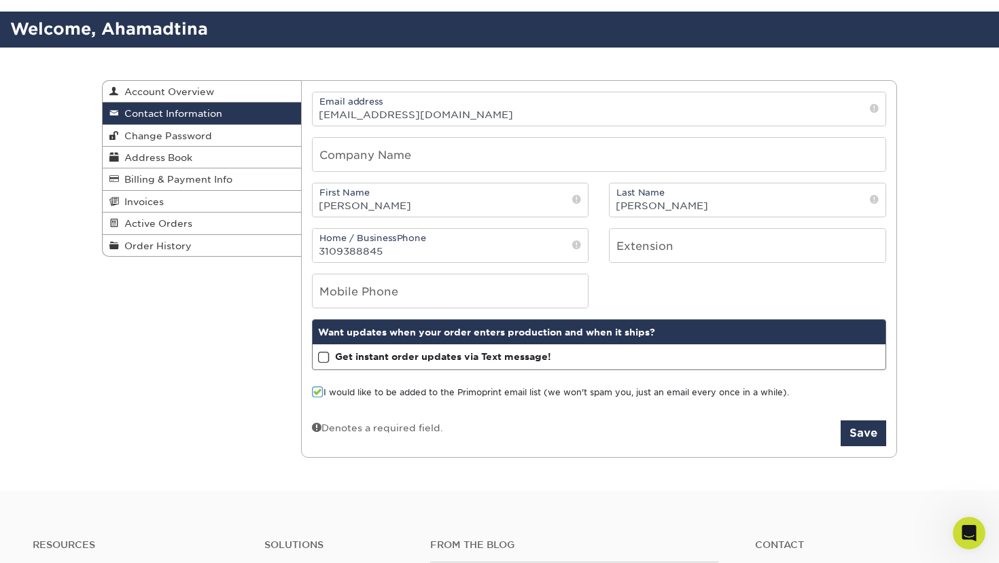
click at [710, 389] on label "I would like to be added to the Primoprint email list (we won't spam you, just …" at bounding box center [550, 392] width 477 height 13
click at [0, 0] on input "I would like to be added to the Primoprint email list (we won't spam you, just …" at bounding box center [0, 0] width 0 height 0
click at [864, 433] on button "Save" at bounding box center [863, 433] width 46 height 26
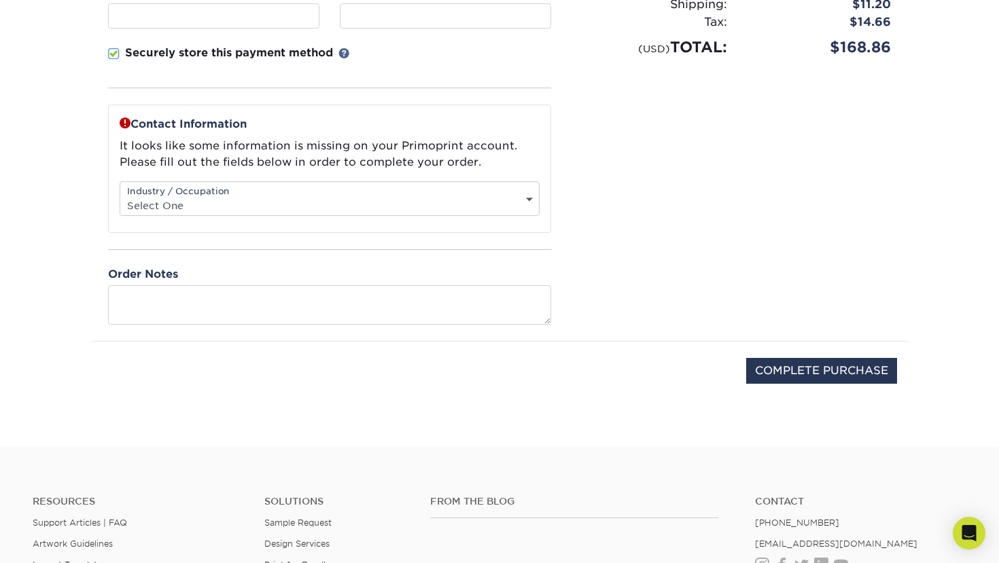
scroll to position [370, 0]
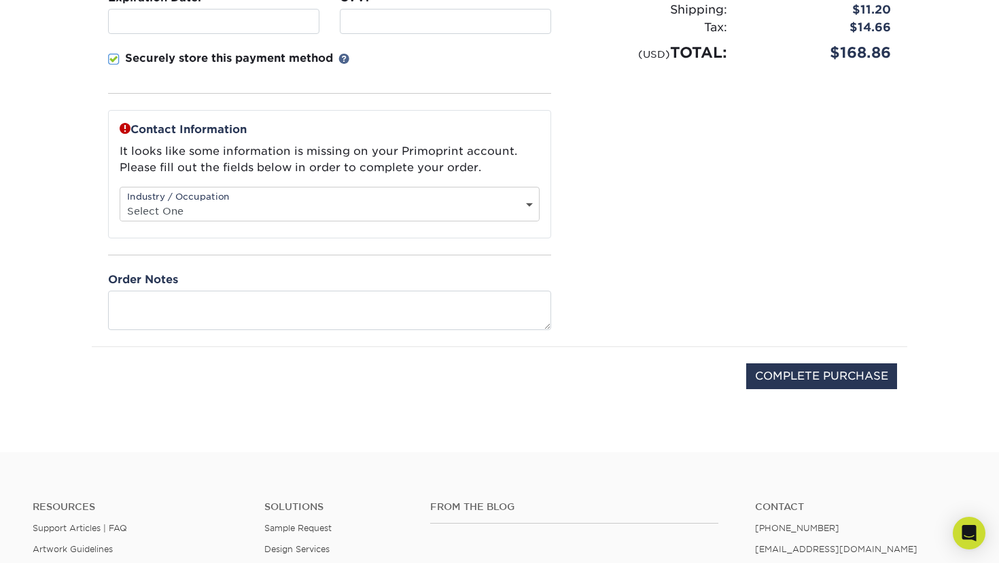
click at [401, 196] on div "Industry / Occupation Select One Administrative Executive Human Resources Const…" at bounding box center [330, 204] width 420 height 35
click at [497, 204] on select "Select One Administrative Executive Human Resources Construction Education Ente…" at bounding box center [329, 211] width 418 height 20
select select "26"
click at [120, 201] on select "Select One Administrative Executive Human Resources Construction Education Ente…" at bounding box center [329, 211] width 418 height 20
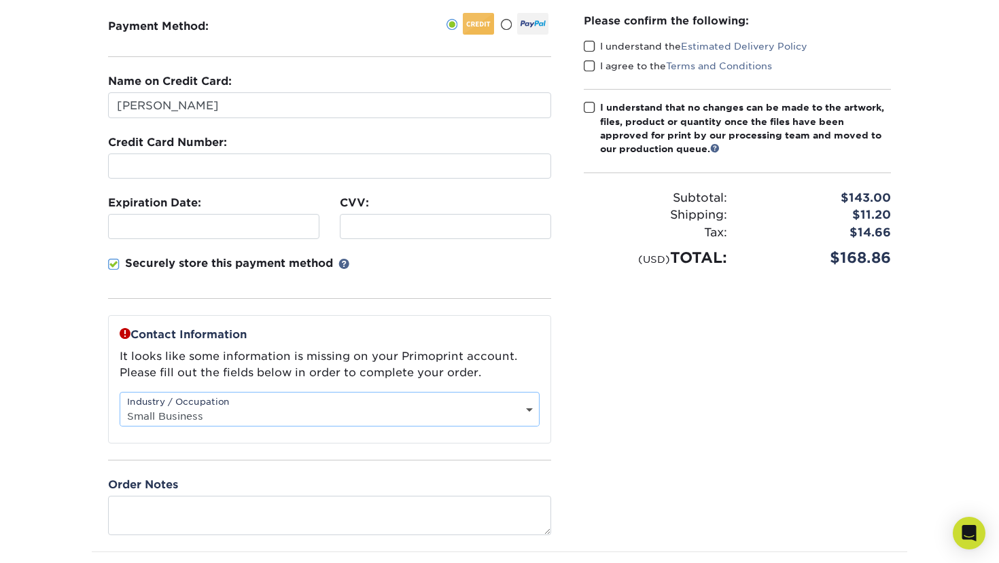
scroll to position [106, 0]
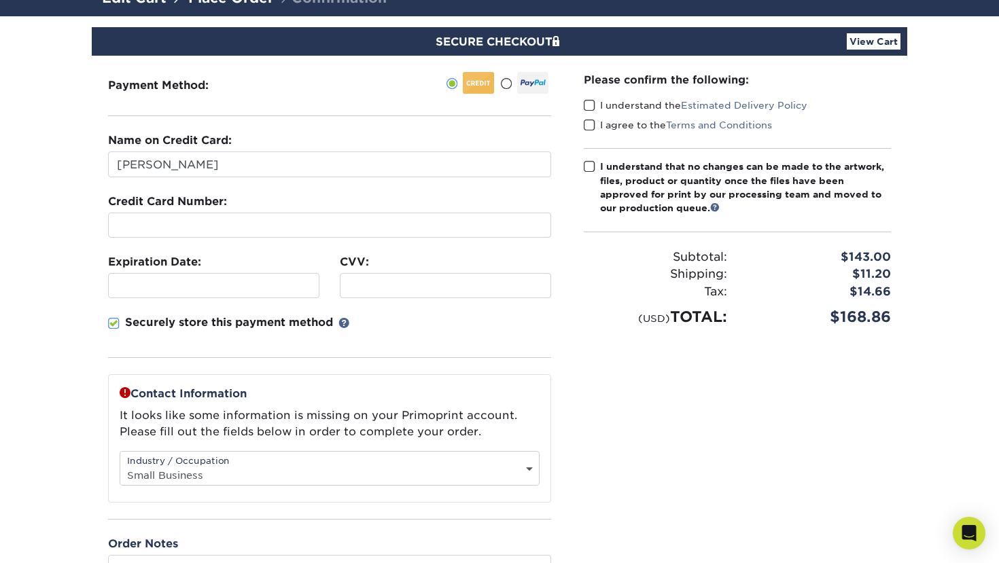
click at [435, 361] on fieldset "Name on Credit Card: [PERSON_NAME] Credit Card Number: Expiration Date: CVV:" at bounding box center [329, 253] width 443 height 242
click at [589, 170] on span at bounding box center [589, 166] width 12 height 13
click at [0, 0] on input "I understand that no changes can be made to the artwork, files, product or quan…" at bounding box center [0, 0] width 0 height 0
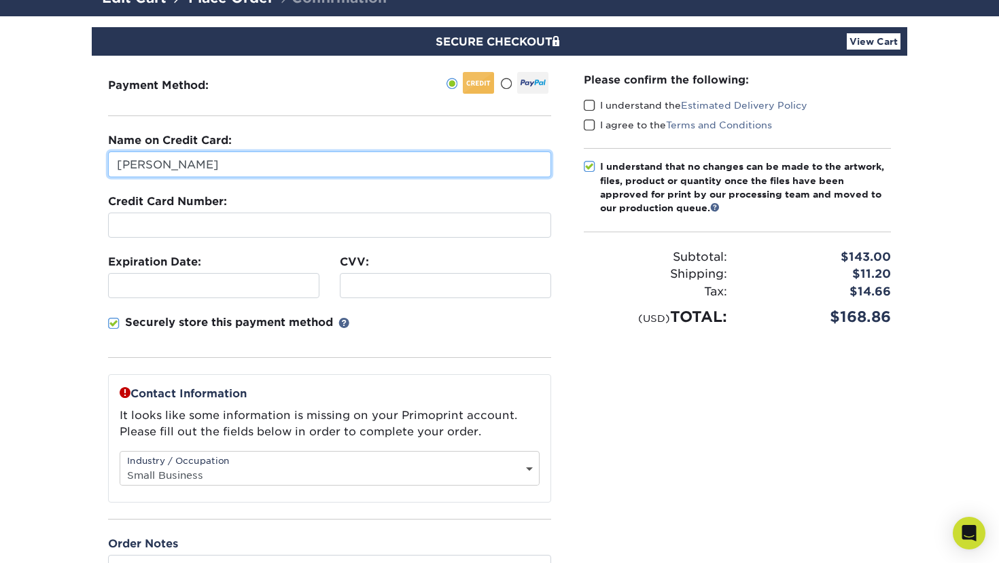
click at [136, 168] on input "[PERSON_NAME]" at bounding box center [329, 164] width 443 height 26
type input "[PERSON_NAME]"
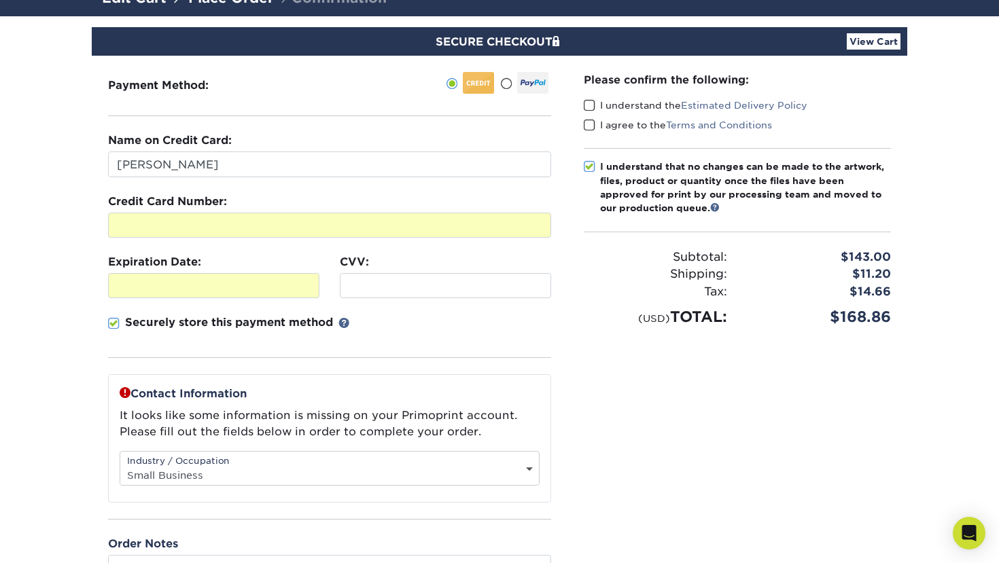
click at [279, 319] on p "Securely store this payment method" at bounding box center [229, 322] width 208 height 16
click at [0, 0] on input "Securely store this payment method" at bounding box center [0, 0] width 0 height 0
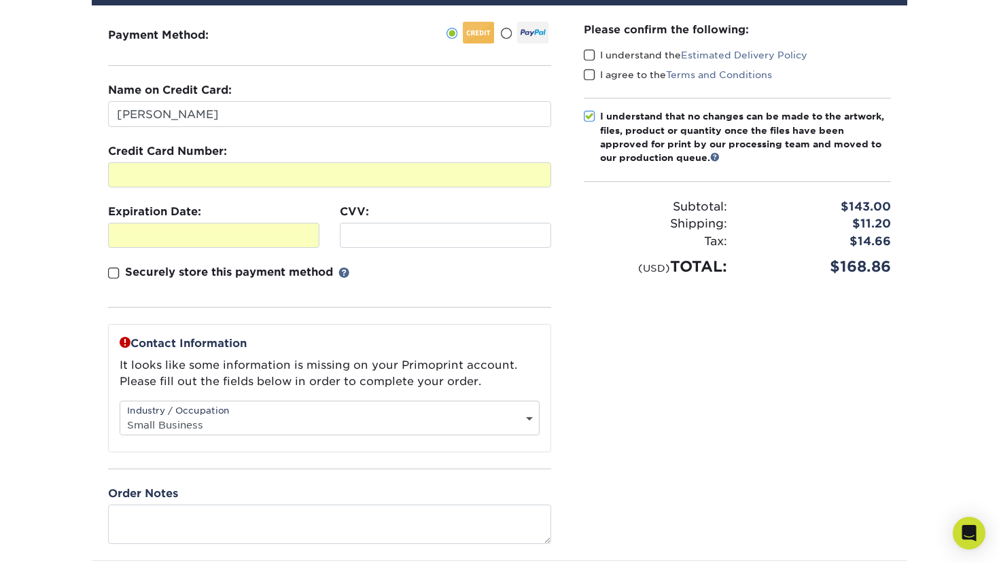
scroll to position [37, 0]
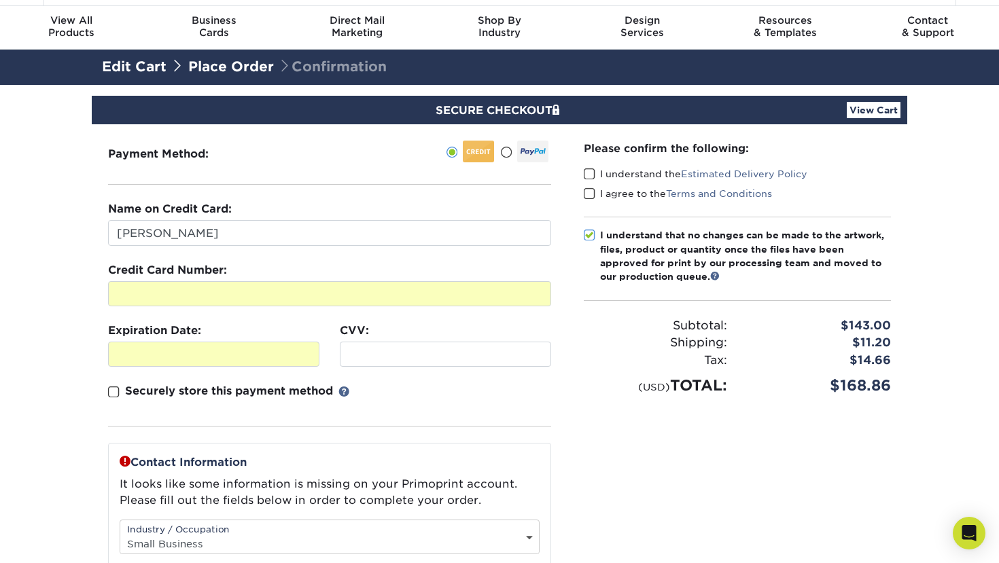
click at [590, 177] on span at bounding box center [589, 174] width 12 height 13
click at [0, 0] on input "I understand the Estimated Delivery Policy" at bounding box center [0, 0] width 0 height 0
click at [590, 198] on span at bounding box center [589, 193] width 12 height 13
click at [0, 0] on input "I agree to the Terms and Conditions" at bounding box center [0, 0] width 0 height 0
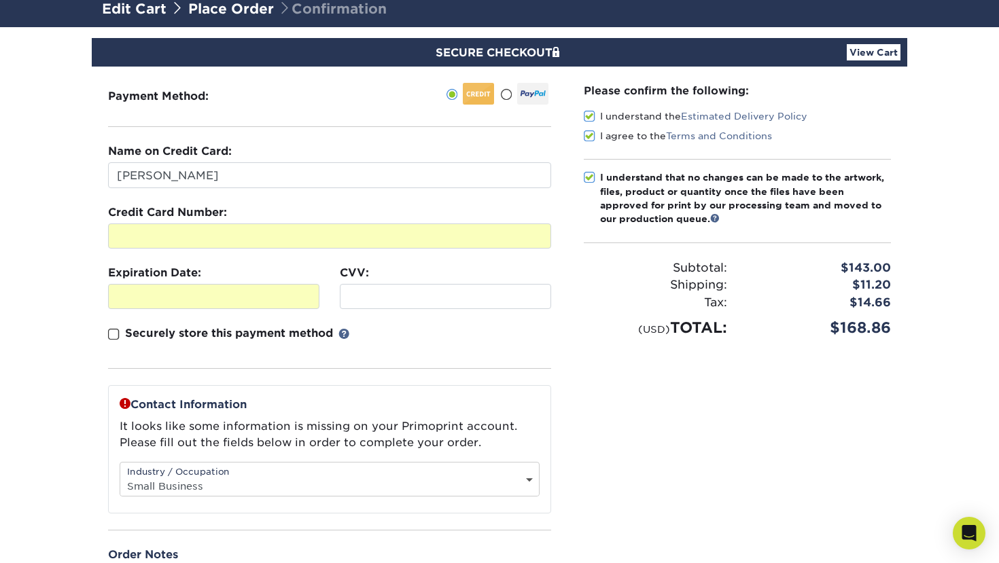
scroll to position [0, 0]
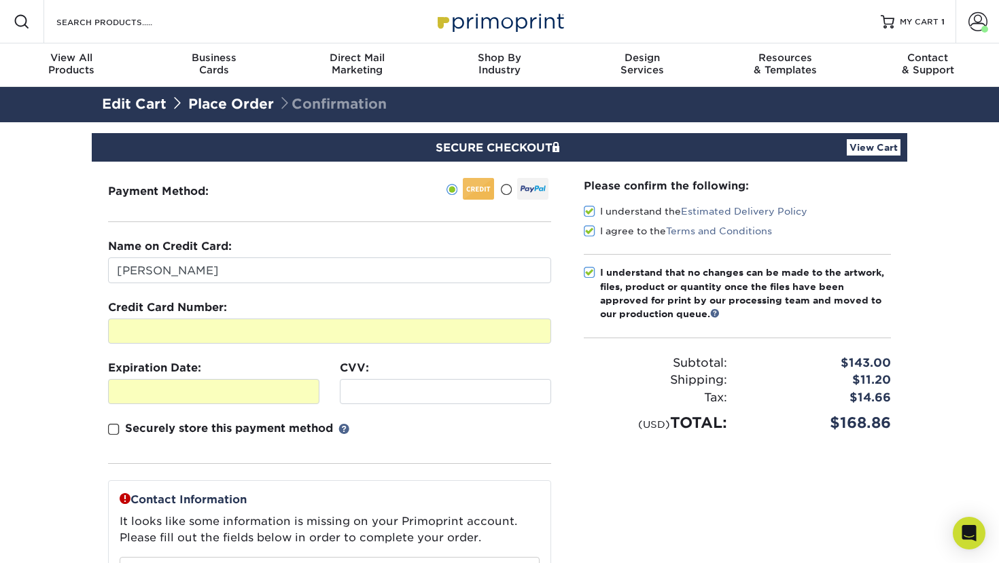
click at [159, 101] on link "Edit Cart" at bounding box center [134, 104] width 65 height 16
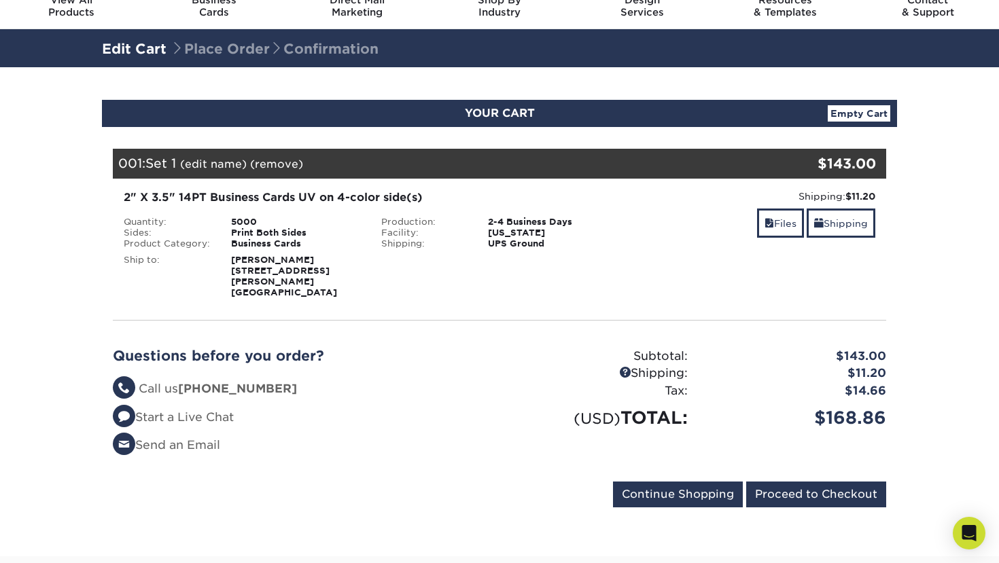
scroll to position [53, 0]
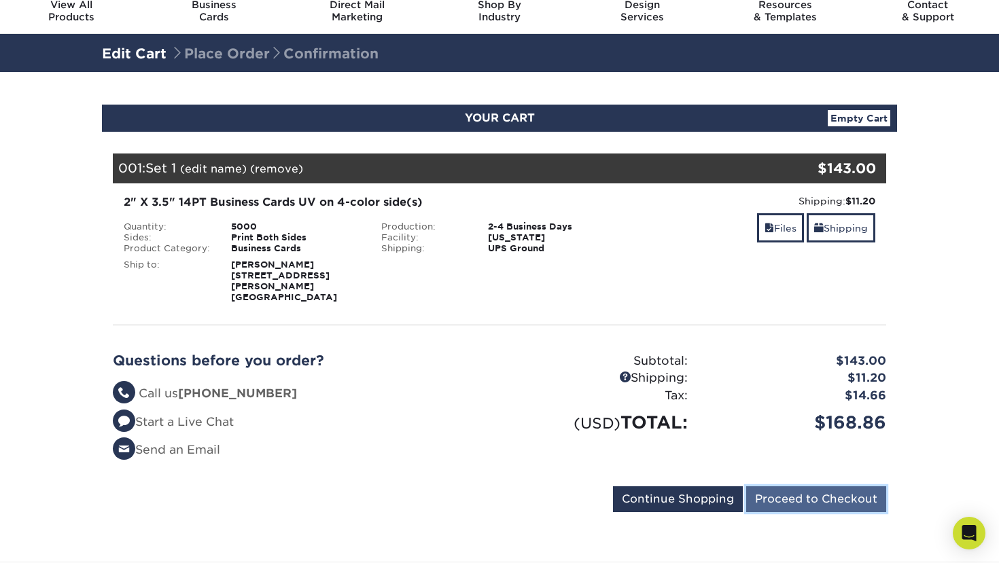
click at [770, 489] on input "Proceed to Checkout" at bounding box center [816, 499] width 140 height 26
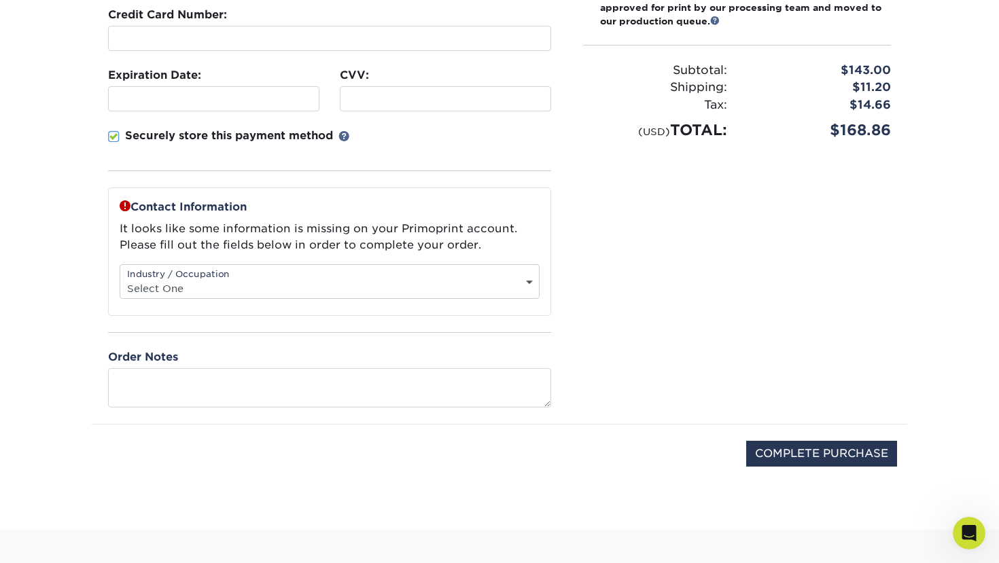
click at [460, 289] on select "Select One Administrative Executive Human Resources Construction Education Ente…" at bounding box center [329, 288] width 418 height 20
select select "26"
click at [120, 278] on select "Select One Administrative Executive Human Resources Construction Education Ente…" at bounding box center [329, 288] width 418 height 20
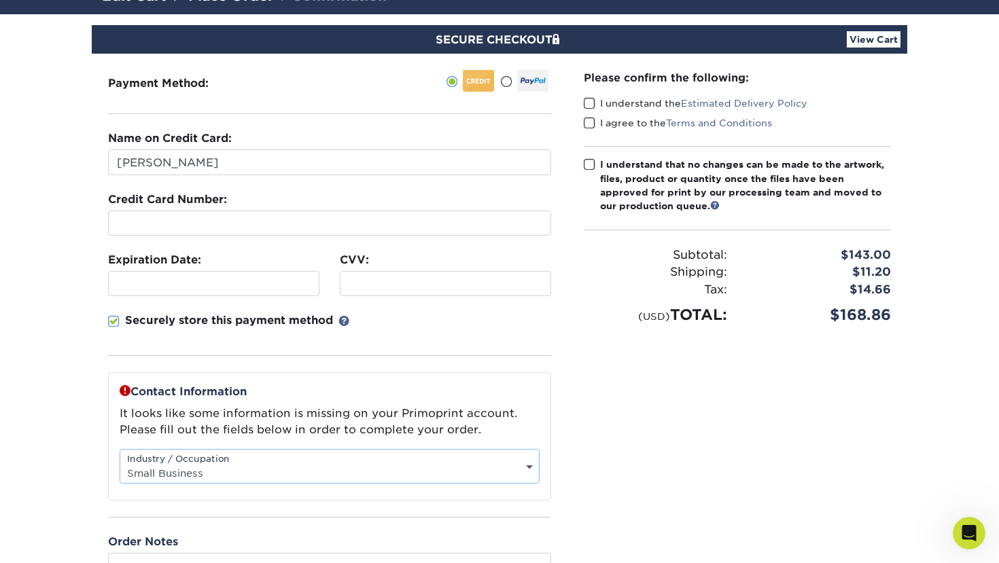
scroll to position [107, 0]
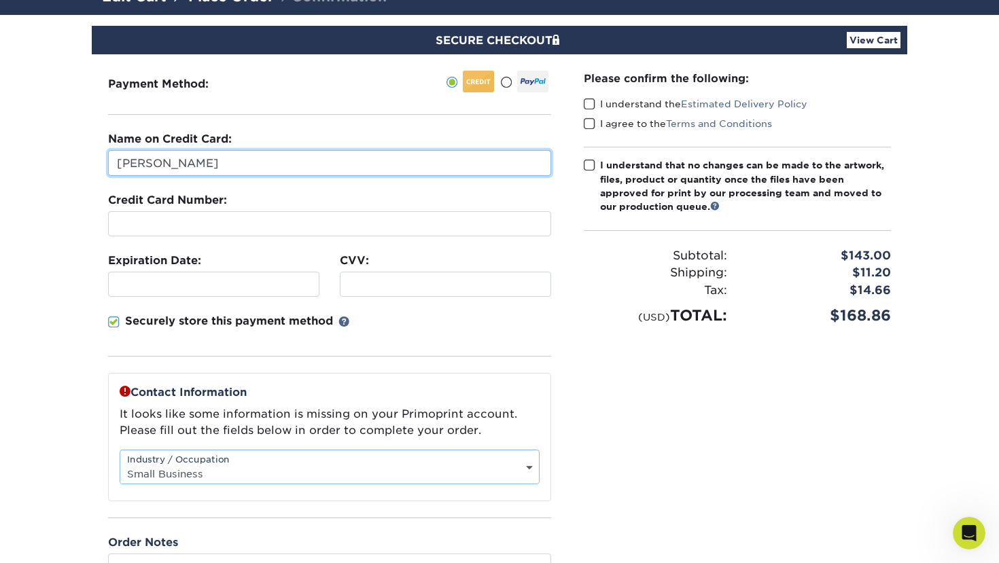
click at [128, 164] on input "[PERSON_NAME]" at bounding box center [329, 163] width 443 height 26
type input "[PERSON_NAME]"
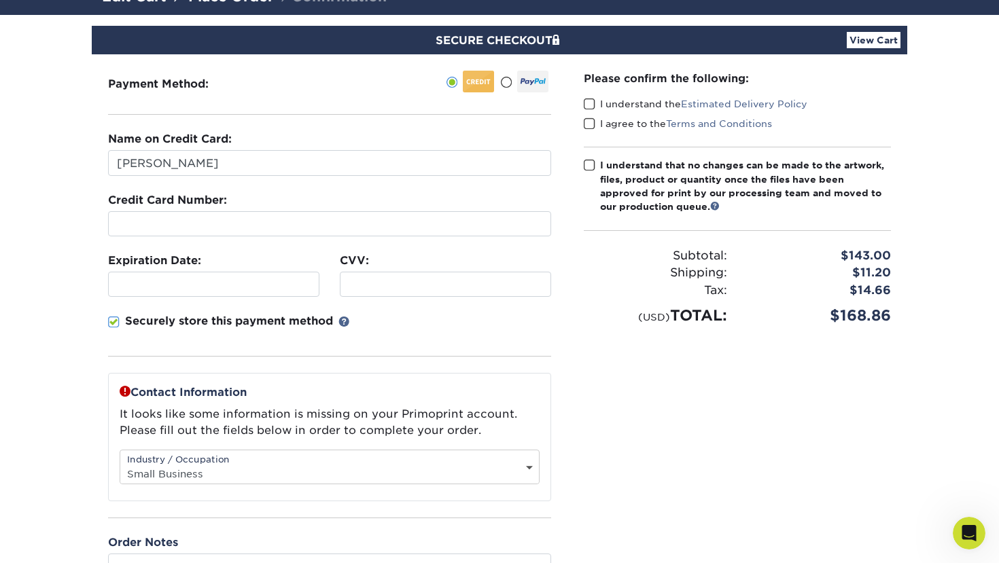
click at [134, 230] on div at bounding box center [329, 223] width 443 height 25
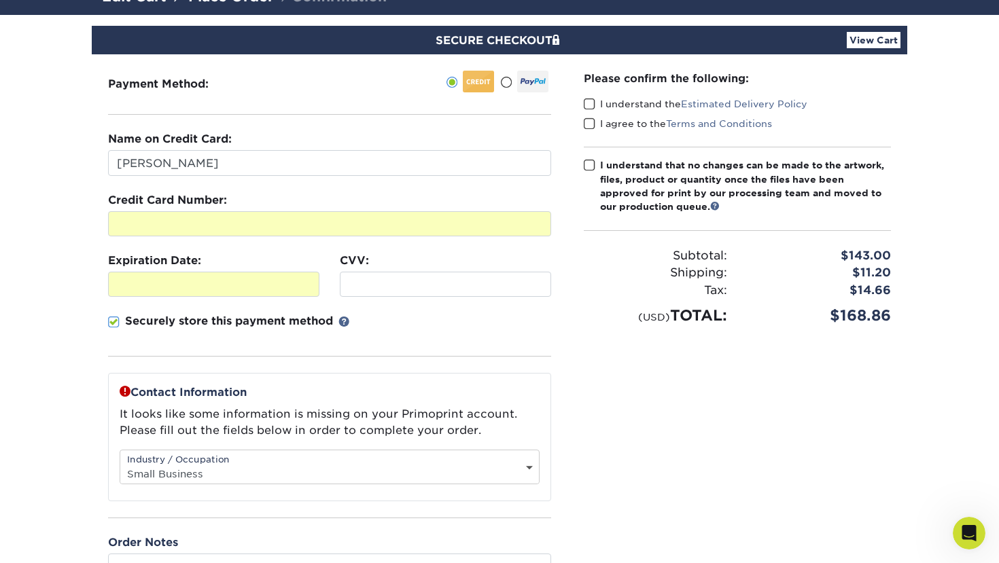
click at [401, 291] on div at bounding box center [445, 284] width 211 height 25
click at [592, 98] on span at bounding box center [589, 104] width 12 height 13
click at [0, 0] on input "I understand the Estimated Delivery Policy" at bounding box center [0, 0] width 0 height 0
click at [588, 119] on span at bounding box center [589, 124] width 12 height 13
click at [0, 0] on input "I agree to the Terms and Conditions" at bounding box center [0, 0] width 0 height 0
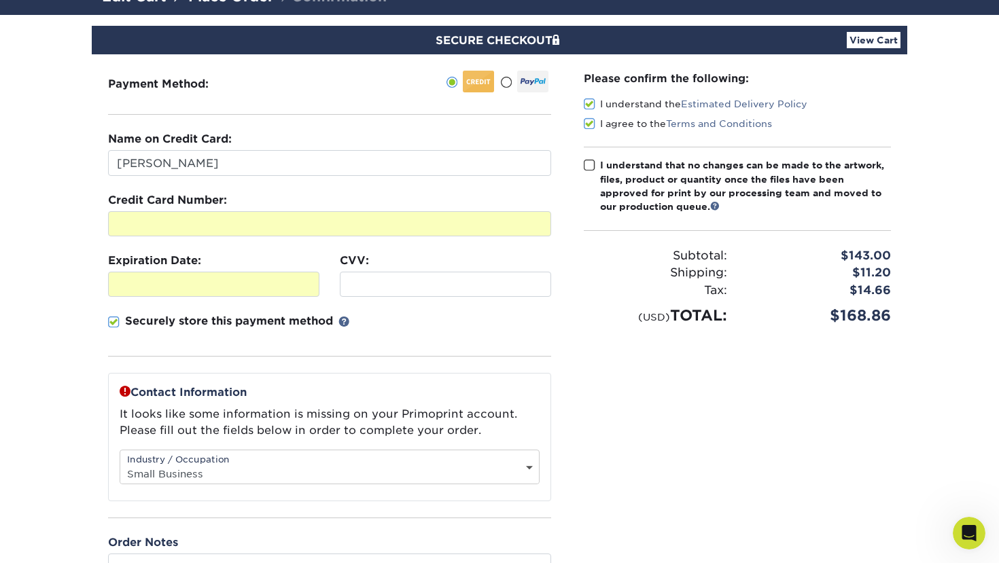
click at [591, 167] on span at bounding box center [589, 165] width 12 height 13
click at [0, 0] on input "I understand that no changes can be made to the artwork, files, product or quan…" at bounding box center [0, 0] width 0 height 0
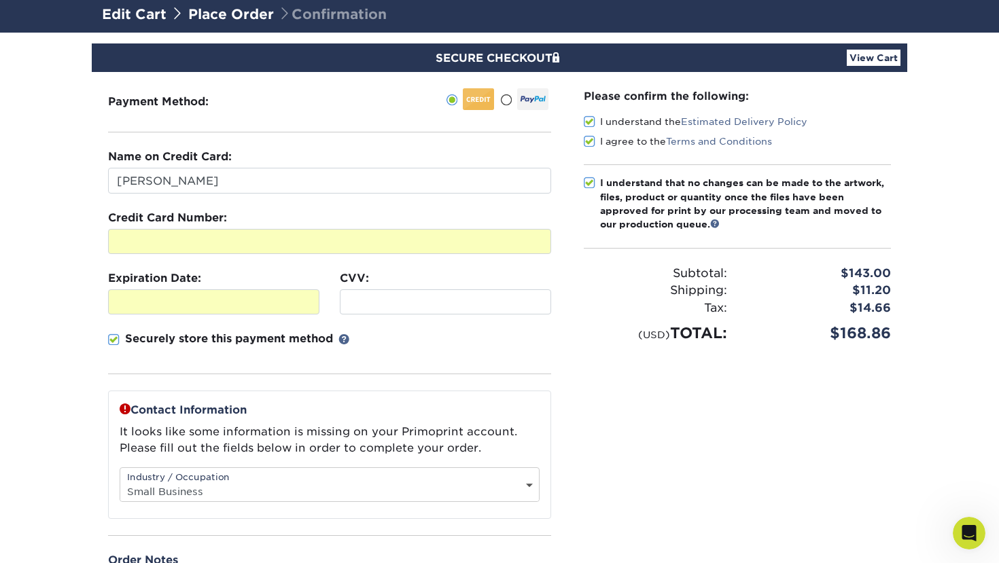
scroll to position [65, 0]
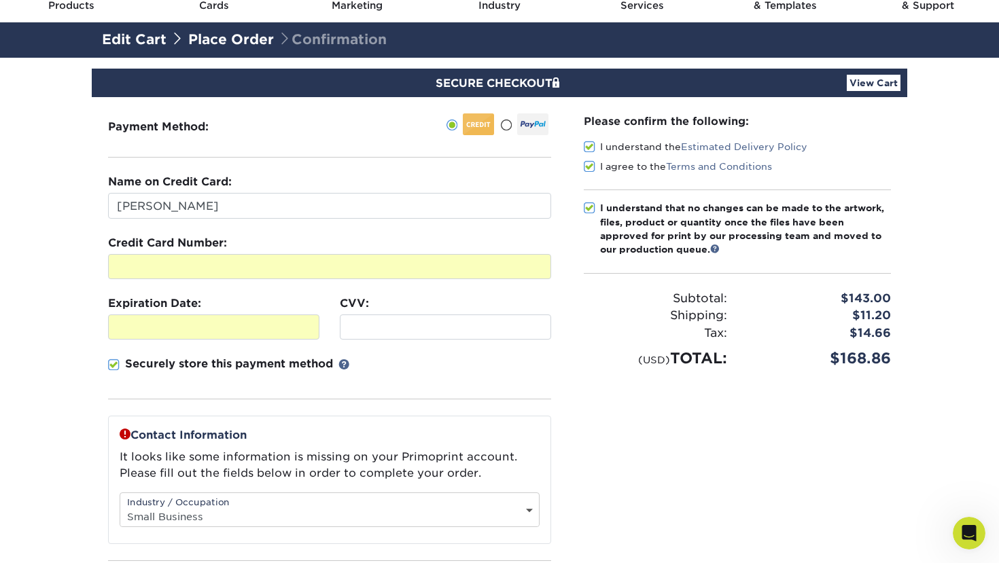
click at [891, 76] on link "View Cart" at bounding box center [873, 83] width 54 height 16
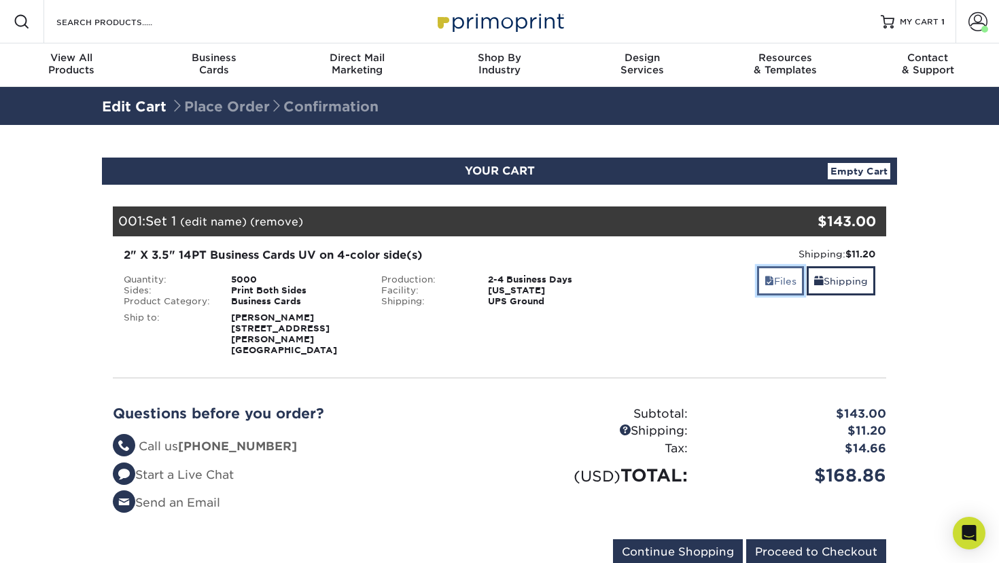
click at [772, 278] on link "Files" at bounding box center [780, 280] width 47 height 29
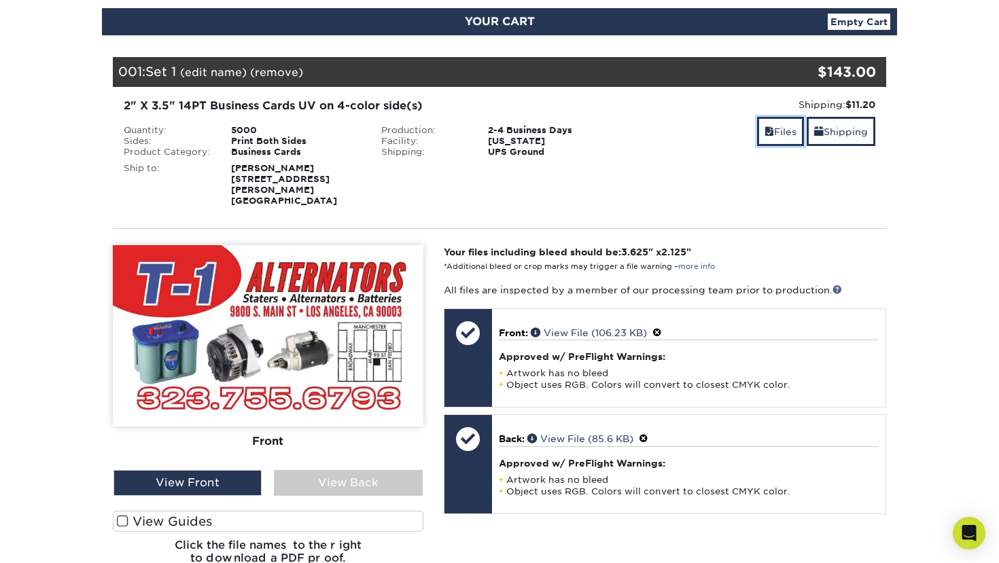
scroll to position [289, 0]
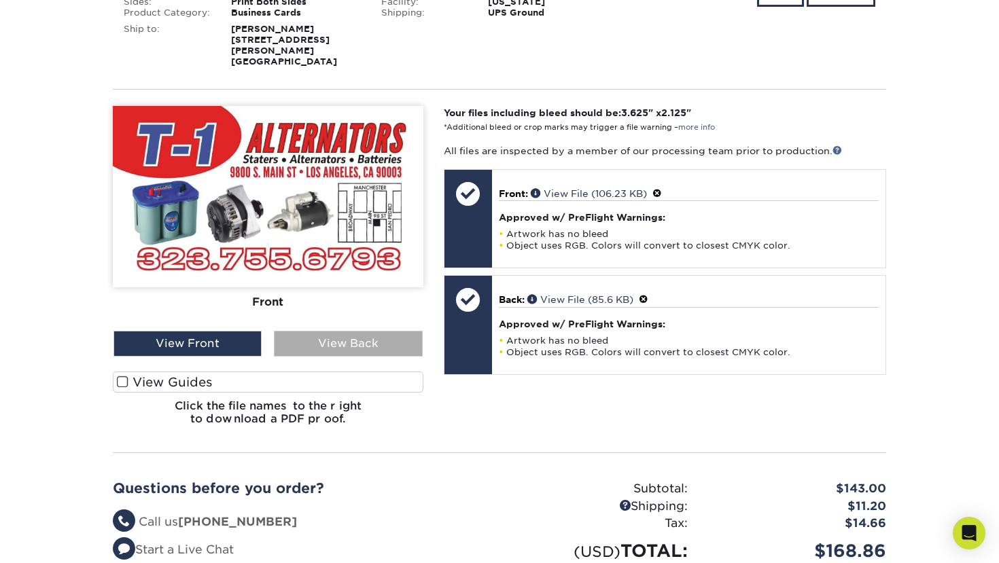
click at [393, 334] on div "View Back" at bounding box center [348, 344] width 148 height 26
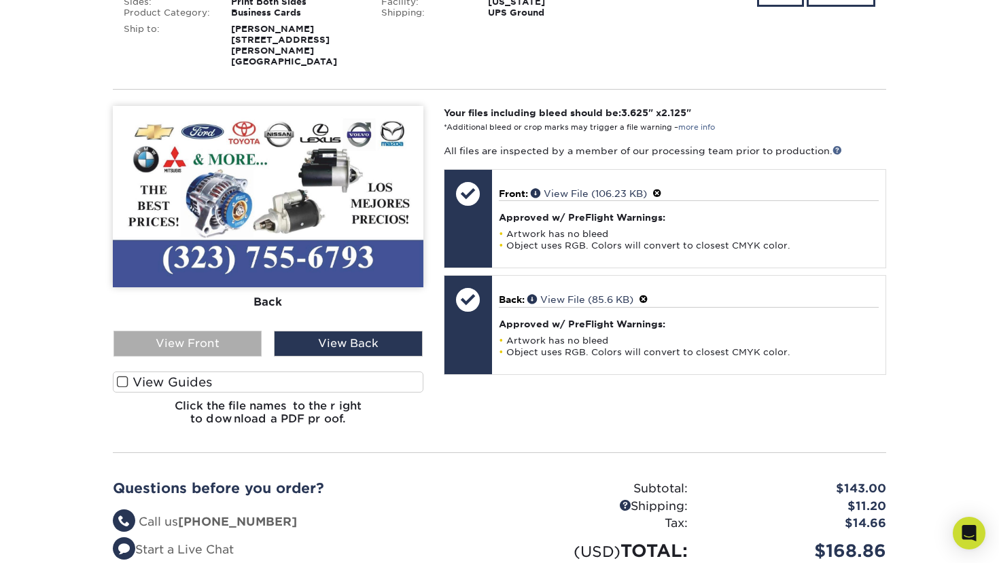
click at [236, 331] on div "View Front" at bounding box center [187, 344] width 148 height 26
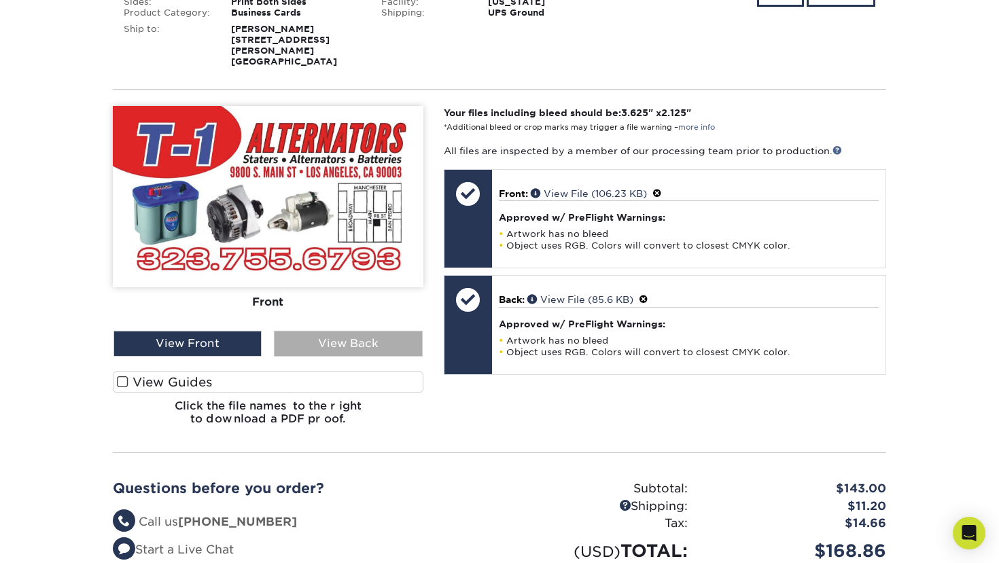
click at [342, 331] on div "View Back" at bounding box center [348, 344] width 148 height 26
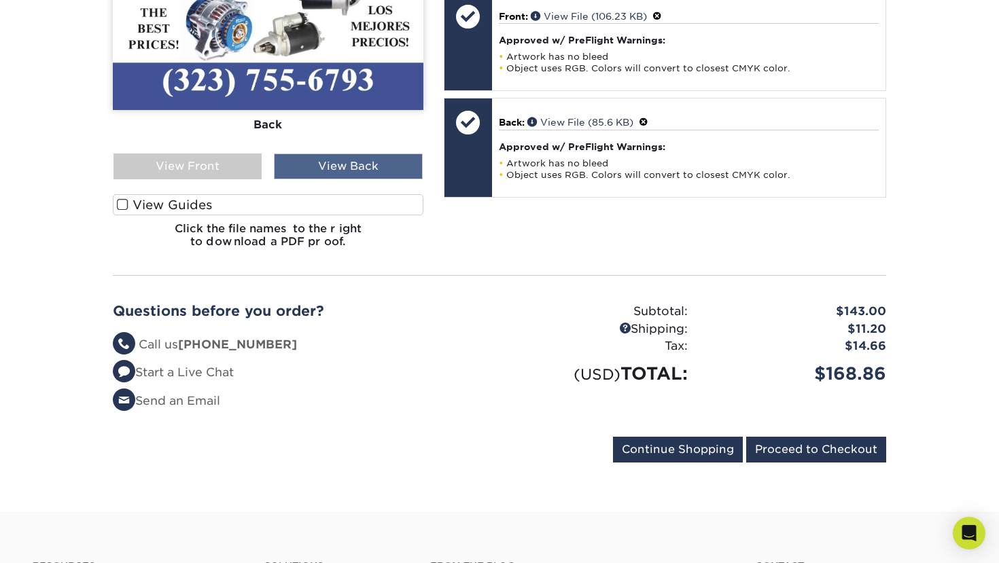
scroll to position [537, 0]
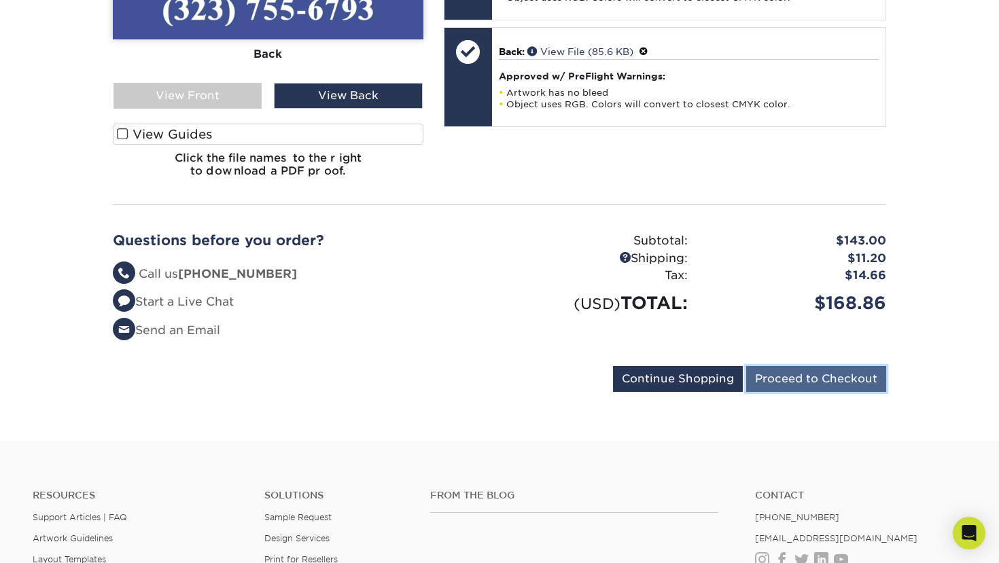
click at [797, 374] on input "Proceed to Checkout" at bounding box center [816, 379] width 140 height 26
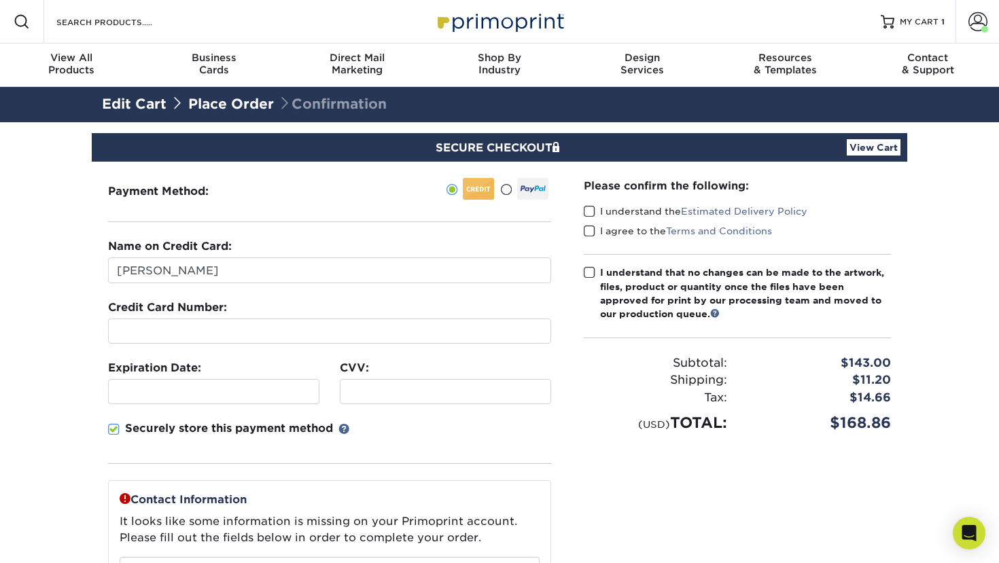
click at [586, 211] on span at bounding box center [589, 211] width 12 height 13
click at [0, 0] on input "I understand the Estimated Delivery Policy" at bounding box center [0, 0] width 0 height 0
click at [590, 232] on span at bounding box center [589, 231] width 12 height 13
click at [0, 0] on input "I agree to the Terms and Conditions" at bounding box center [0, 0] width 0 height 0
click at [590, 272] on span at bounding box center [589, 272] width 12 height 13
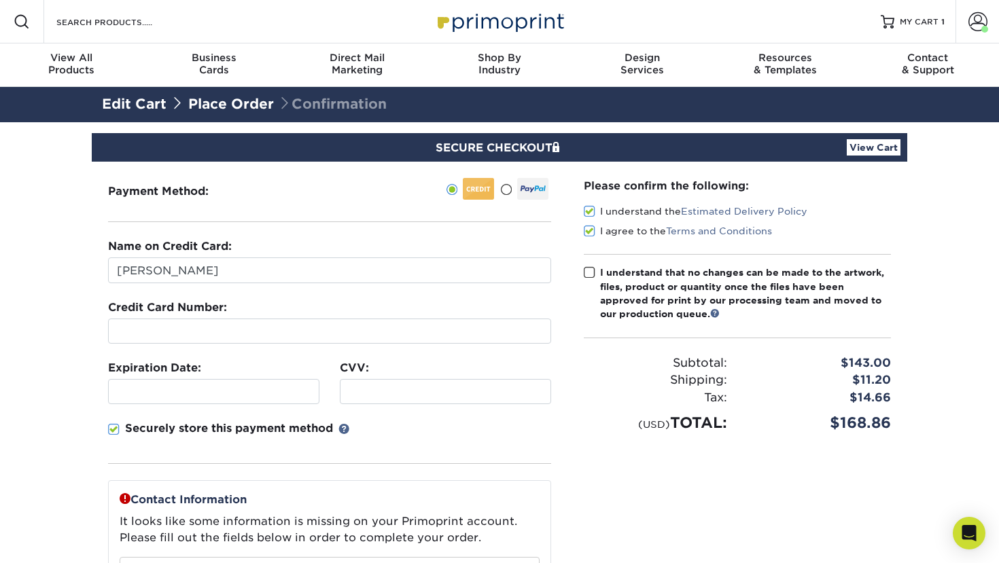
click at [0, 0] on input "I understand that no changes can be made to the artwork, files, product or quan…" at bounding box center [0, 0] width 0 height 0
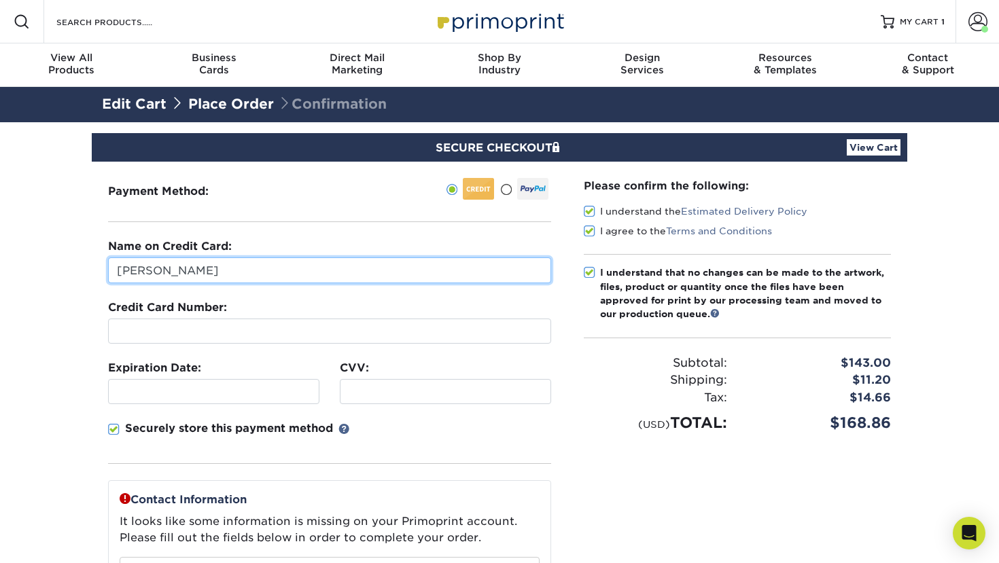
click at [125, 266] on input "[PERSON_NAME]" at bounding box center [329, 270] width 443 height 26
type input "Cristina Ahamad"
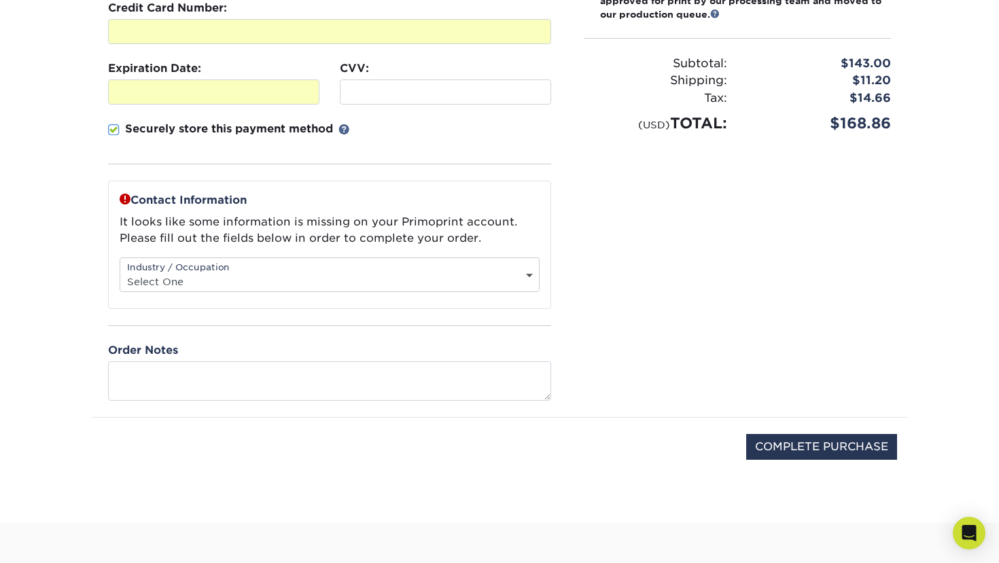
scroll to position [299, 0]
click at [292, 134] on p "Securely store this payment method" at bounding box center [229, 130] width 208 height 16
click at [0, 0] on input "Securely store this payment method" at bounding box center [0, 0] width 0 height 0
click at [397, 276] on select "Select One Administrative Executive Human Resources Construction Education Ente…" at bounding box center [329, 282] width 418 height 20
select select "26"
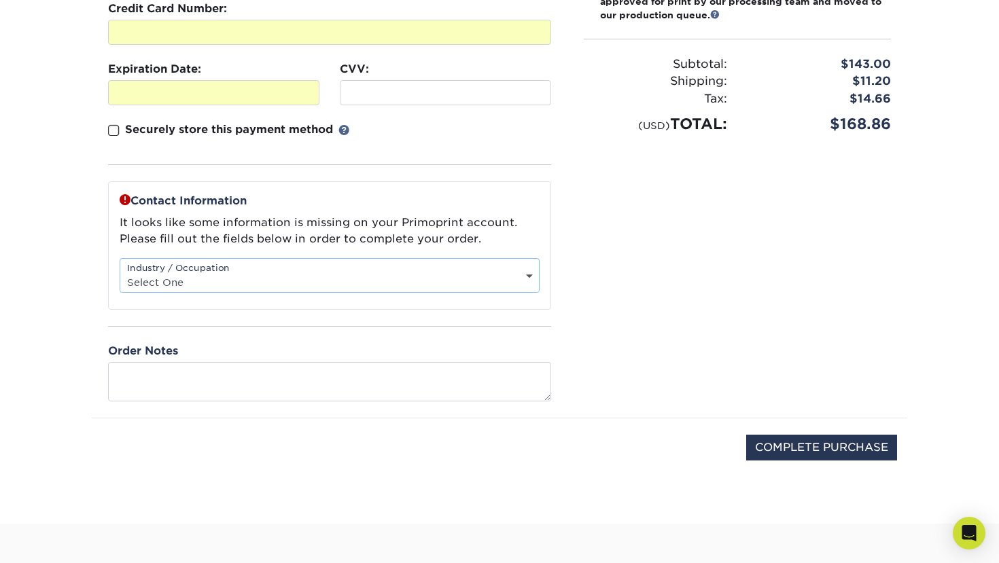
click at [120, 272] on select "Select One Administrative Executive Human Resources Construction Education Ente…" at bounding box center [329, 282] width 418 height 20
click at [654, 277] on div "Please confirm the following: I understand the Estimated Delivery Policy I agre…" at bounding box center [737, 140] width 340 height 555
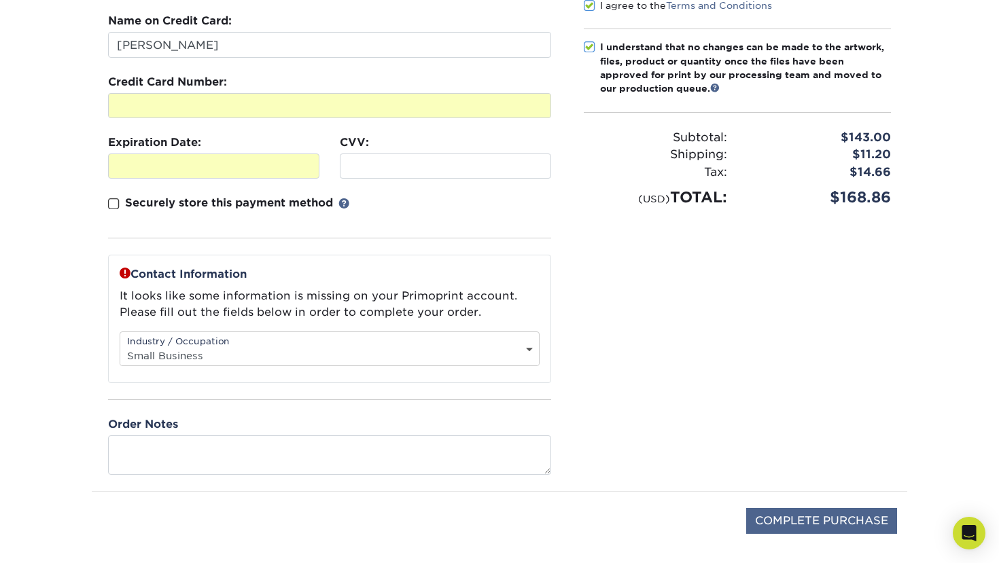
scroll to position [227, 0]
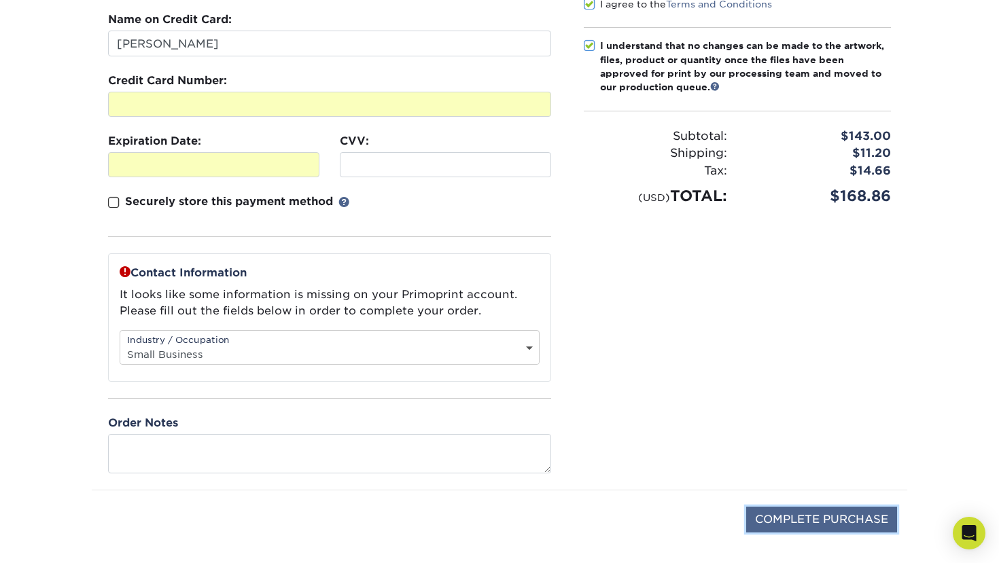
click at [782, 513] on input "COMPLETE PURCHASE" at bounding box center [821, 520] width 151 height 26
type input "PROCESSING, PLEASE WAIT..."
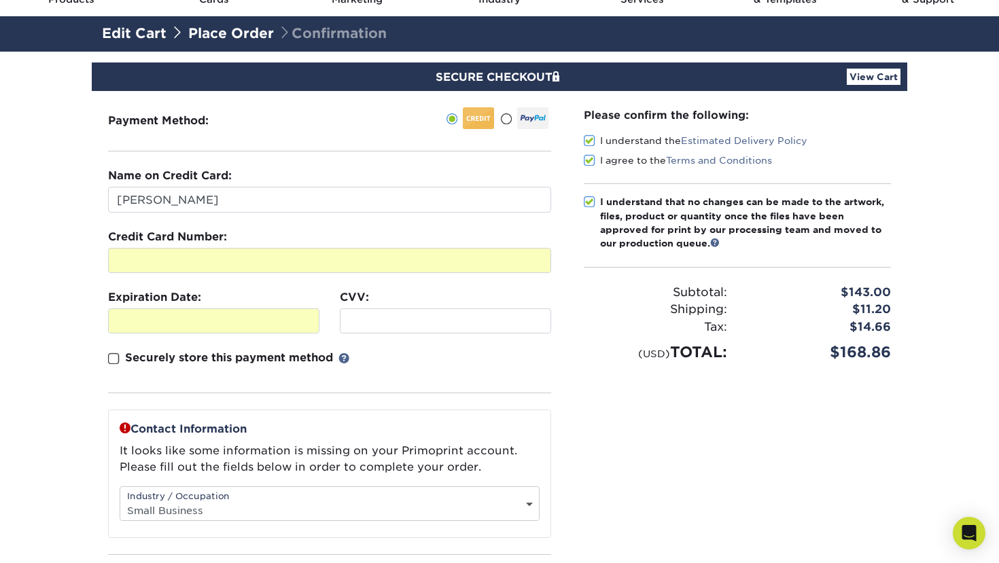
scroll to position [69, 0]
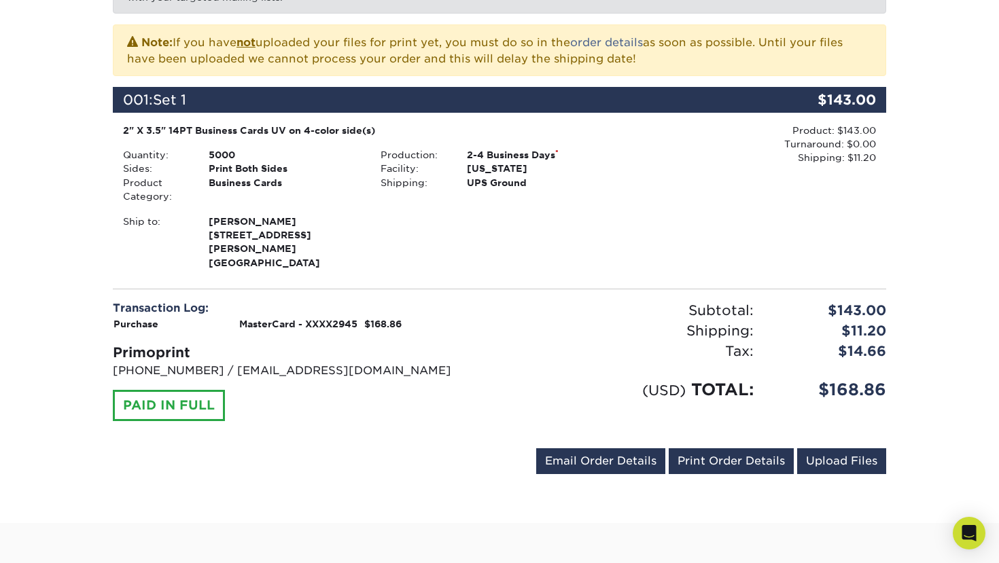
scroll to position [291, 0]
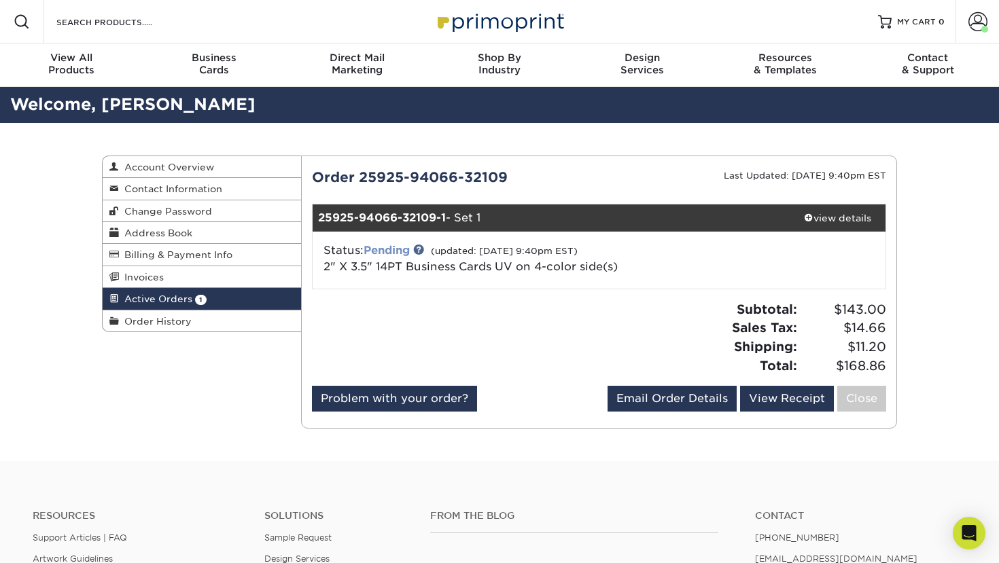
click at [399, 255] on link "Pending" at bounding box center [386, 250] width 46 height 13
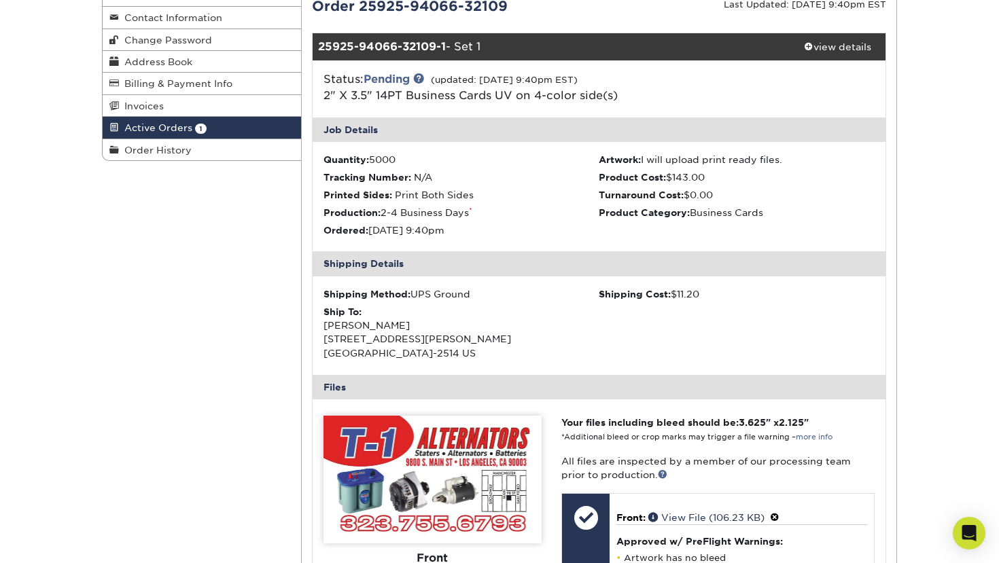
scroll to position [122, 0]
